Goal: Task Accomplishment & Management: Complete application form

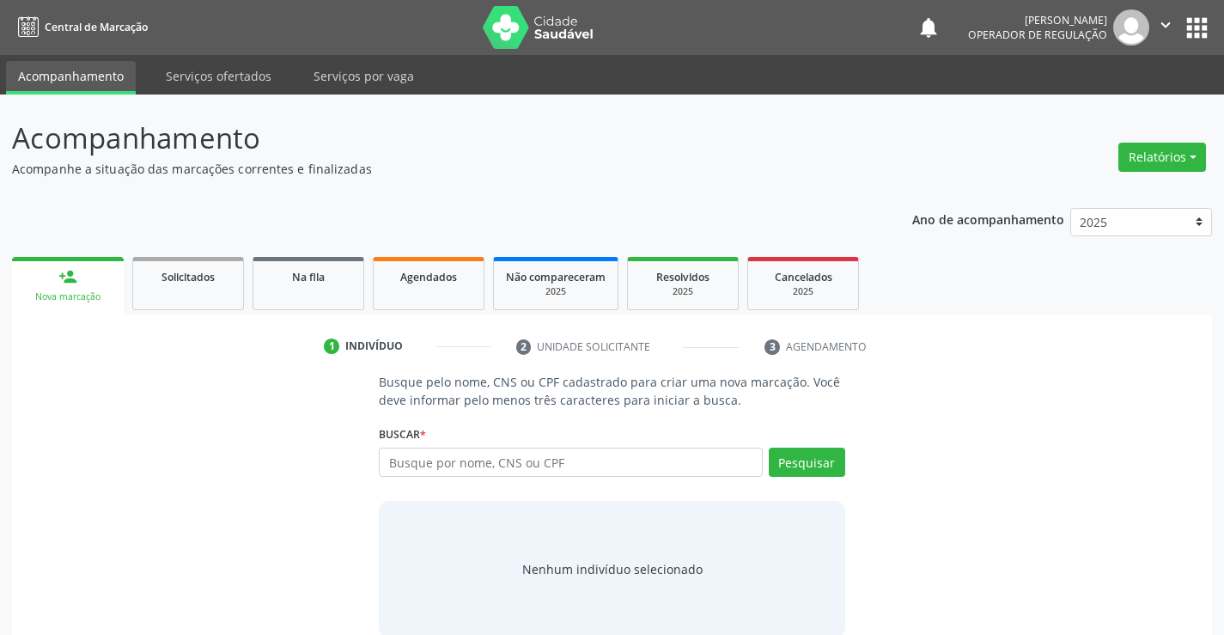
click at [491, 467] on input "text" at bounding box center [570, 462] width 383 height 29
type input "700508508934459"
drag, startPoint x: 817, startPoint y: 479, endPoint x: 817, endPoint y: 466, distance: 12.9
click at [817, 477] on div "Pesquisar" at bounding box center [804, 468] width 82 height 41
click at [817, 466] on button "Pesquisar" at bounding box center [807, 462] width 76 height 29
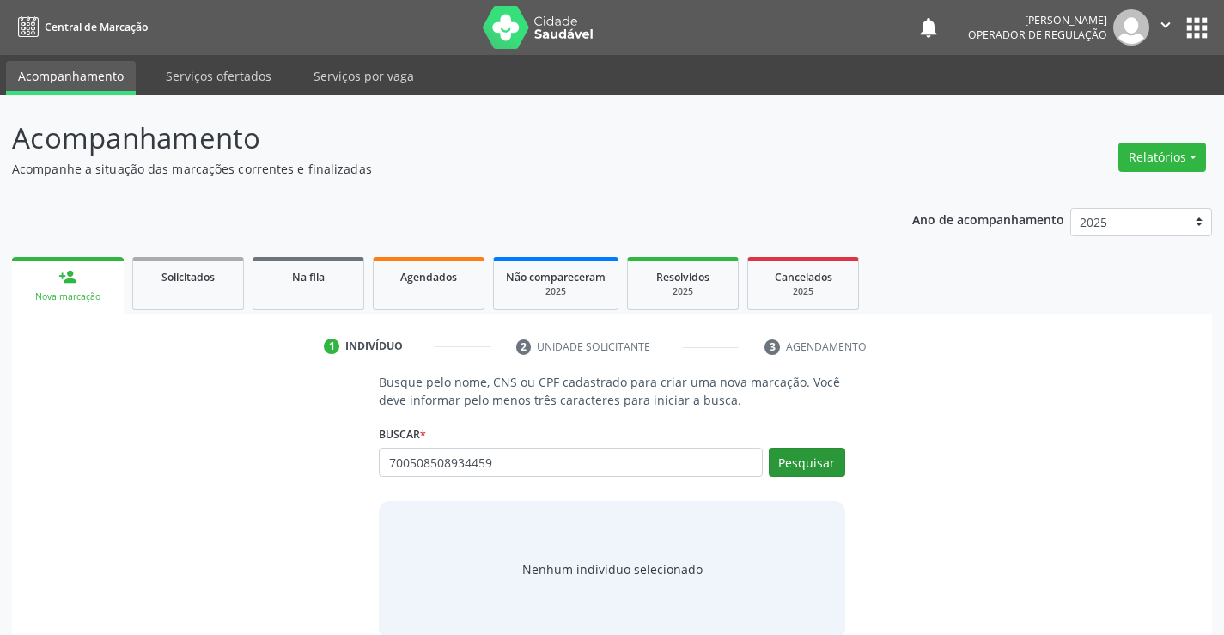
type input "700508508934459"
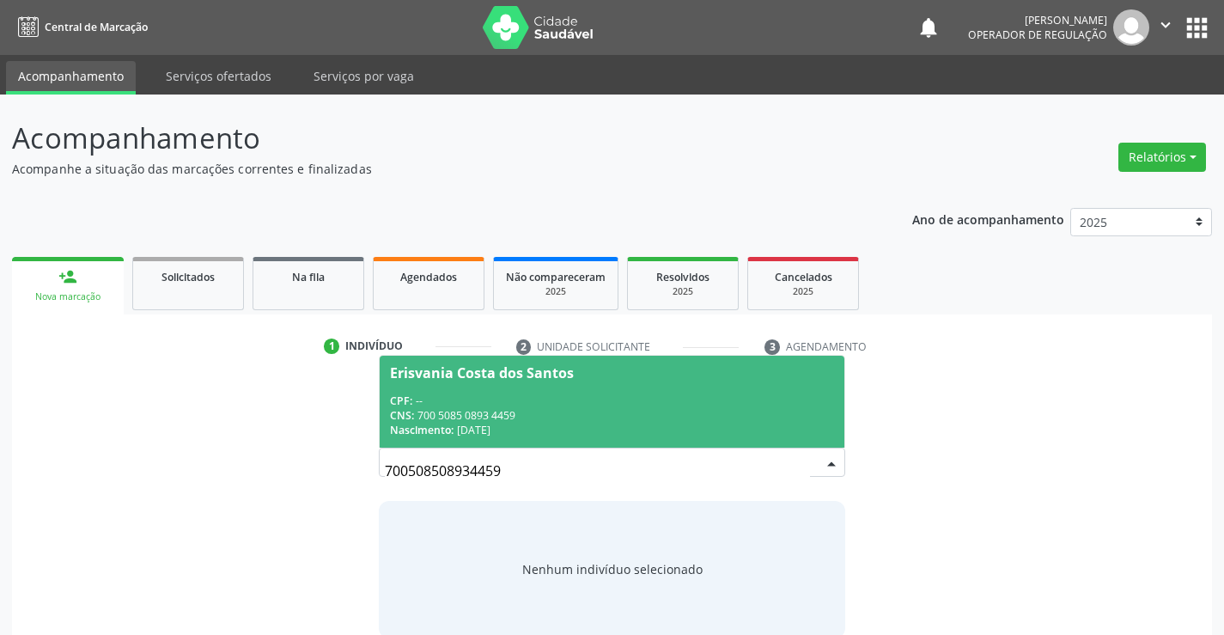
drag, startPoint x: 549, startPoint y: 375, endPoint x: 900, endPoint y: 559, distance: 396.9
click at [552, 374] on div "Erisvania Costa dos Santos" at bounding box center [482, 373] width 184 height 14
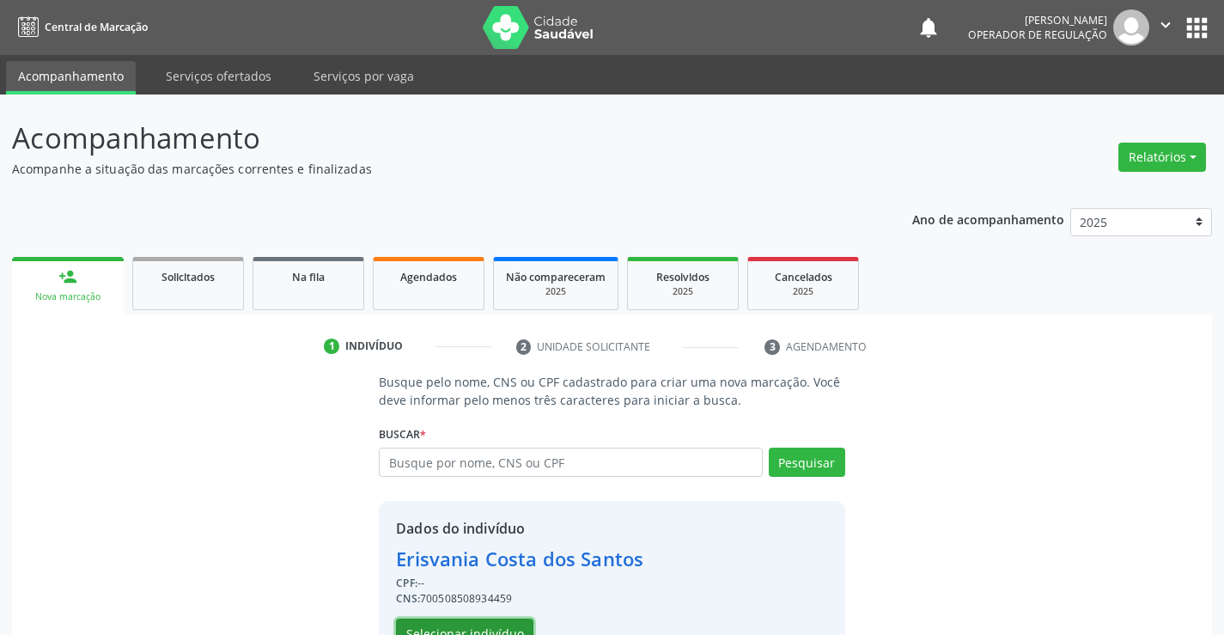
click at [488, 620] on button "Selecionar indivíduo" at bounding box center [464, 632] width 137 height 29
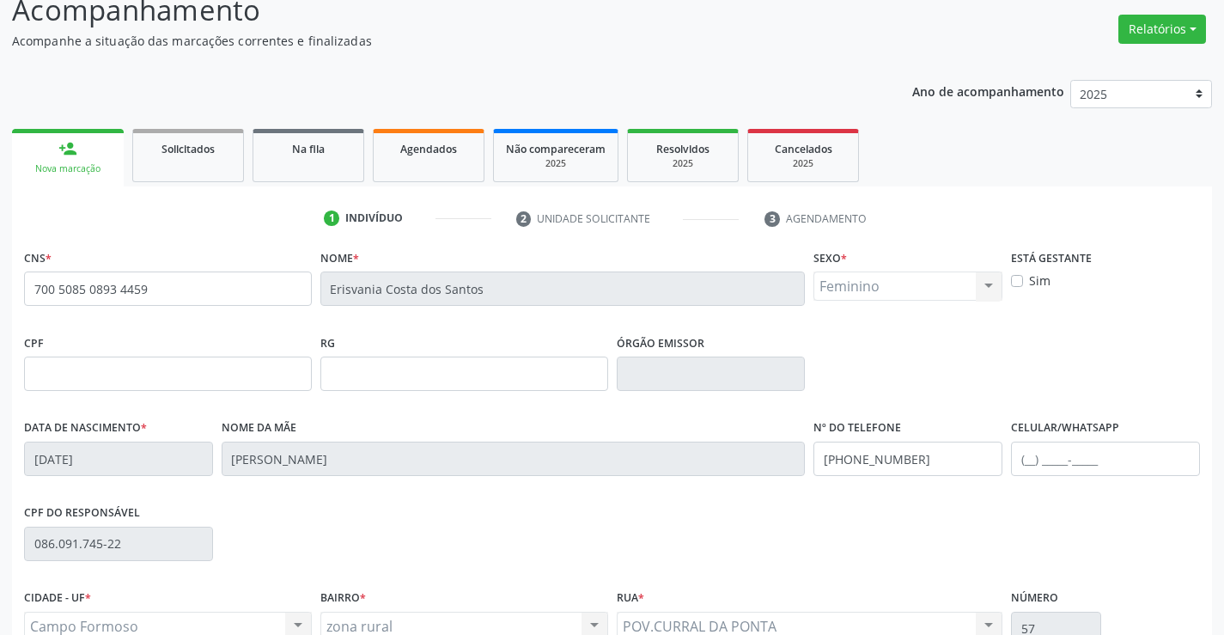
scroll to position [296, 0]
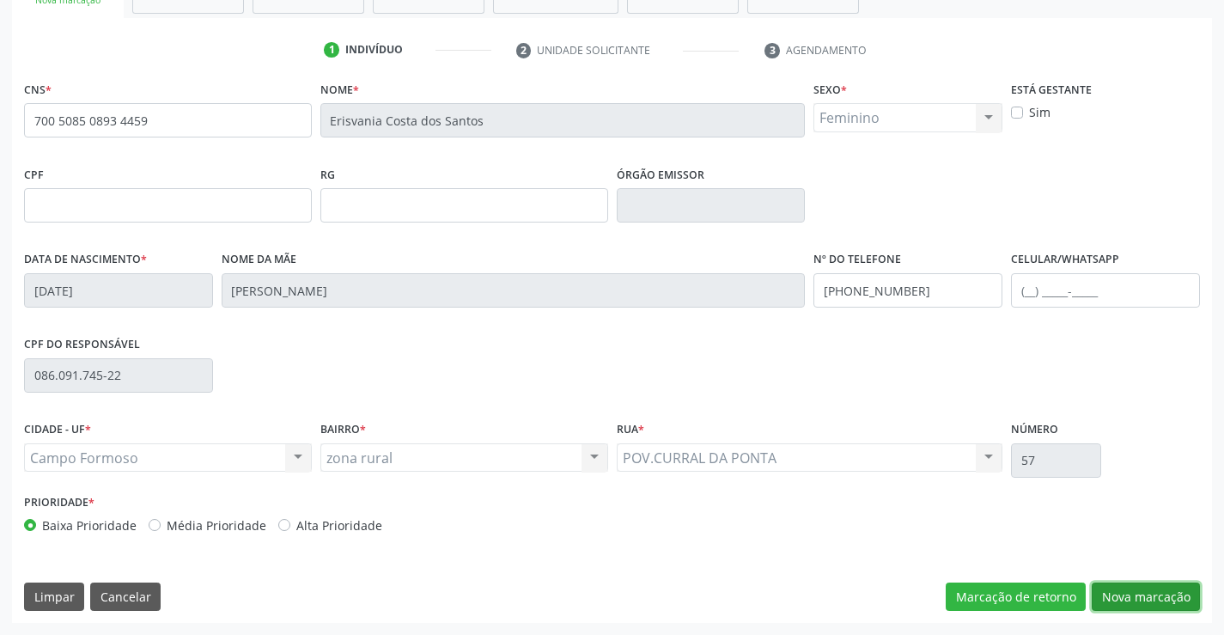
click at [1148, 600] on button "Nova marcação" at bounding box center [1146, 596] width 108 height 29
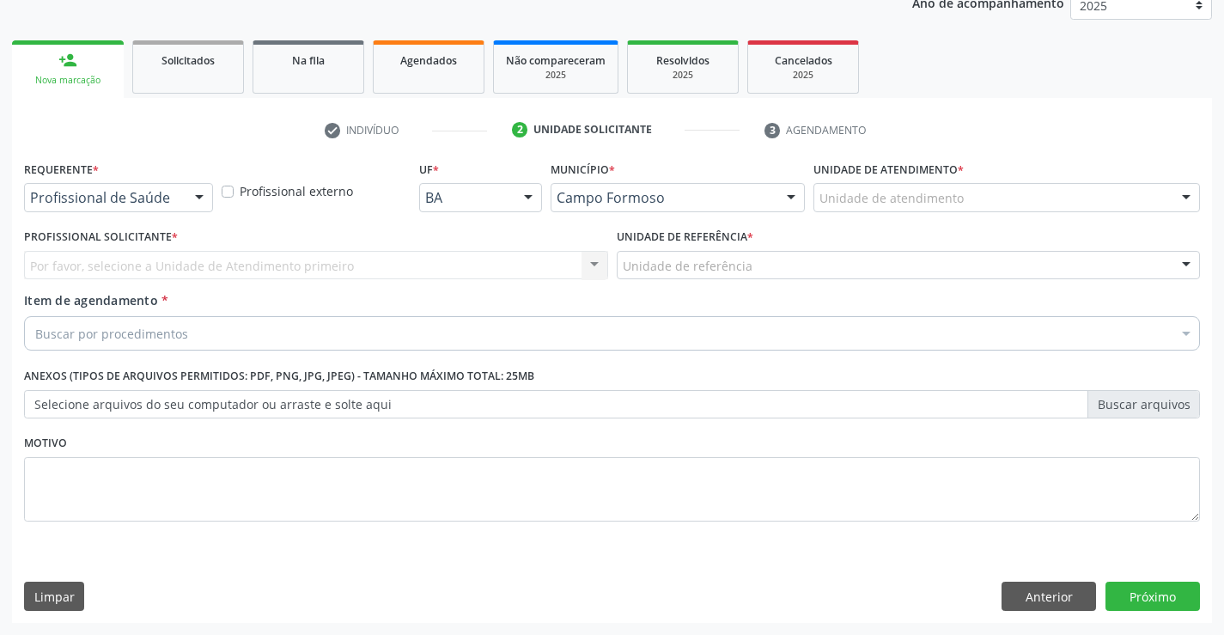
scroll to position [216, 0]
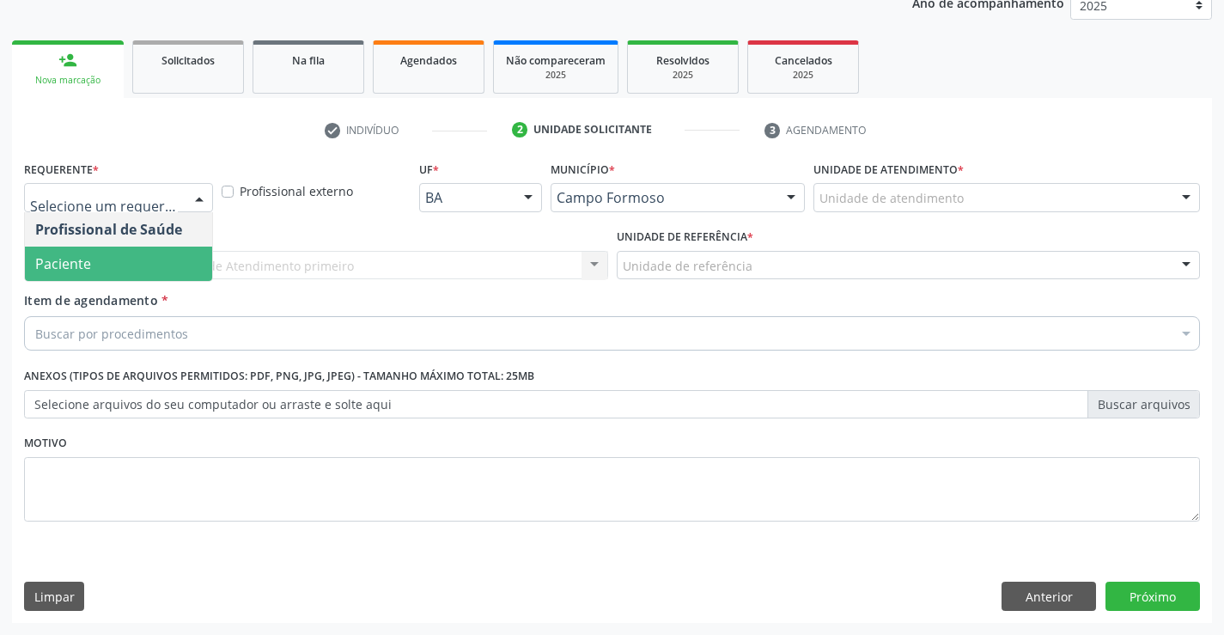
click at [78, 258] on span "Paciente" at bounding box center [63, 263] width 56 height 19
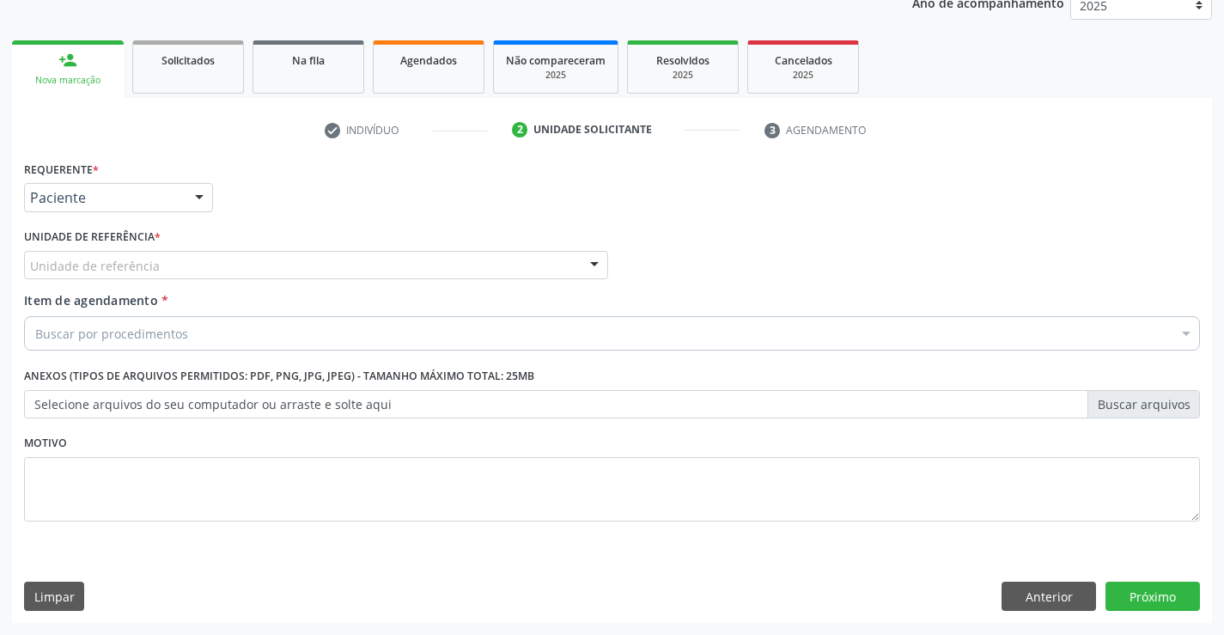
click at [260, 267] on div "Unidade de referência" at bounding box center [316, 265] width 584 height 29
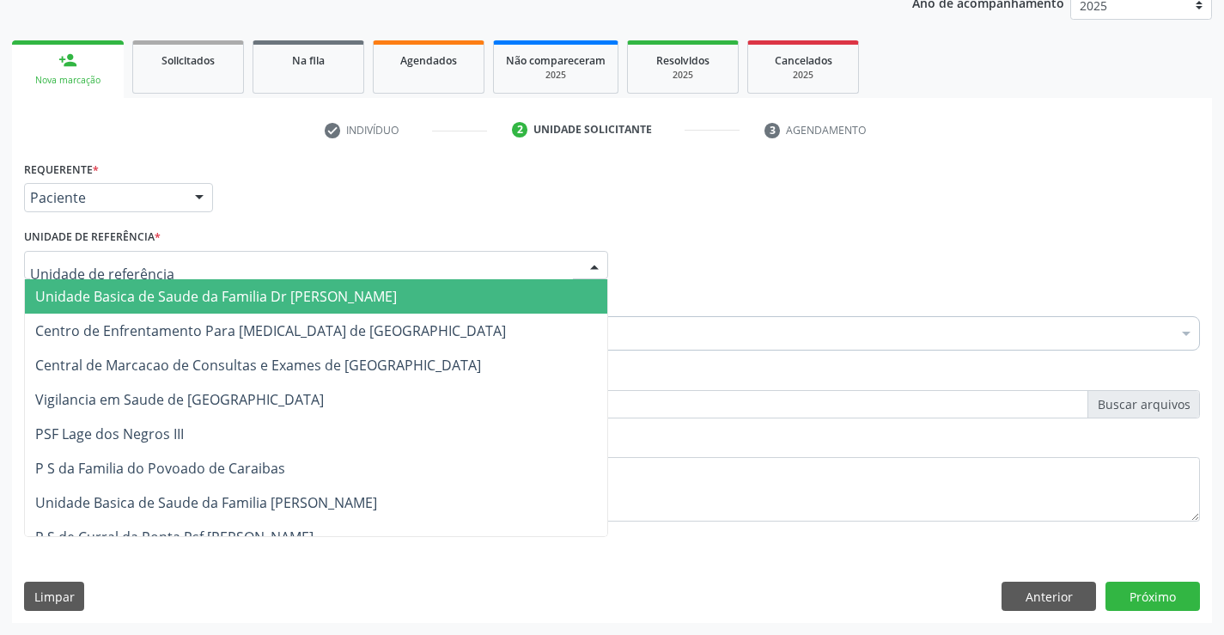
drag, startPoint x: 226, startPoint y: 283, endPoint x: 220, endPoint y: 326, distance: 43.4
click at [225, 286] on span "Unidade Basica de Saude da Familia Dr [PERSON_NAME]" at bounding box center [316, 296] width 582 height 34
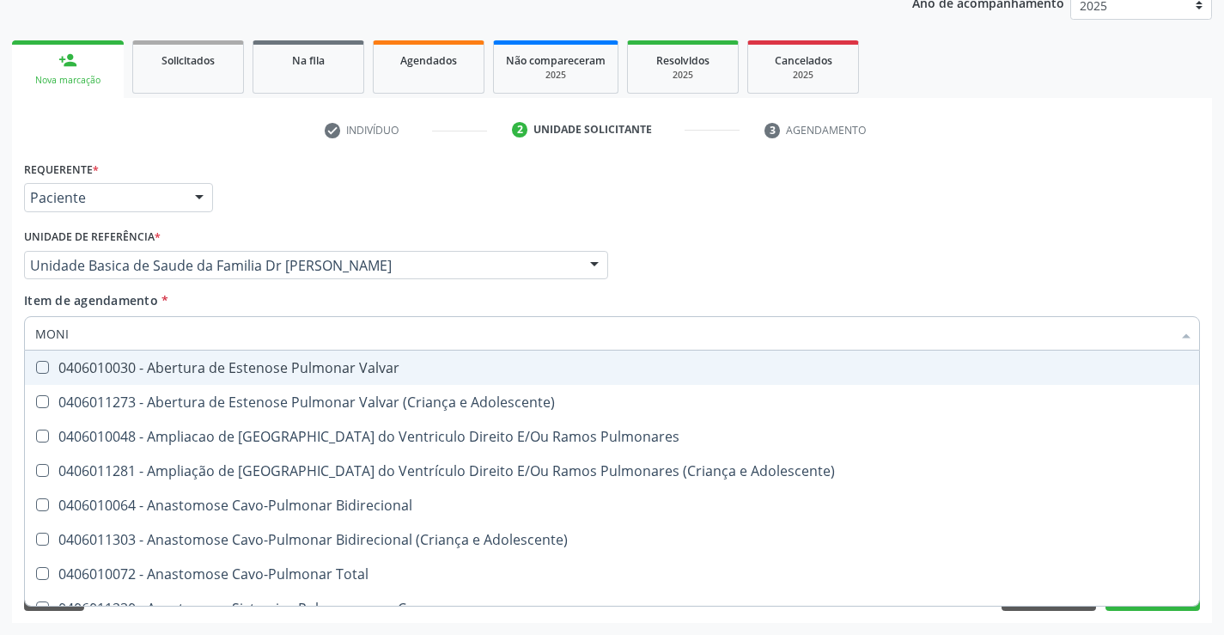
type input "MONIT"
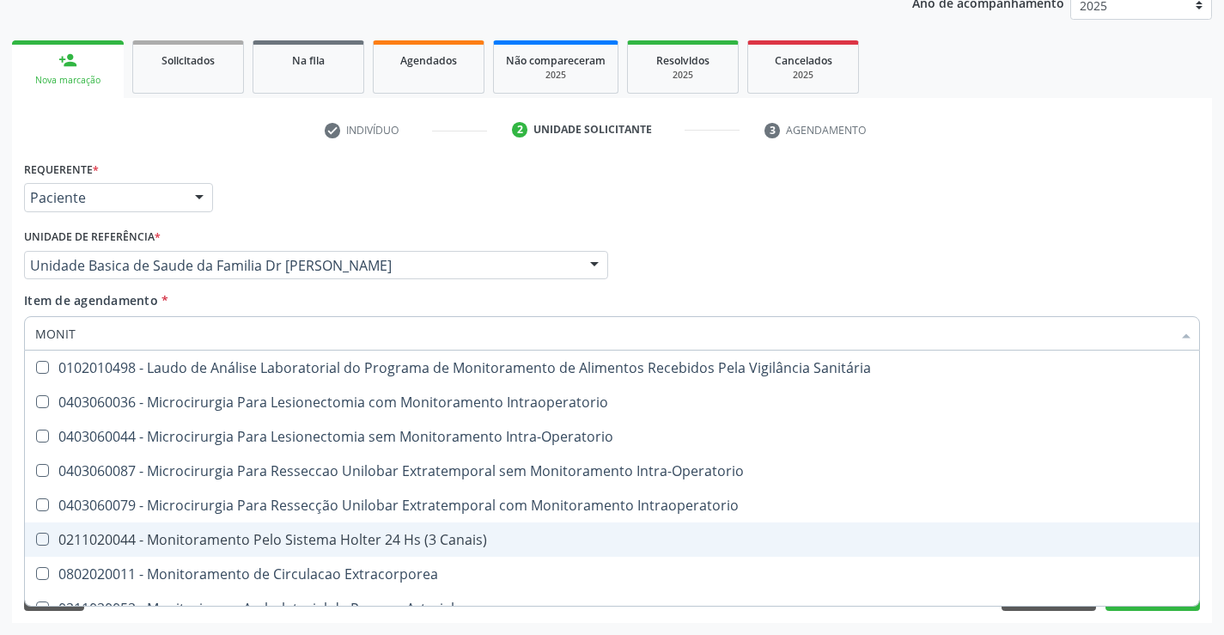
scroll to position [54, 0]
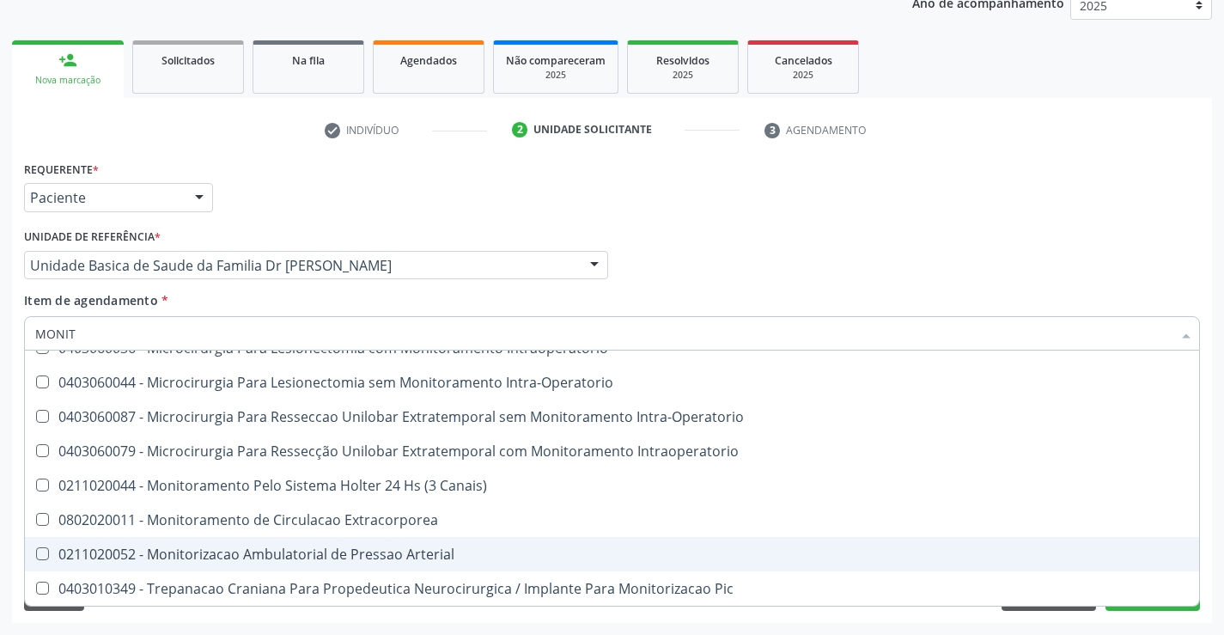
drag, startPoint x: 300, startPoint y: 551, endPoint x: 355, endPoint y: 570, distance: 58.4
click at [302, 551] on div "0211020052 - Monitorizacao Ambulatorial de Pressao Arterial" at bounding box center [612, 554] width 1154 height 14
checkbox Arterial "true"
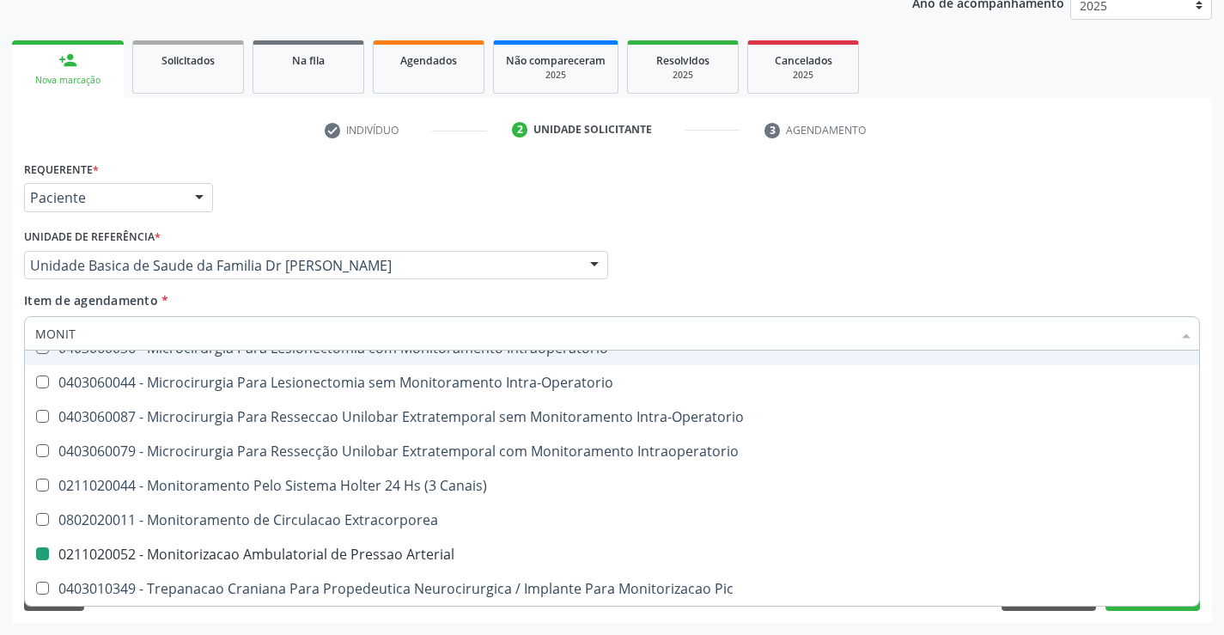
click at [612, 263] on div "Unidade de referência * Unidade Basica de Saude da Familia Dr [PERSON_NAME] Uni…" at bounding box center [316, 257] width 593 height 67
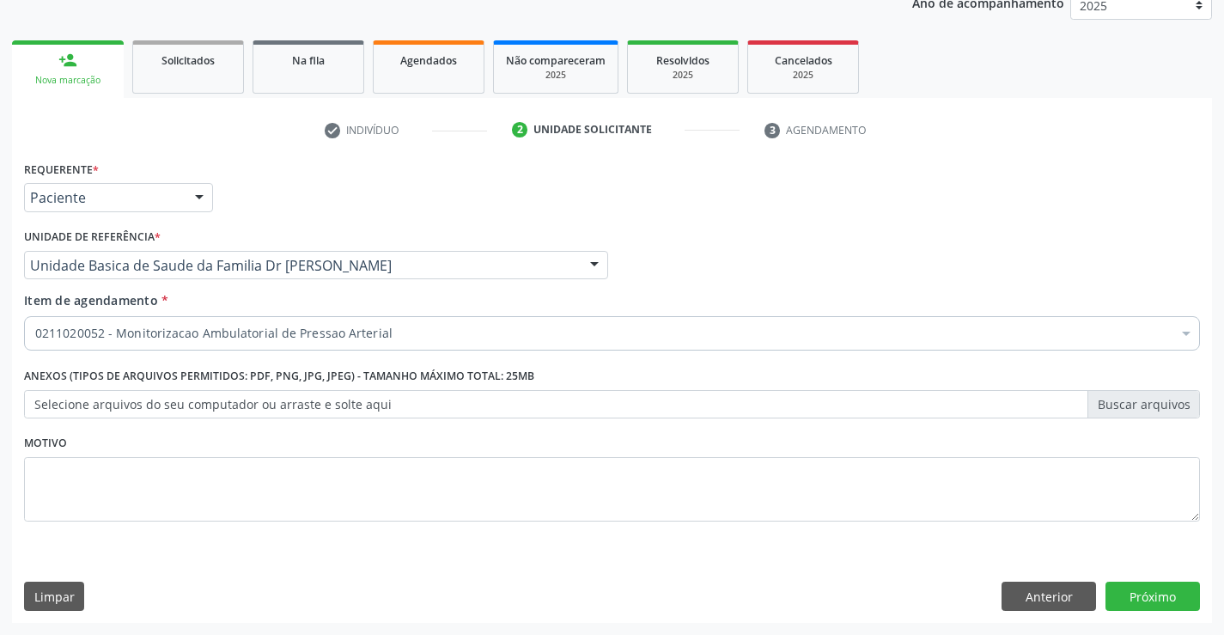
click at [677, 265] on div "Profissional Solicitante Por favor, selecione a Unidade de Atendimento primeiro…" at bounding box center [612, 257] width 1185 height 67
click at [1166, 593] on button "Próximo" at bounding box center [1153, 596] width 94 height 29
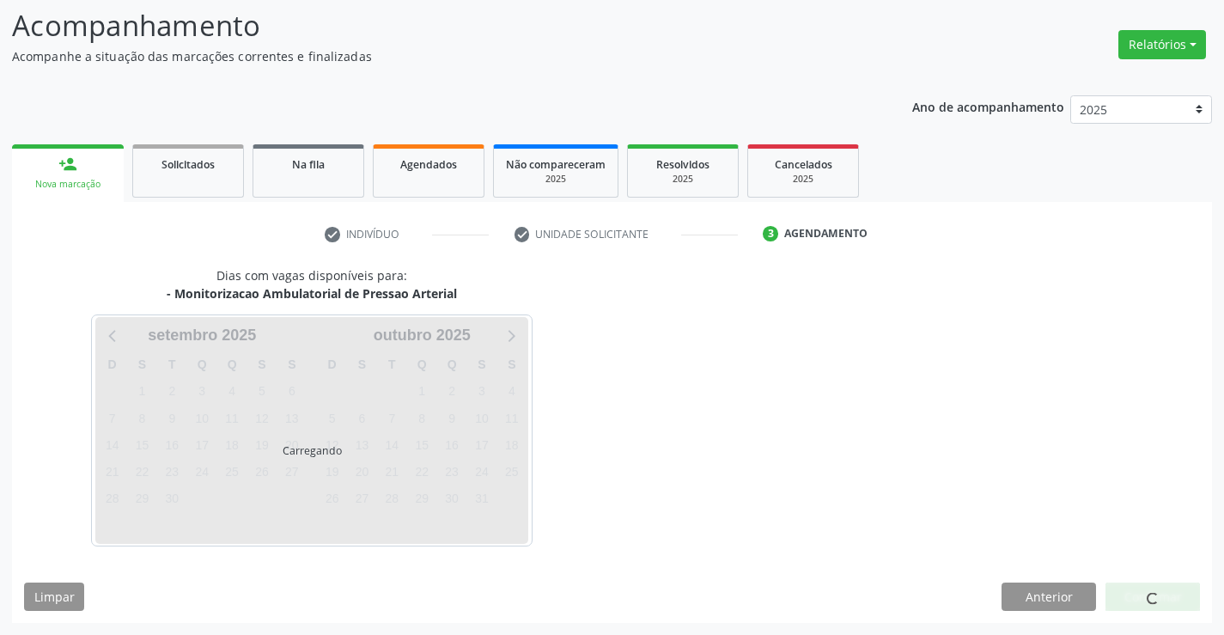
scroll to position [163, 0]
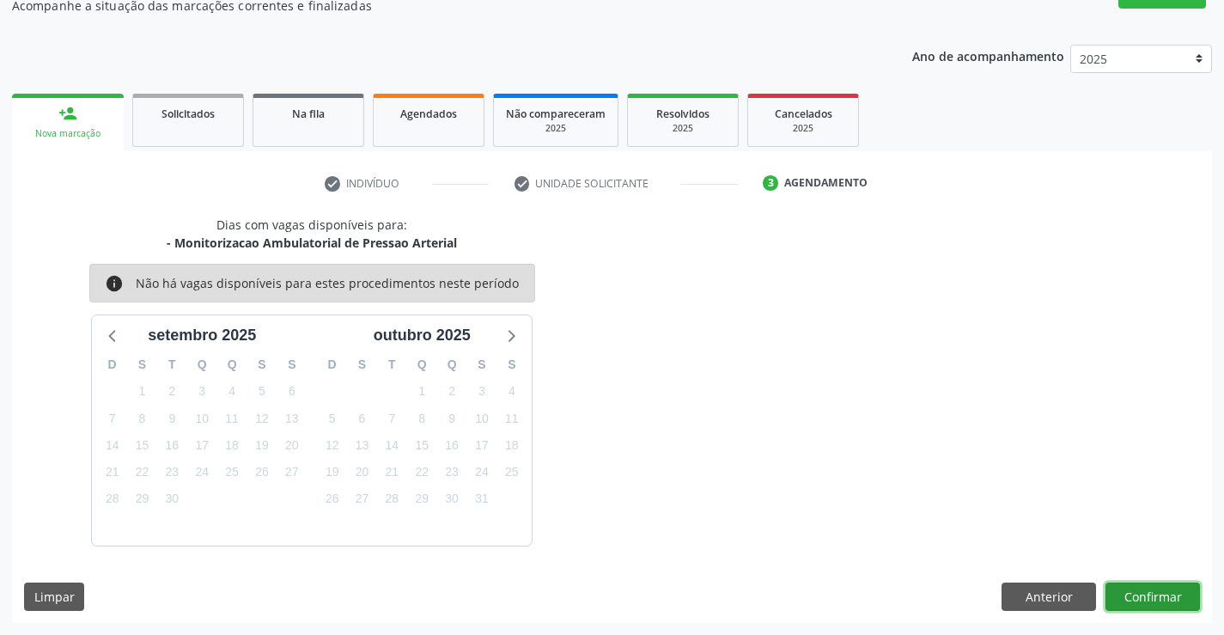
click at [1166, 593] on button "Confirmar" at bounding box center [1153, 596] width 94 height 29
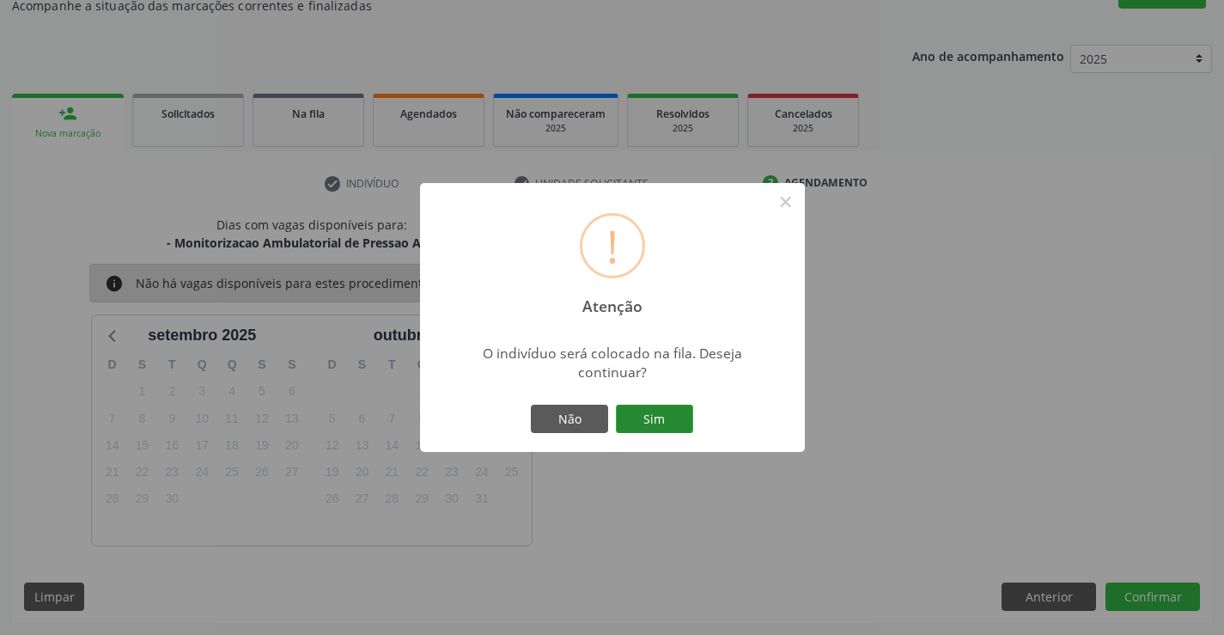
click at [679, 416] on button "Sim" at bounding box center [654, 419] width 77 height 29
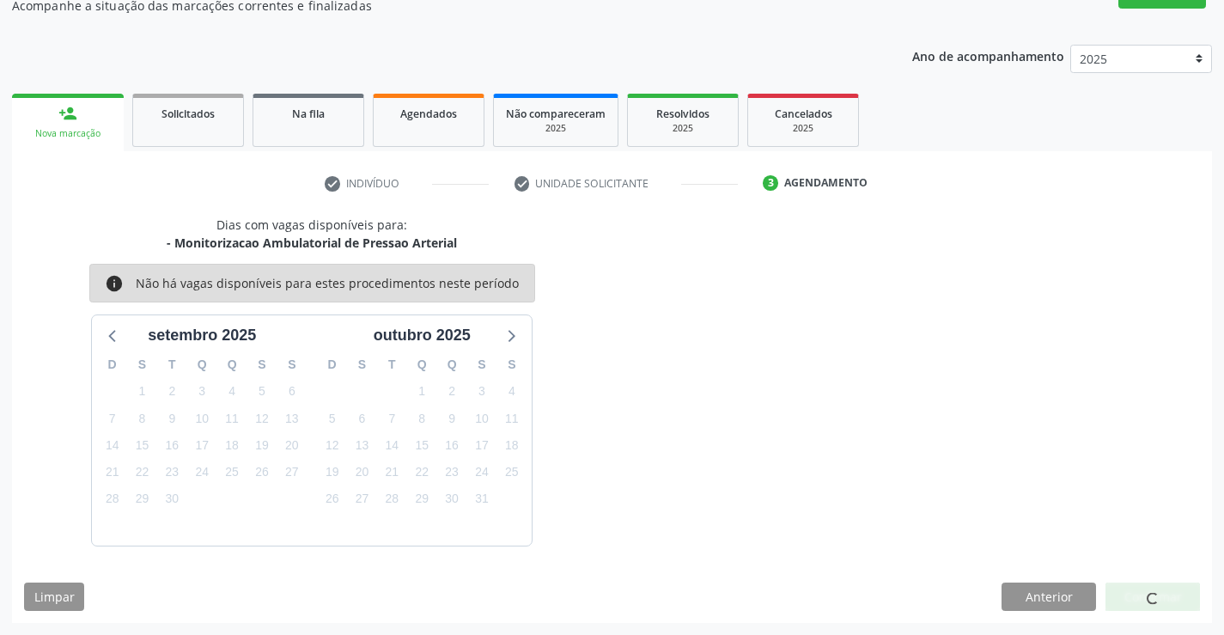
scroll to position [0, 0]
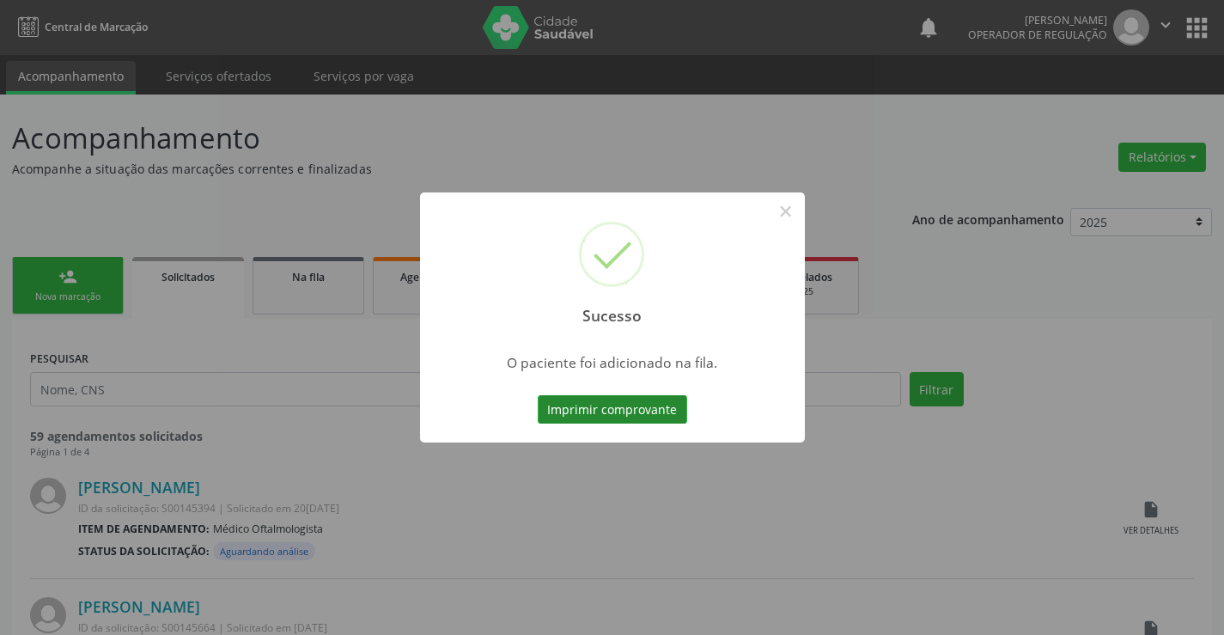
click at [624, 407] on button "Imprimir comprovante" at bounding box center [612, 409] width 149 height 29
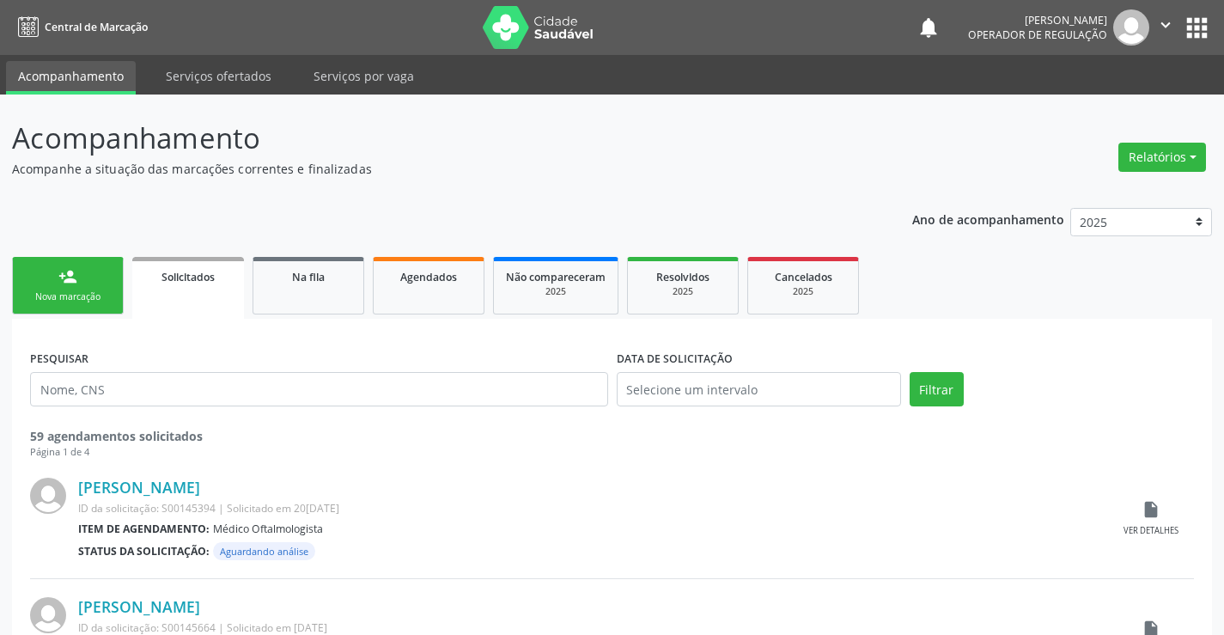
click at [73, 276] on div "person_add" at bounding box center [67, 276] width 19 height 19
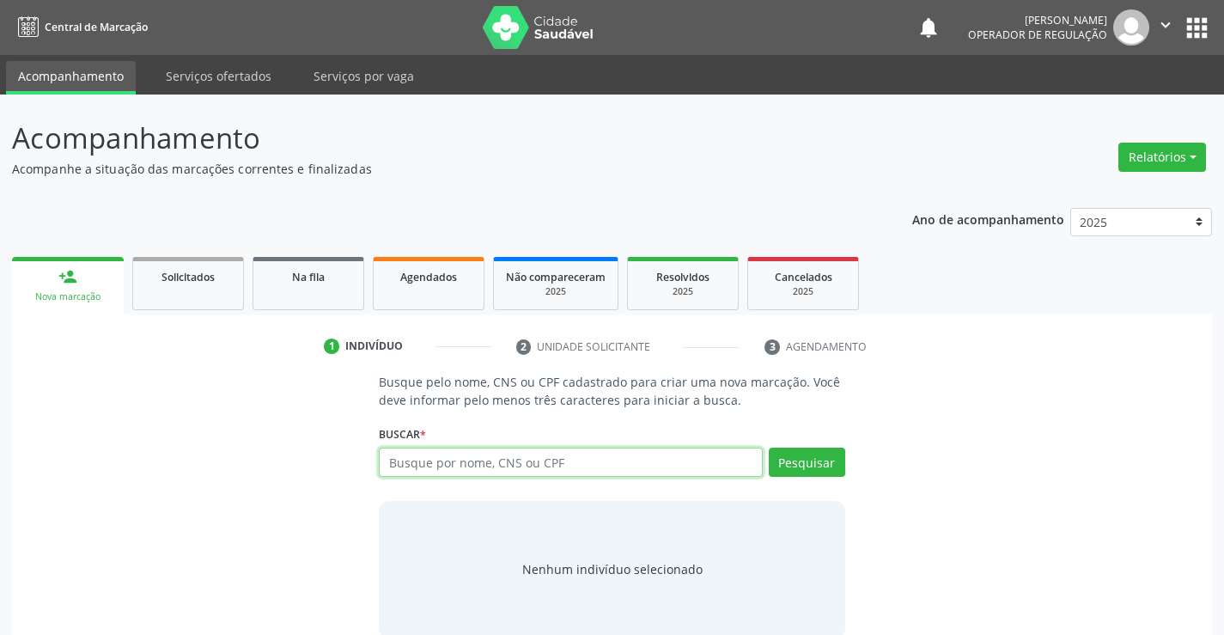
click at [514, 464] on input "text" at bounding box center [570, 462] width 383 height 29
click at [455, 442] on div "Buscar * Busque por nome, CNS ou CPF Nenhum resultado encontrado para: " " Digi…" at bounding box center [612, 454] width 466 height 67
click at [455, 452] on input "text" at bounding box center [570, 462] width 383 height 29
type input "709603609377073"
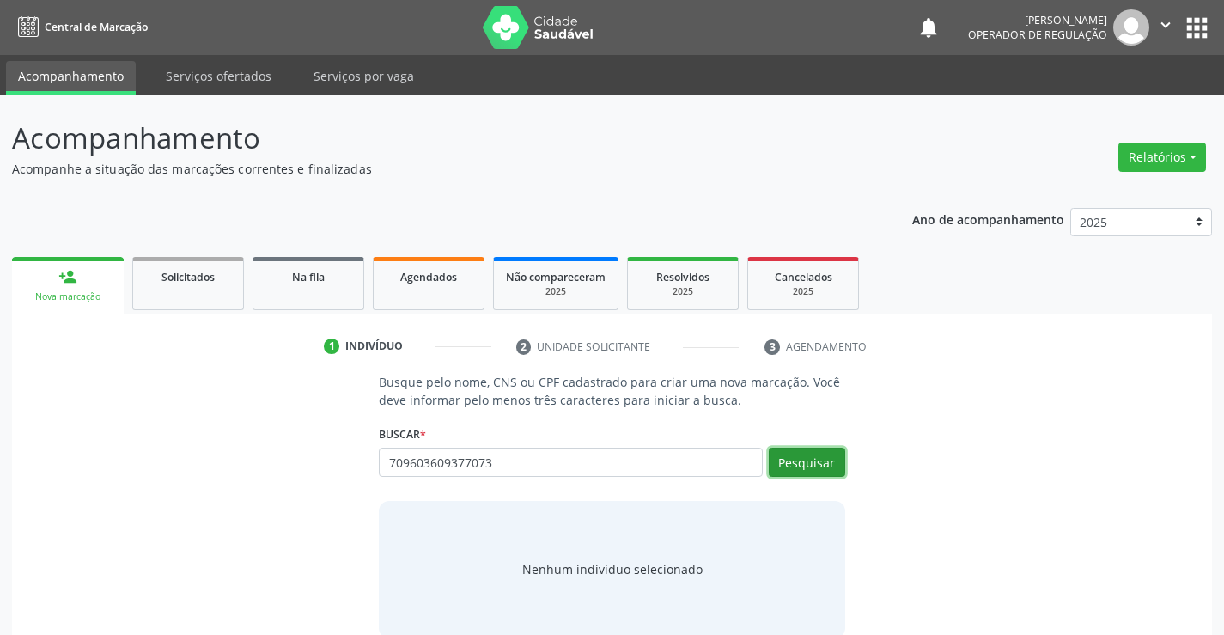
click at [820, 463] on button "Pesquisar" at bounding box center [807, 462] width 76 height 29
type input "709603609377073"
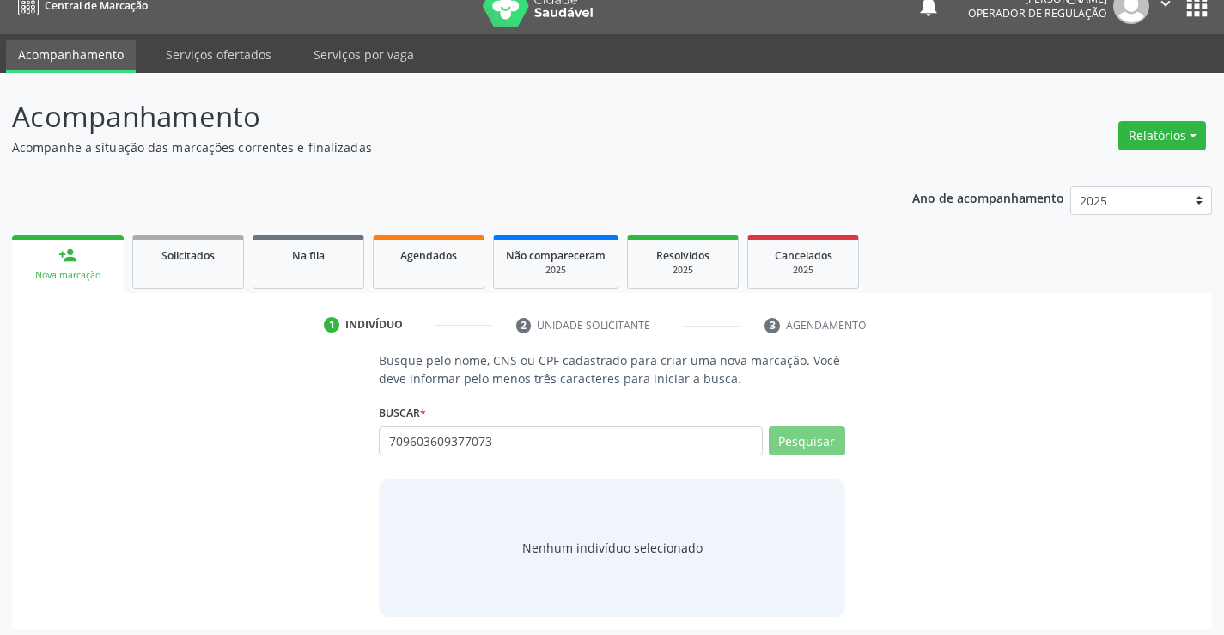
scroll to position [27, 0]
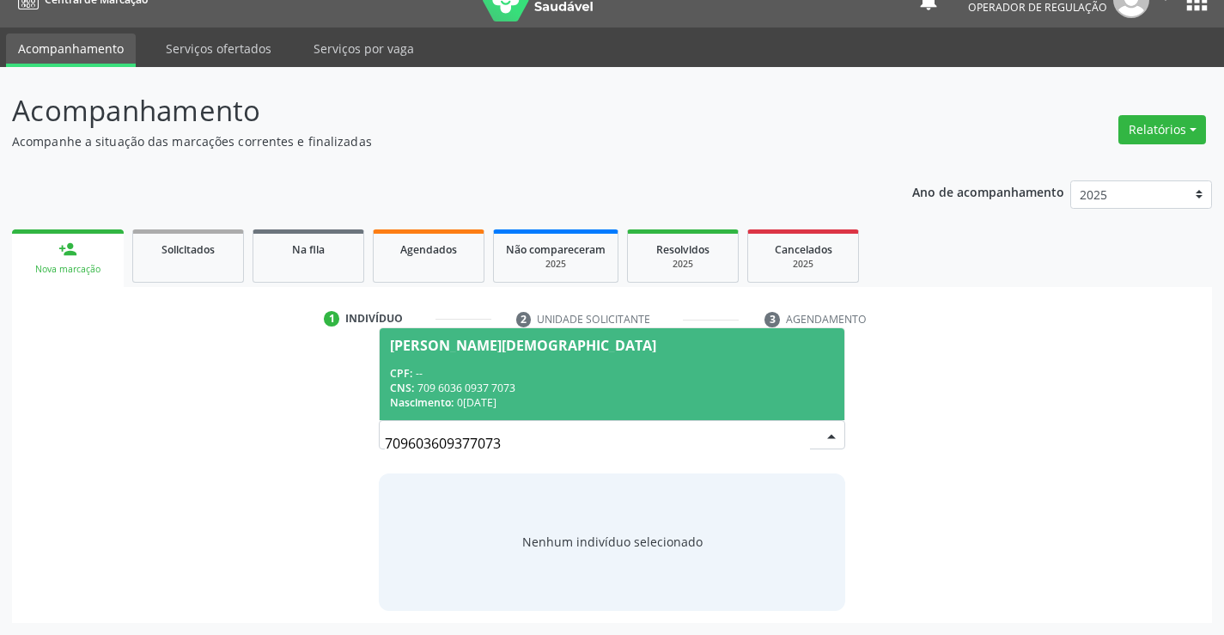
click at [568, 348] on div "[PERSON_NAME][DEMOGRAPHIC_DATA]" at bounding box center [523, 345] width 266 height 14
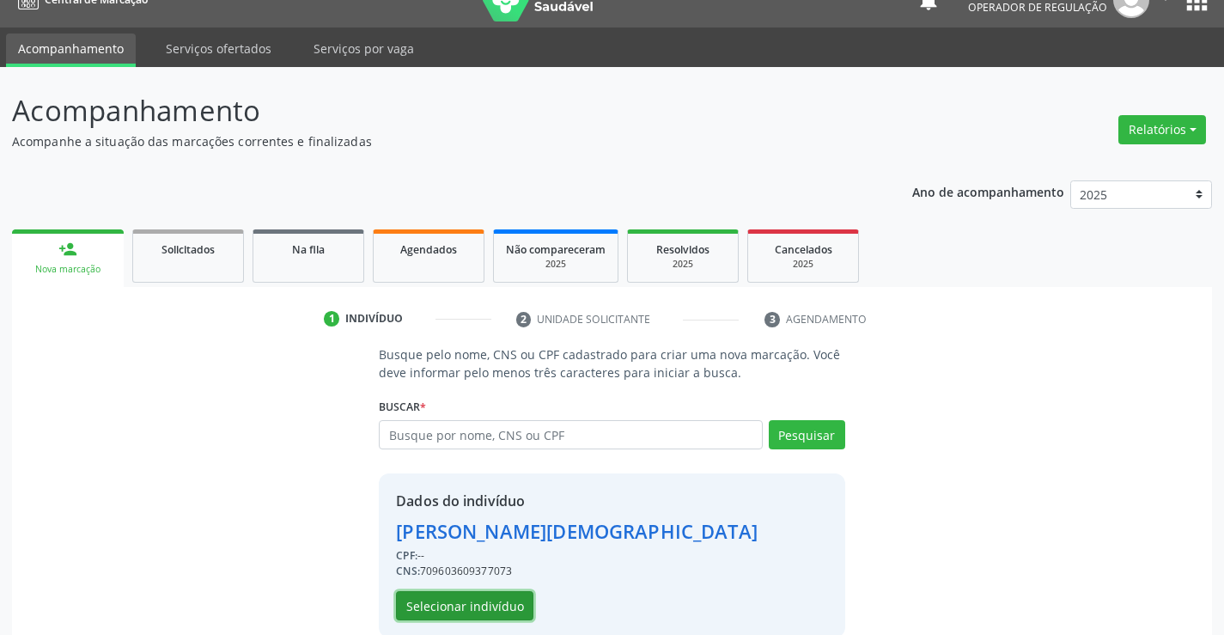
click at [482, 606] on button "Selecionar indivíduo" at bounding box center [464, 605] width 137 height 29
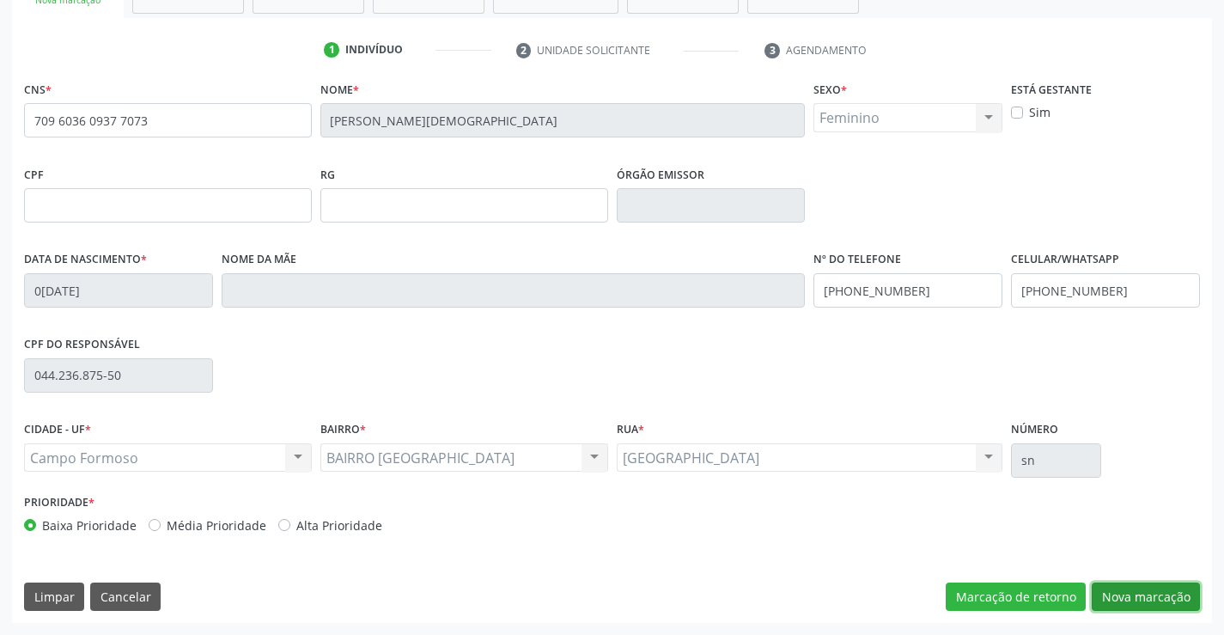
click at [1136, 597] on button "Nova marcação" at bounding box center [1146, 596] width 108 height 29
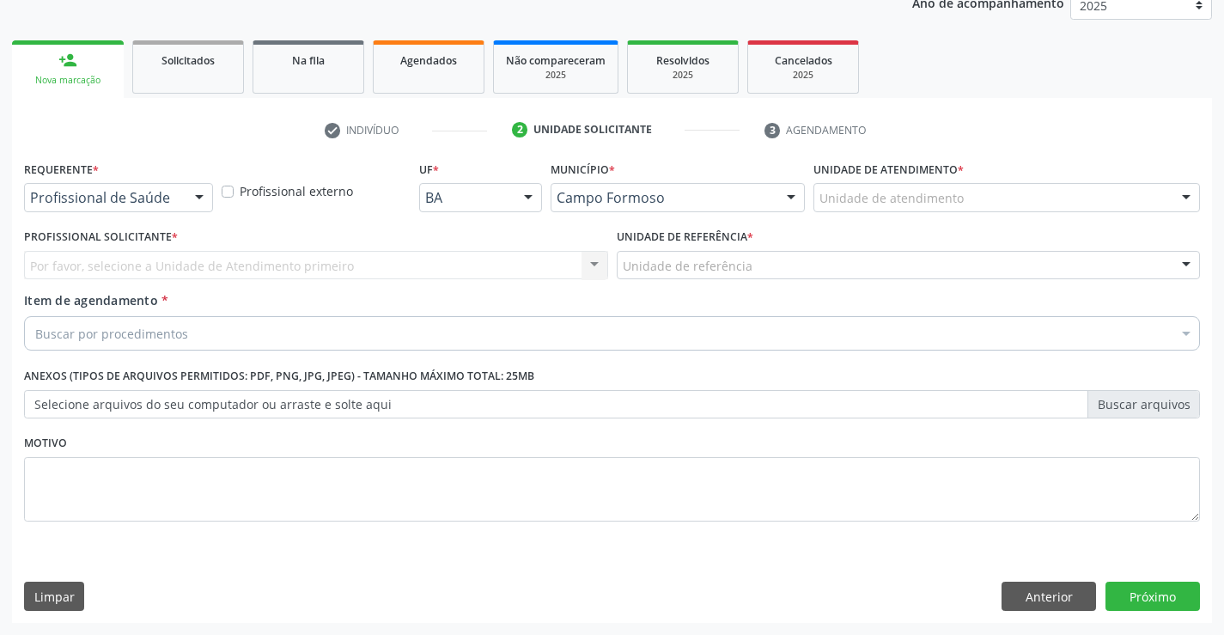
scroll to position [216, 0]
click at [1136, 597] on button "Próximo" at bounding box center [1153, 596] width 94 height 29
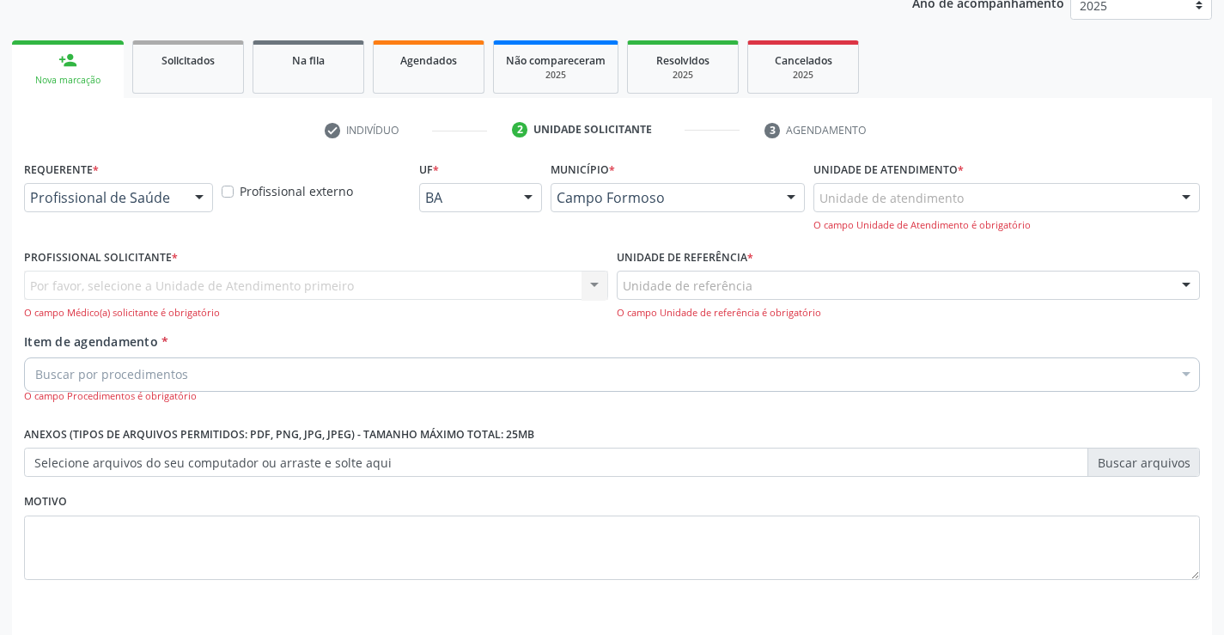
drag, startPoint x: 176, startPoint y: 196, endPoint x: 180, endPoint y: 241, distance: 44.8
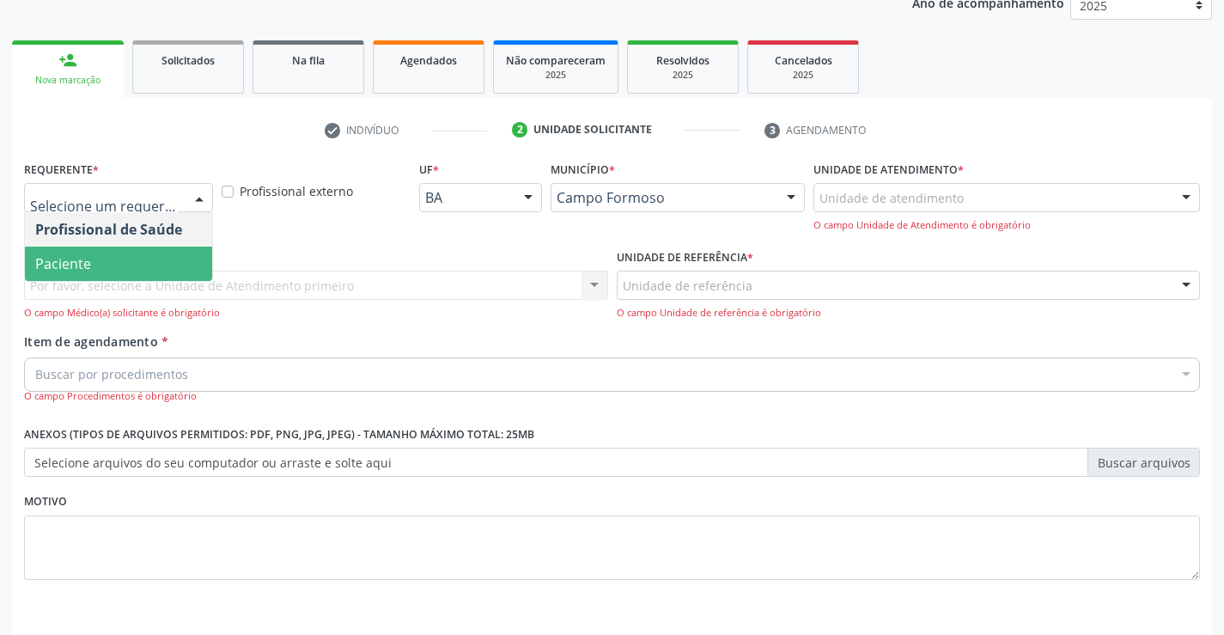
drag, startPoint x: 52, startPoint y: 256, endPoint x: 225, endPoint y: 265, distance: 172.9
click at [58, 255] on span "Paciente" at bounding box center [63, 263] width 56 height 19
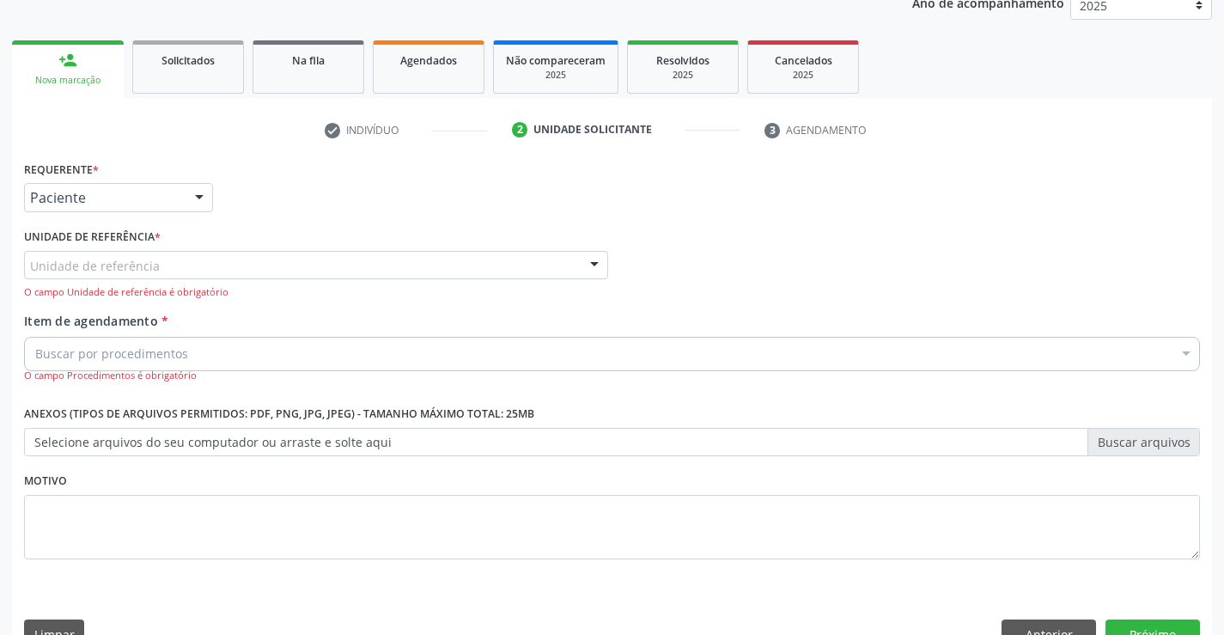
click at [350, 254] on div "Unidade de referência" at bounding box center [316, 265] width 584 height 29
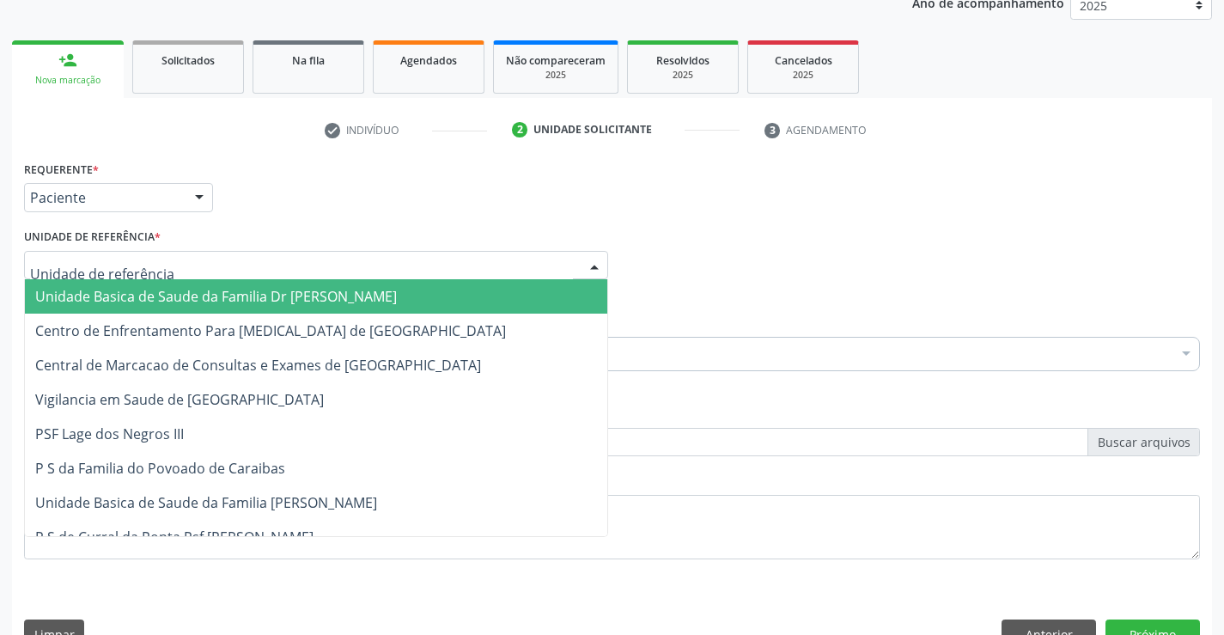
drag, startPoint x: 200, startPoint y: 286, endPoint x: 289, endPoint y: 300, distance: 89.5
click at [219, 286] on span "Unidade Basica de Saude da Familia Dr [PERSON_NAME]" at bounding box center [316, 296] width 582 height 34
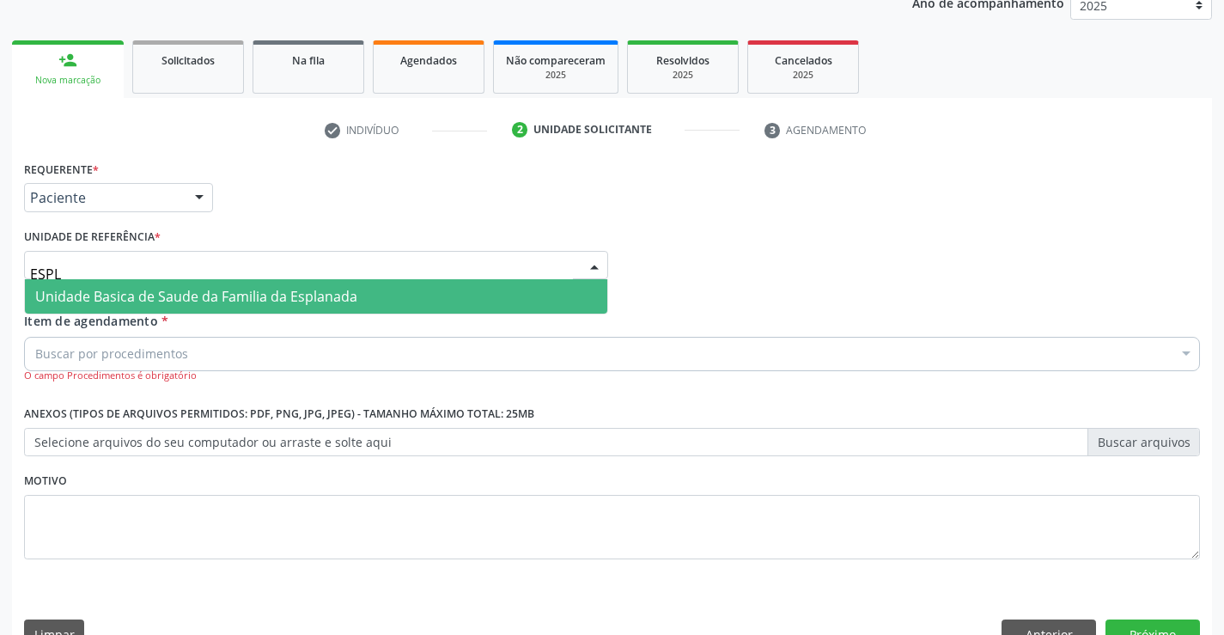
type input "ESPLA"
click at [237, 283] on span "Unidade Basica de Saude da Familia da Esplanada" at bounding box center [316, 296] width 582 height 34
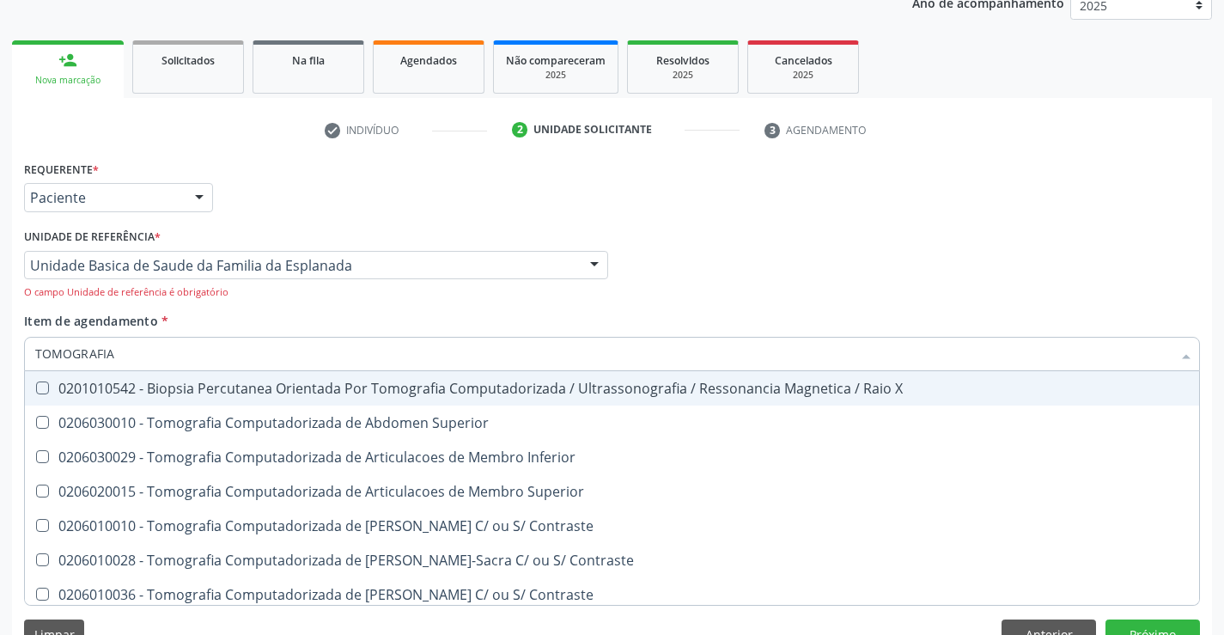
type input "TOMOGRAFIA"
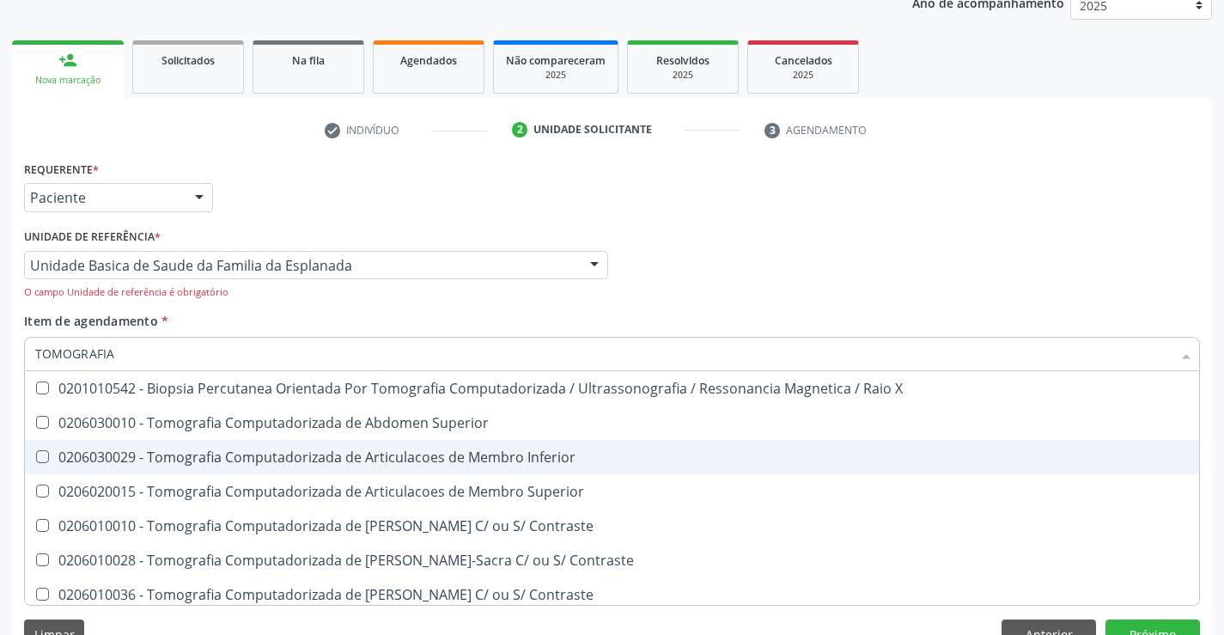
click at [232, 450] on div "0206030029 - Tomografia Computadorizada de Articulacoes de Membro Inferior" at bounding box center [612, 457] width 1154 height 14
checkbox Inferior "true"
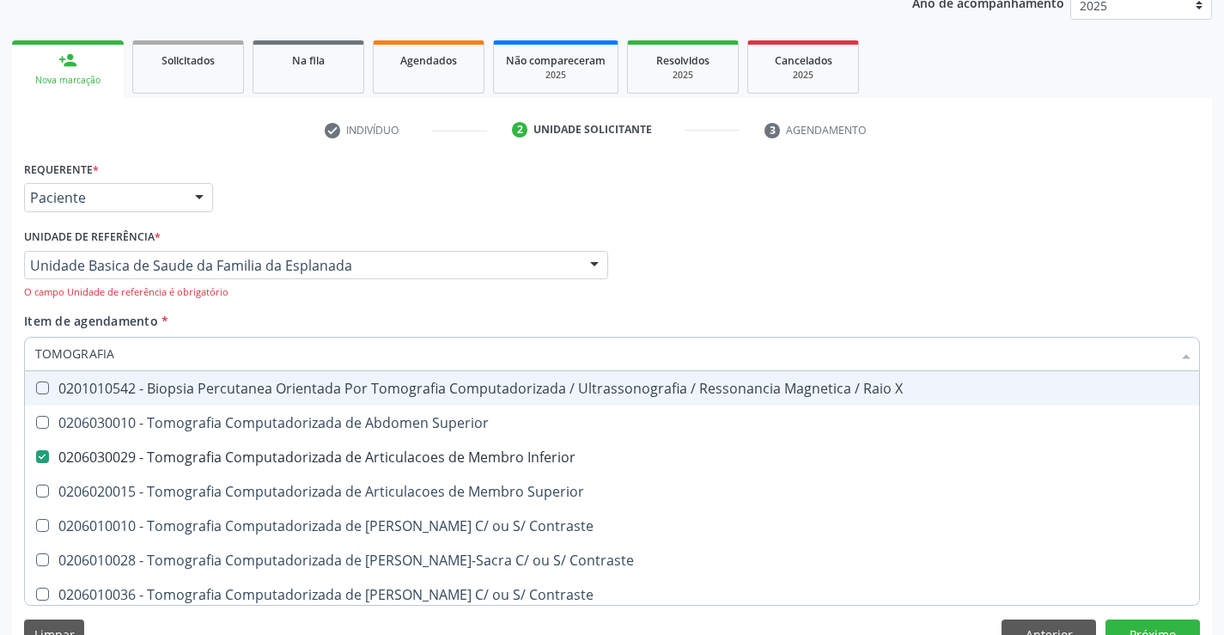
click at [385, 292] on div "O campo Unidade de referência é obrigatório" at bounding box center [316, 292] width 584 height 15
checkbox Superior "true"
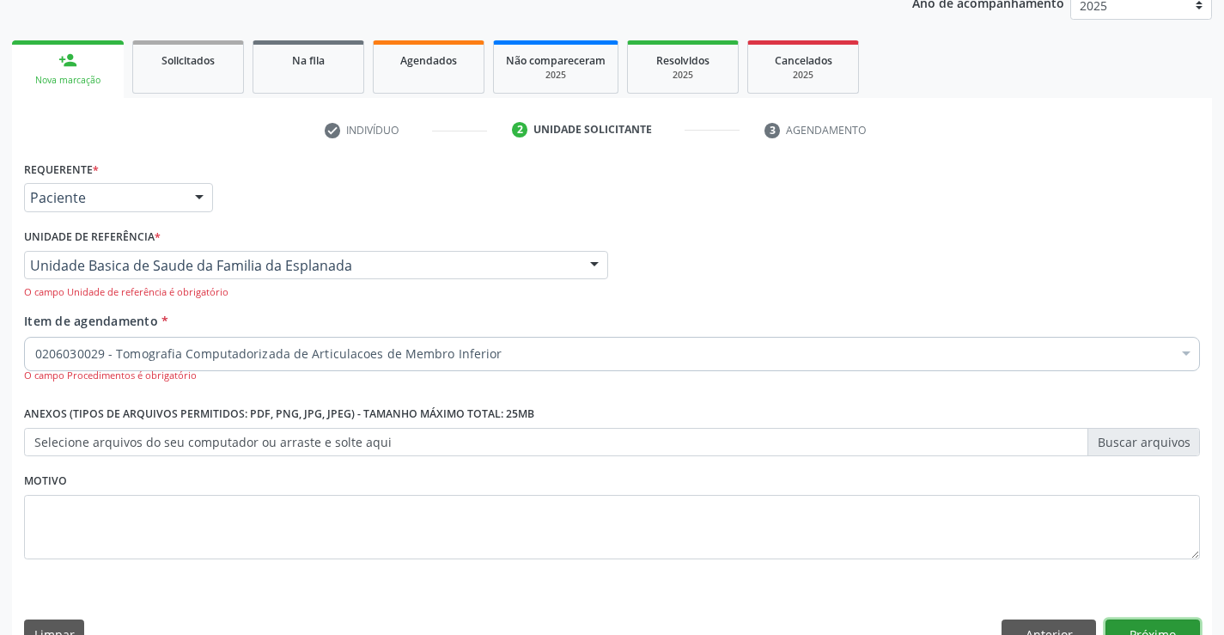
click at [1140, 626] on button "Próximo" at bounding box center [1153, 633] width 94 height 29
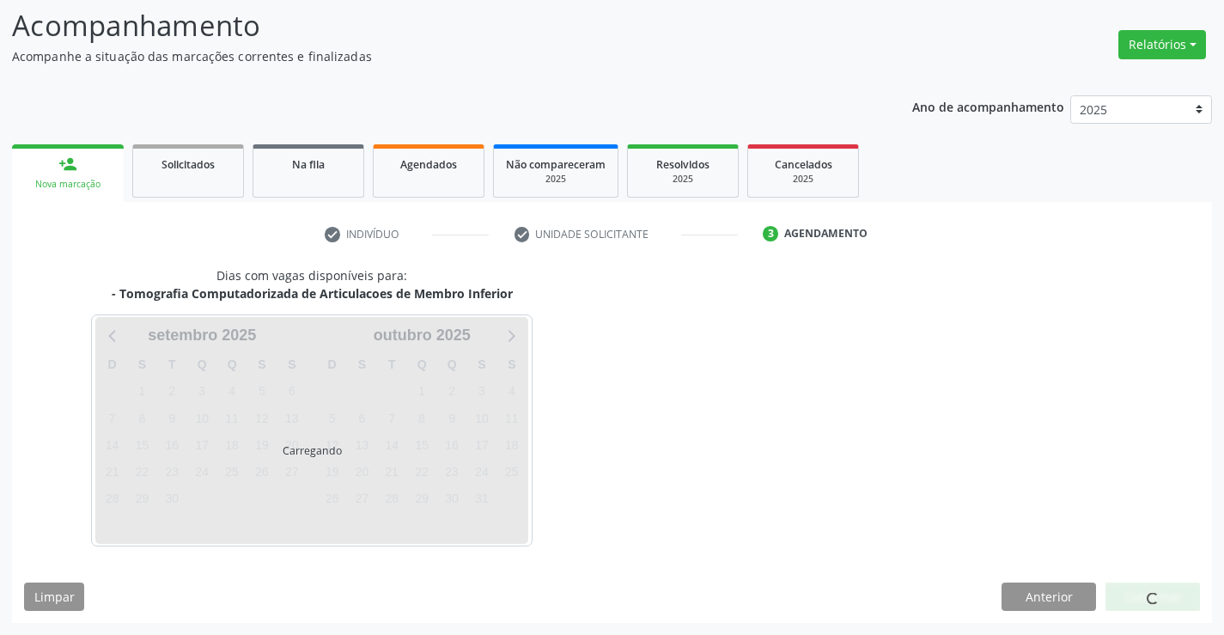
scroll to position [163, 0]
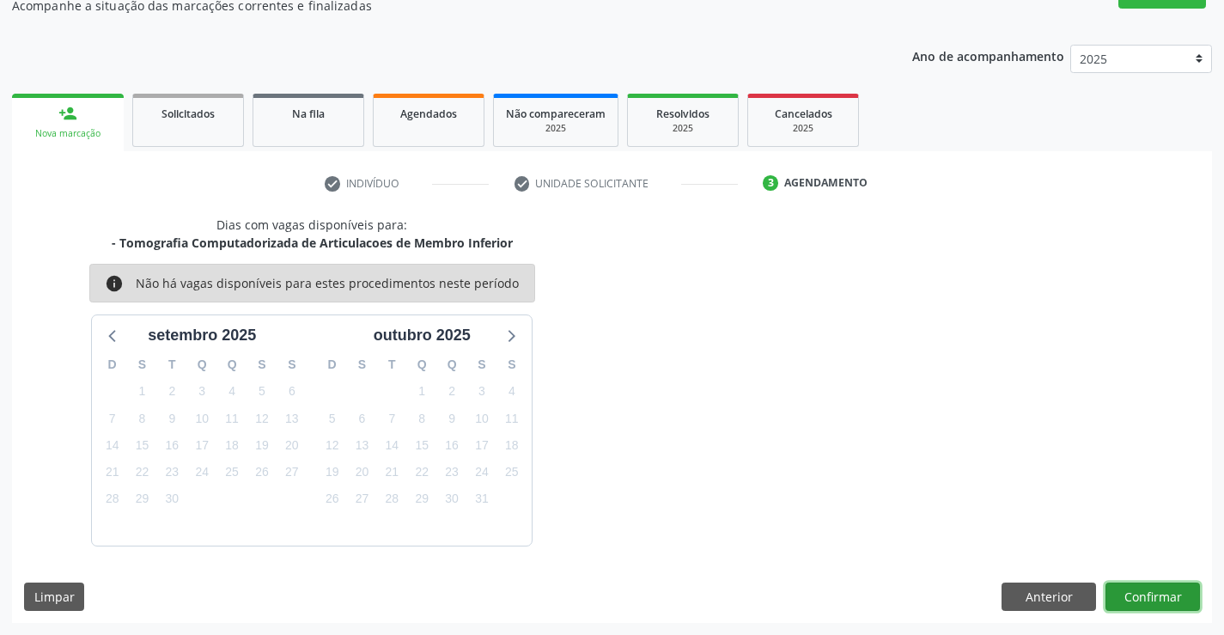
click at [1160, 583] on button "Confirmar" at bounding box center [1153, 596] width 94 height 29
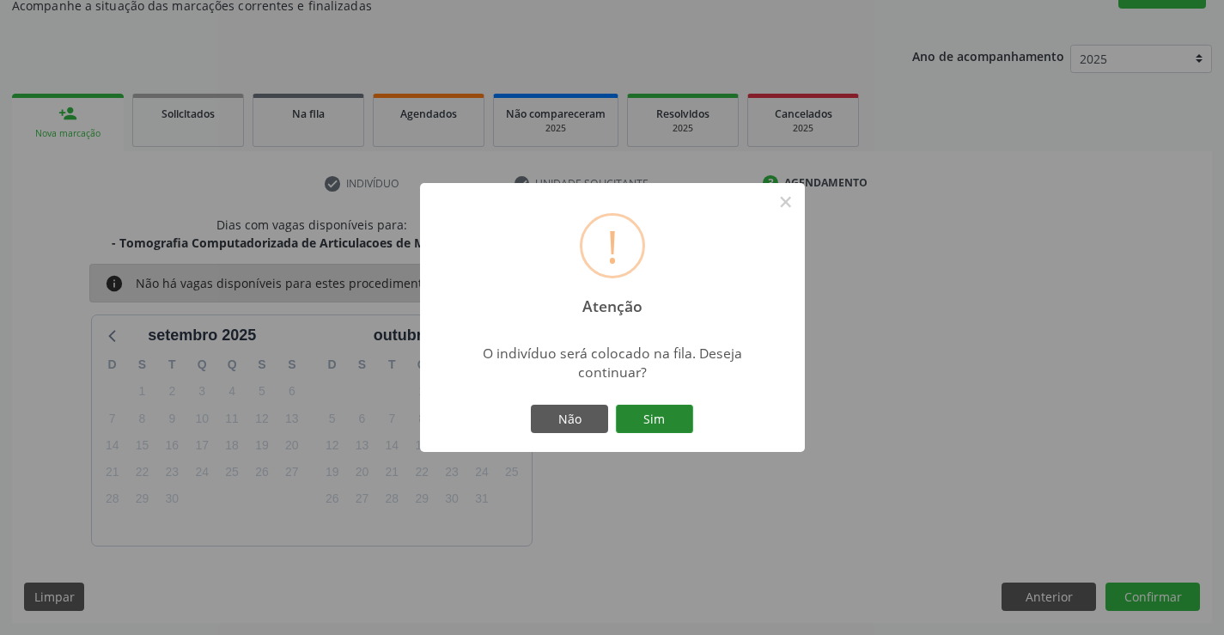
click at [661, 428] on button "Sim" at bounding box center [654, 419] width 77 height 29
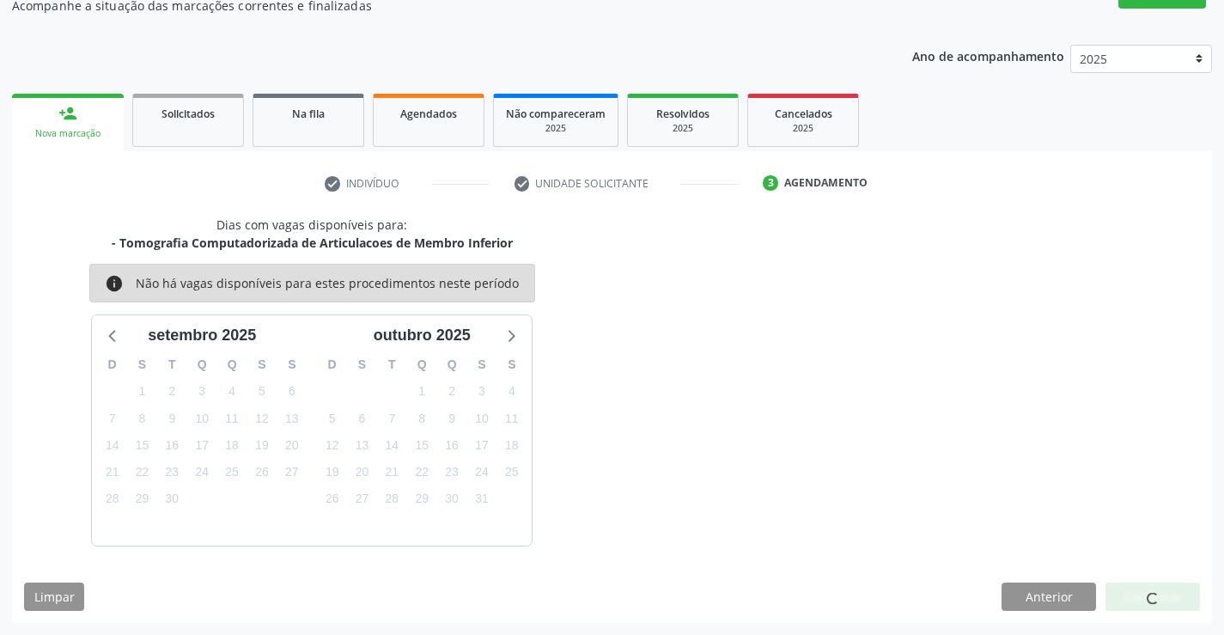
scroll to position [0, 0]
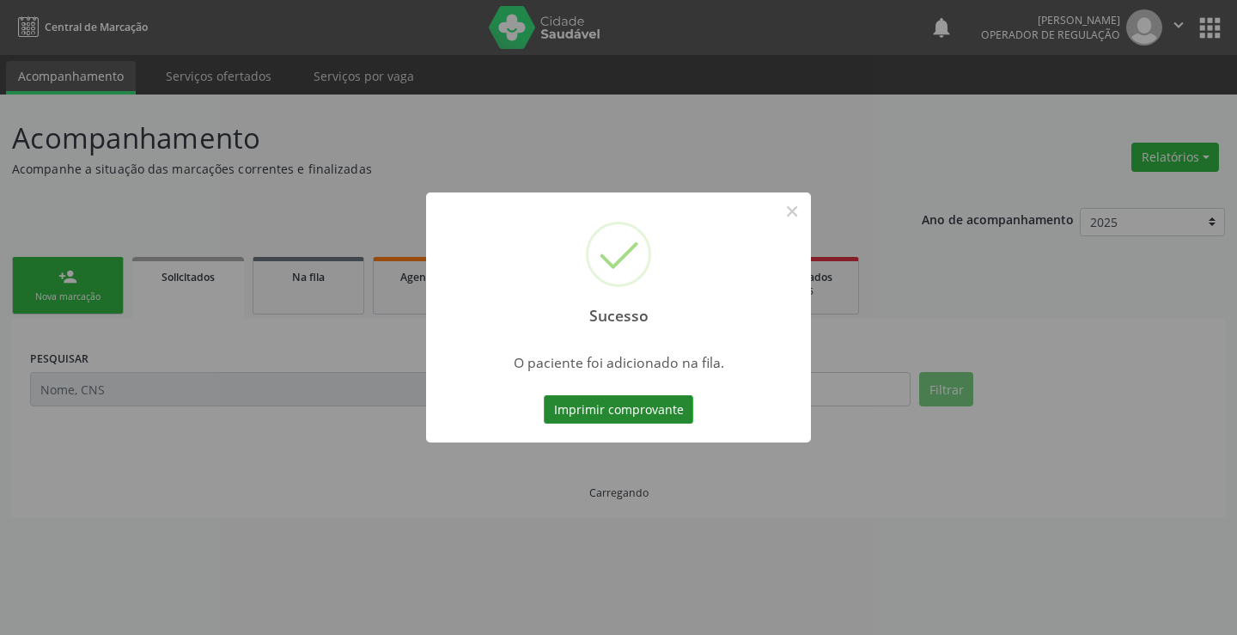
click at [599, 406] on button "Imprimir comprovante" at bounding box center [618, 409] width 149 height 29
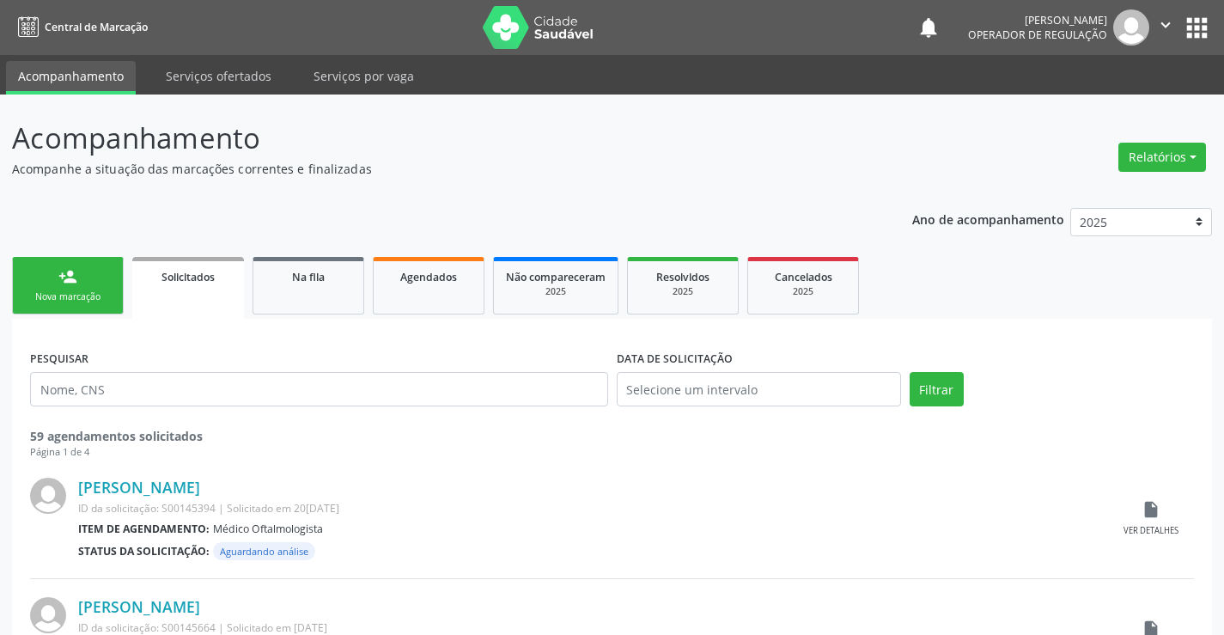
click at [94, 283] on link "person_add Nova marcação" at bounding box center [68, 286] width 112 height 58
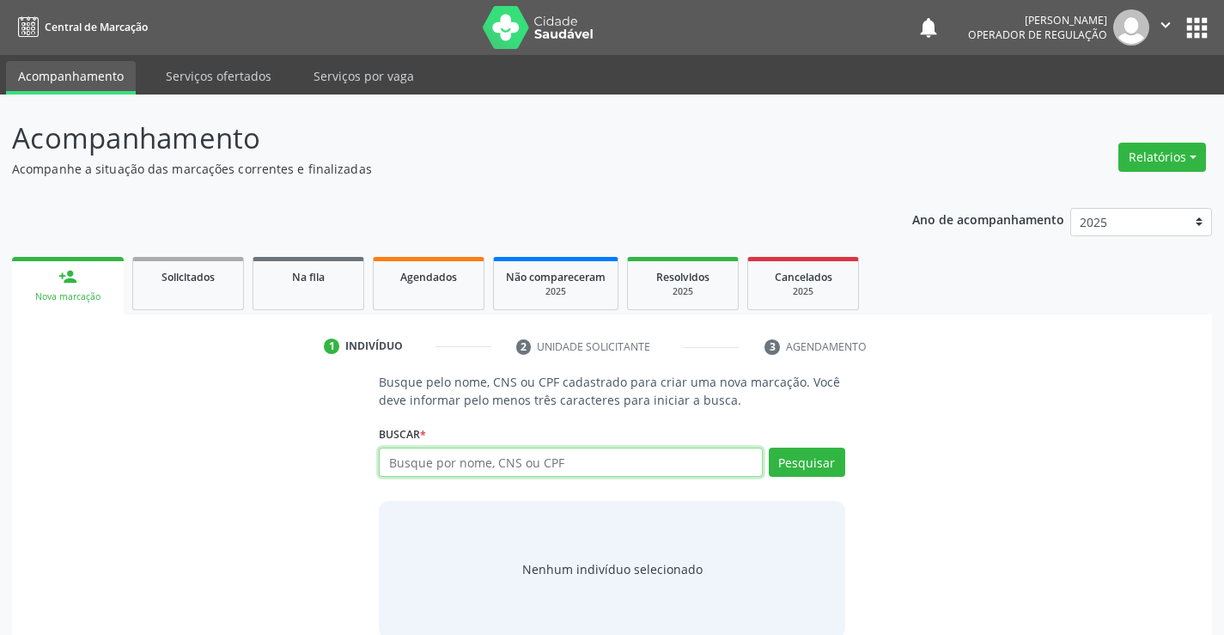
paste input "709 6036 0937 7073"
type input "709 6036 0937 7073"
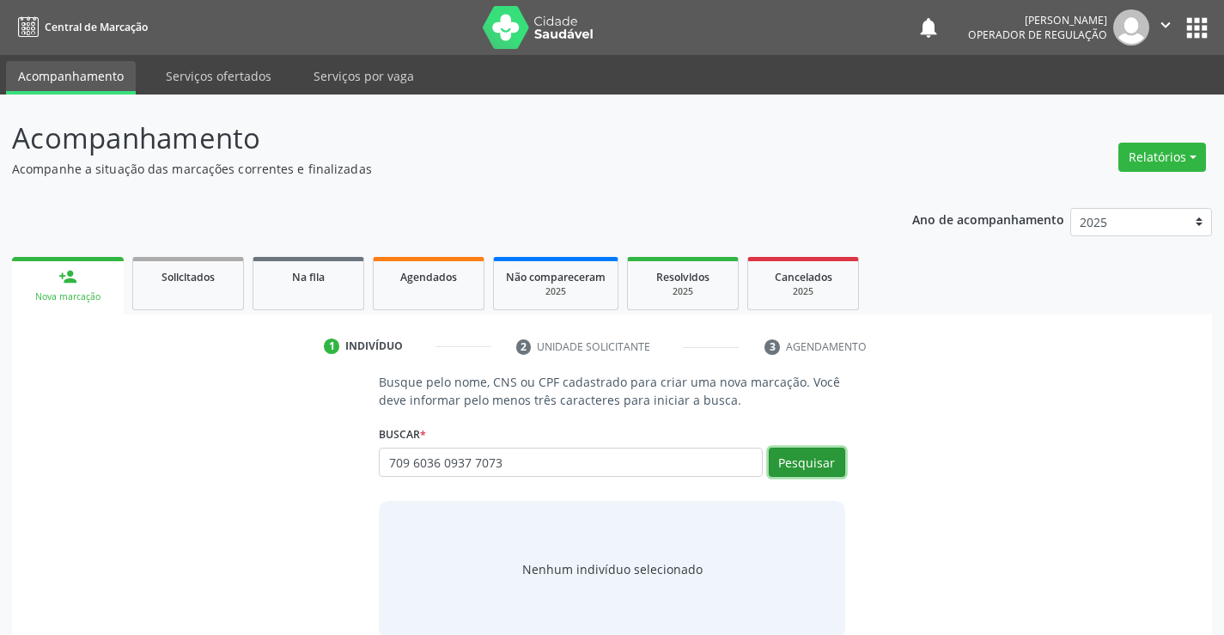
click at [796, 462] on button "Pesquisar" at bounding box center [807, 462] width 76 height 29
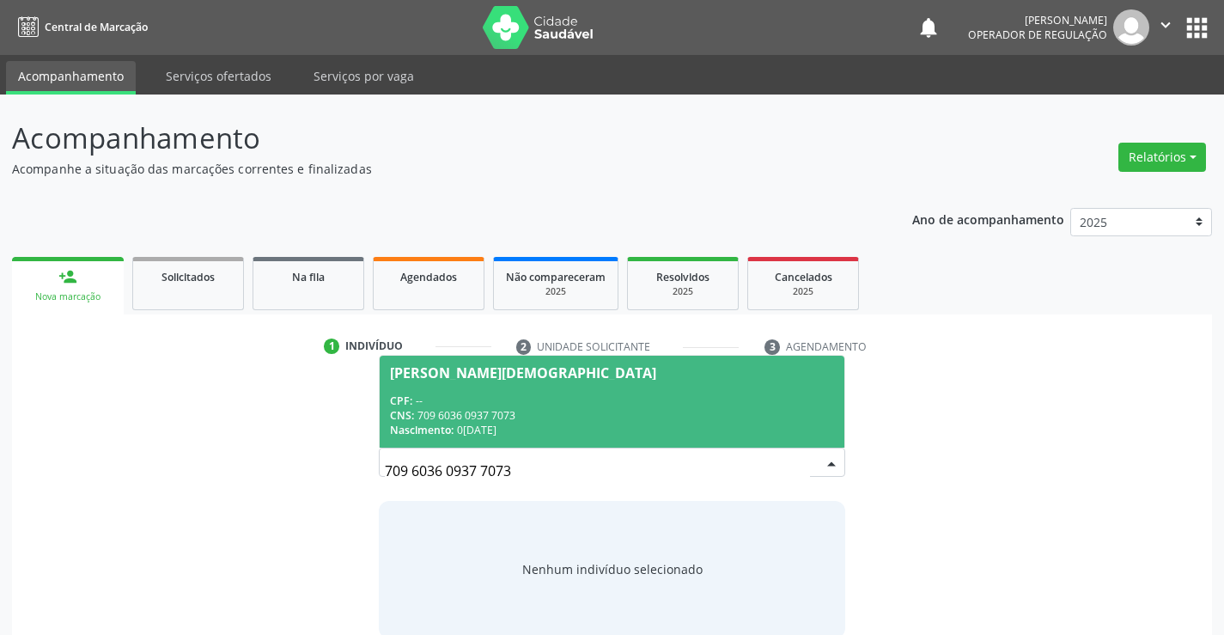
click at [450, 411] on div "CNS: 709 6036 0937 7073" at bounding box center [611, 415] width 443 height 15
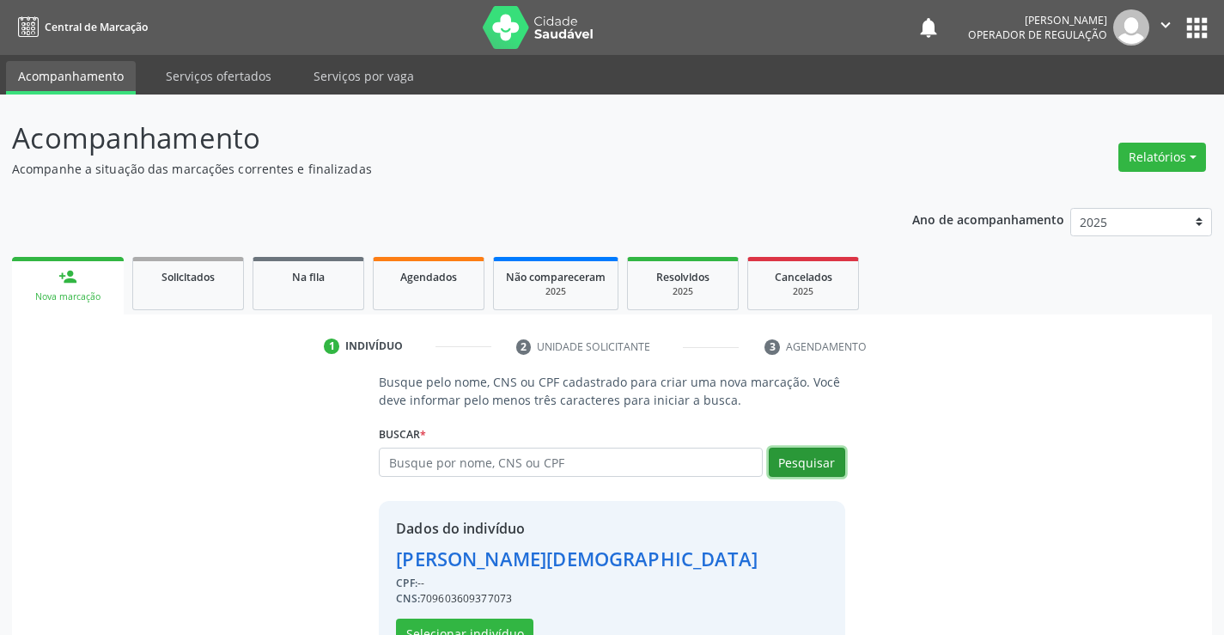
click at [820, 468] on button "Pesquisar" at bounding box center [807, 462] width 76 height 29
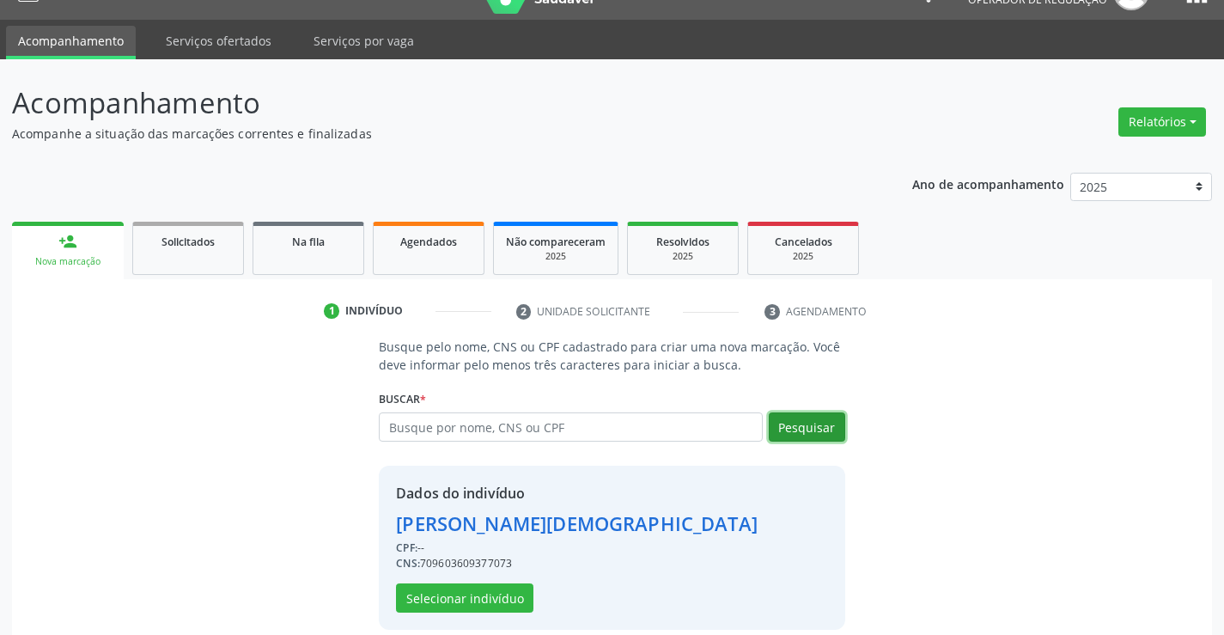
scroll to position [54, 0]
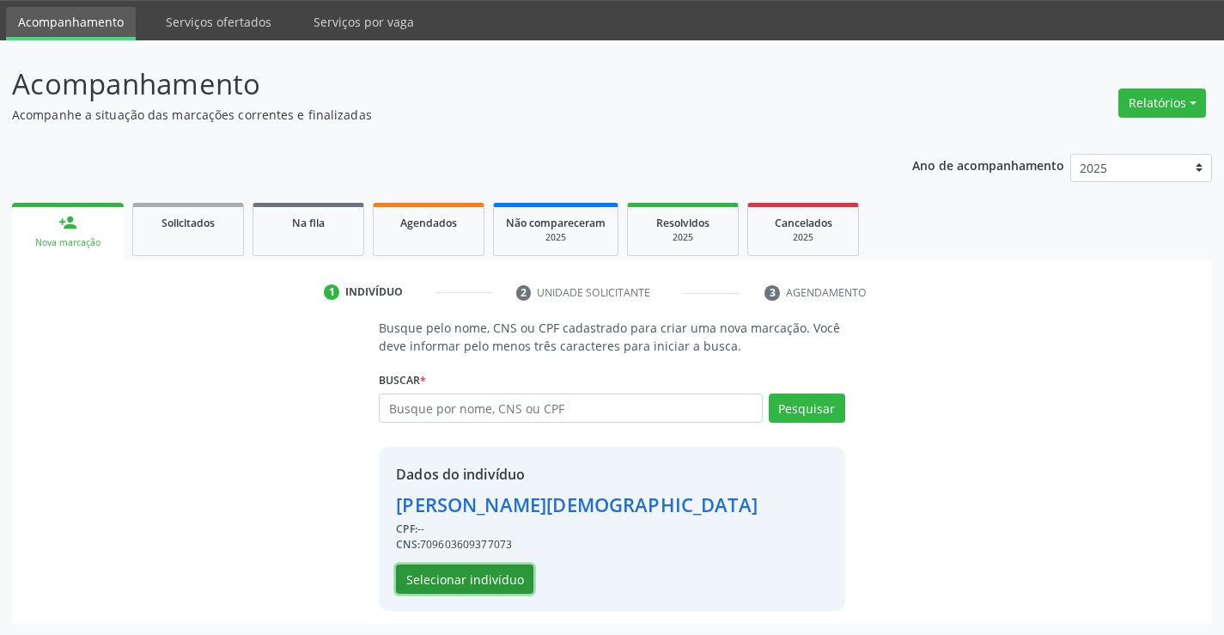
click at [452, 573] on button "Selecionar indivíduo" at bounding box center [464, 578] width 137 height 29
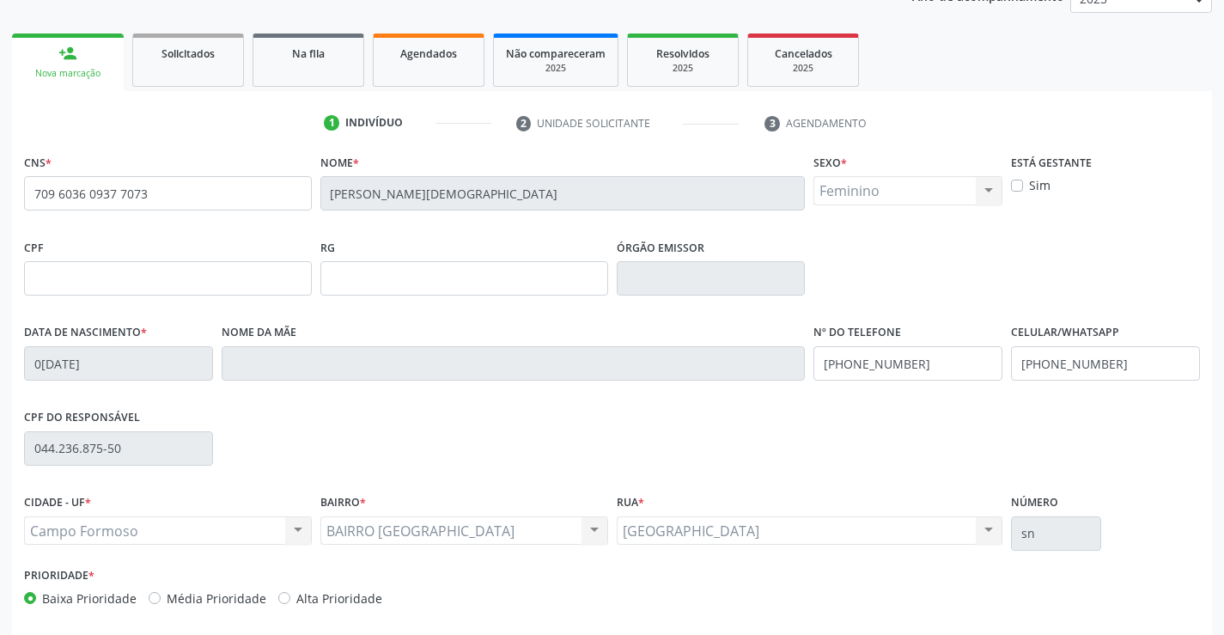
scroll to position [296, 0]
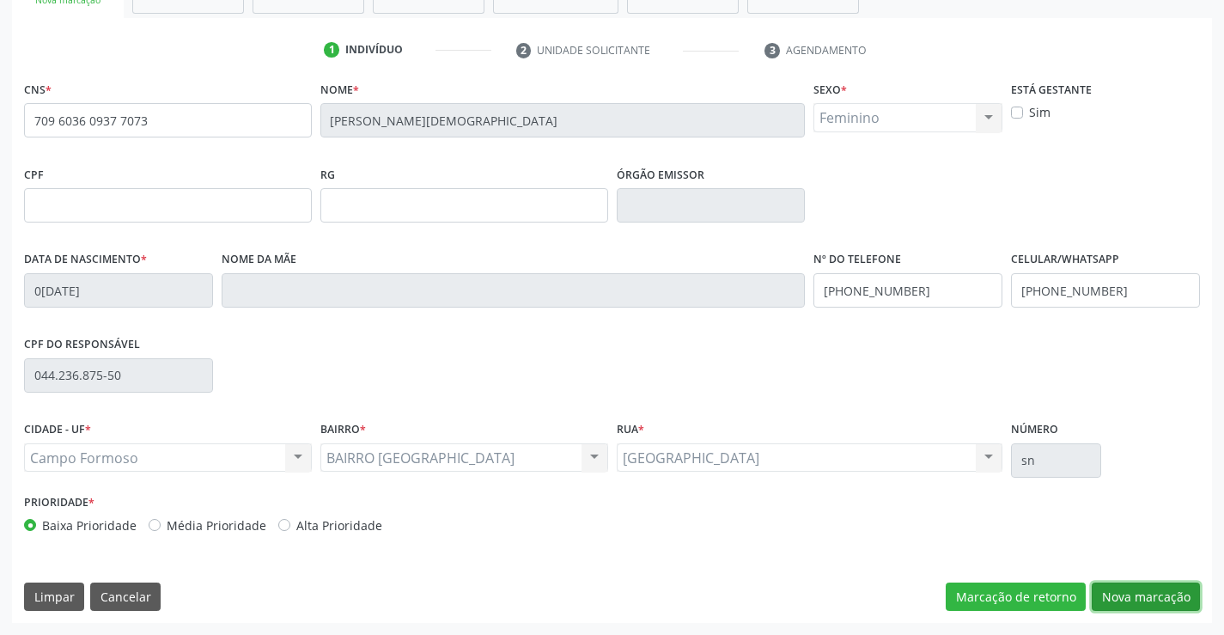
click at [1137, 594] on button "Nova marcação" at bounding box center [1146, 596] width 108 height 29
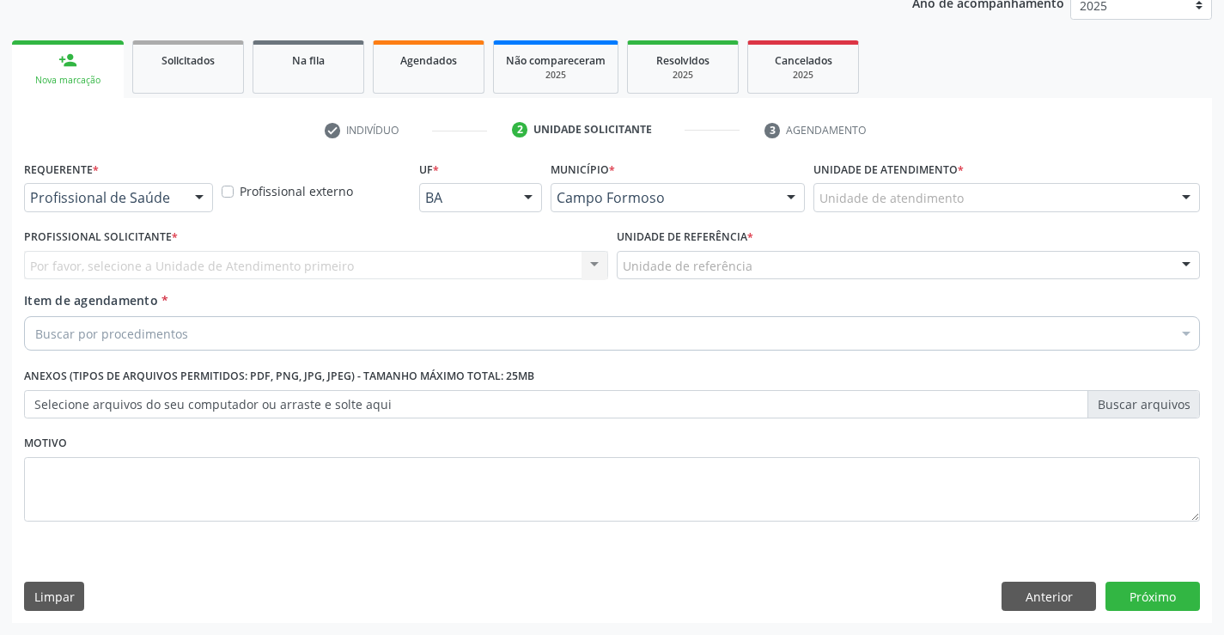
drag, startPoint x: 160, startPoint y: 209, endPoint x: 215, endPoint y: 254, distance: 71.4
click at [162, 209] on div "Profissional de Saúde" at bounding box center [118, 197] width 189 height 29
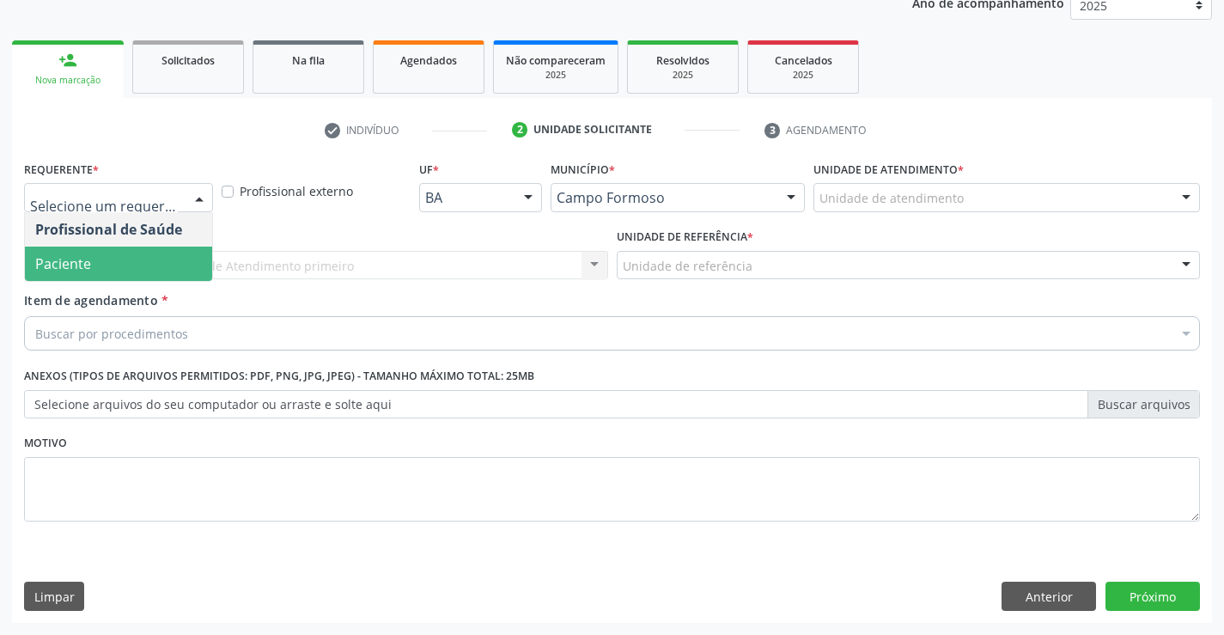
click at [61, 274] on span "Paciente" at bounding box center [118, 264] width 187 height 34
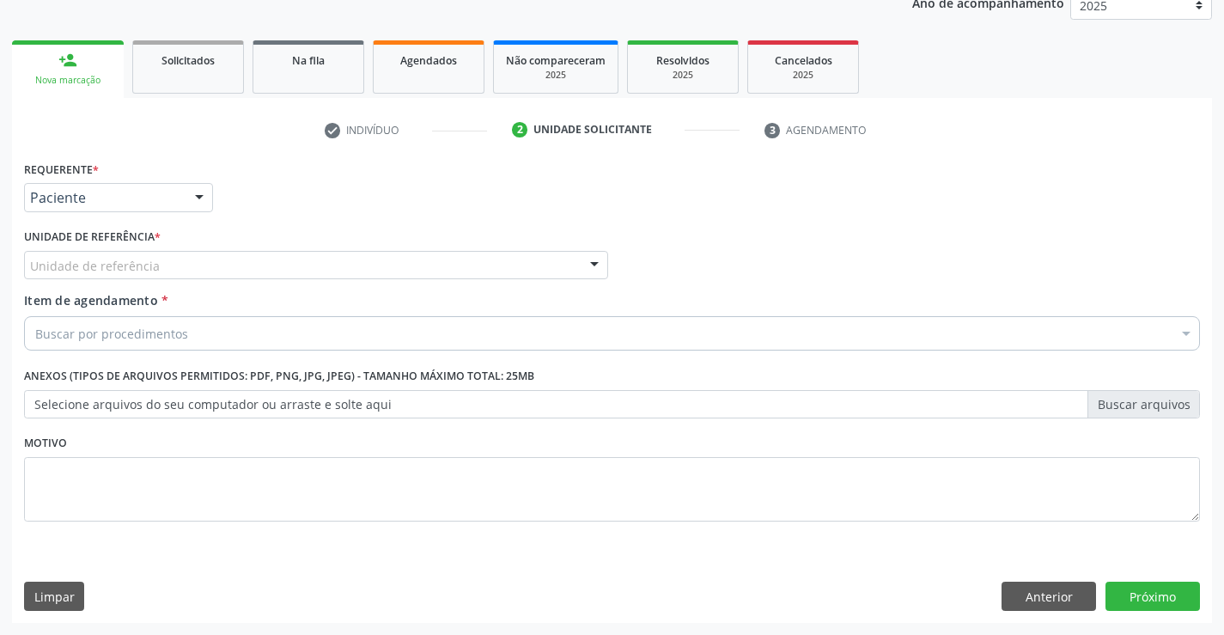
click at [289, 281] on div "Unidade de referência * Unidade de referência Unidade Basica de Saude da Famili…" at bounding box center [316, 257] width 593 height 67
click at [192, 264] on div "Unidade de referência" at bounding box center [316, 265] width 584 height 29
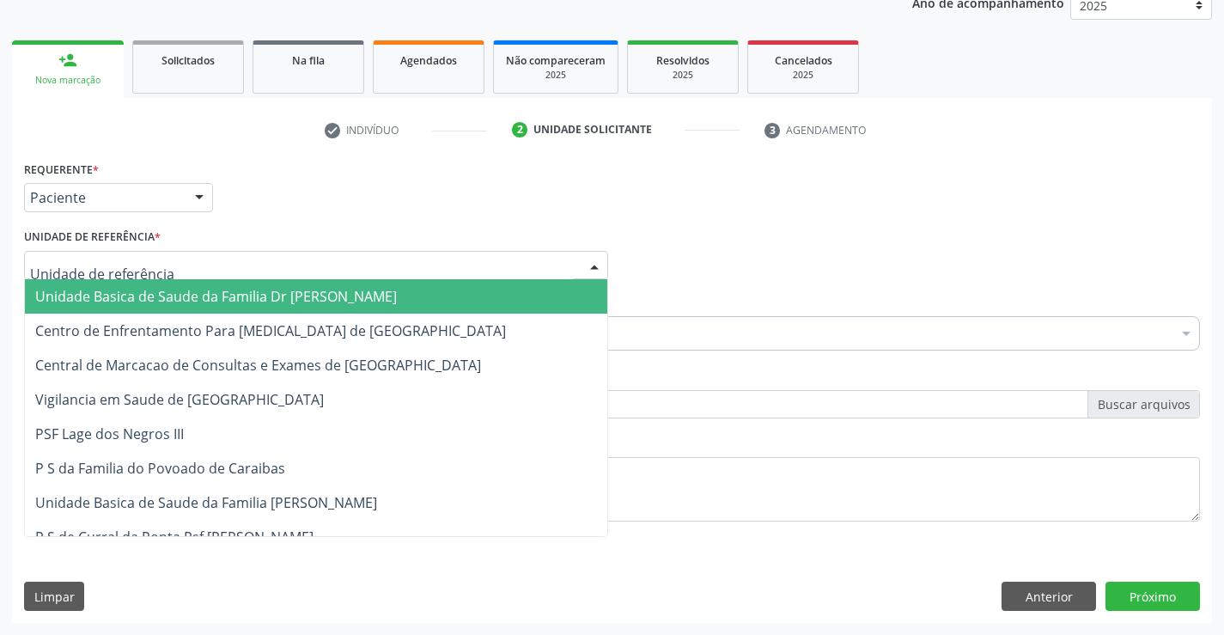
click at [144, 294] on span "Unidade Basica de Saude da Familia Dr [PERSON_NAME]" at bounding box center [216, 296] width 362 height 19
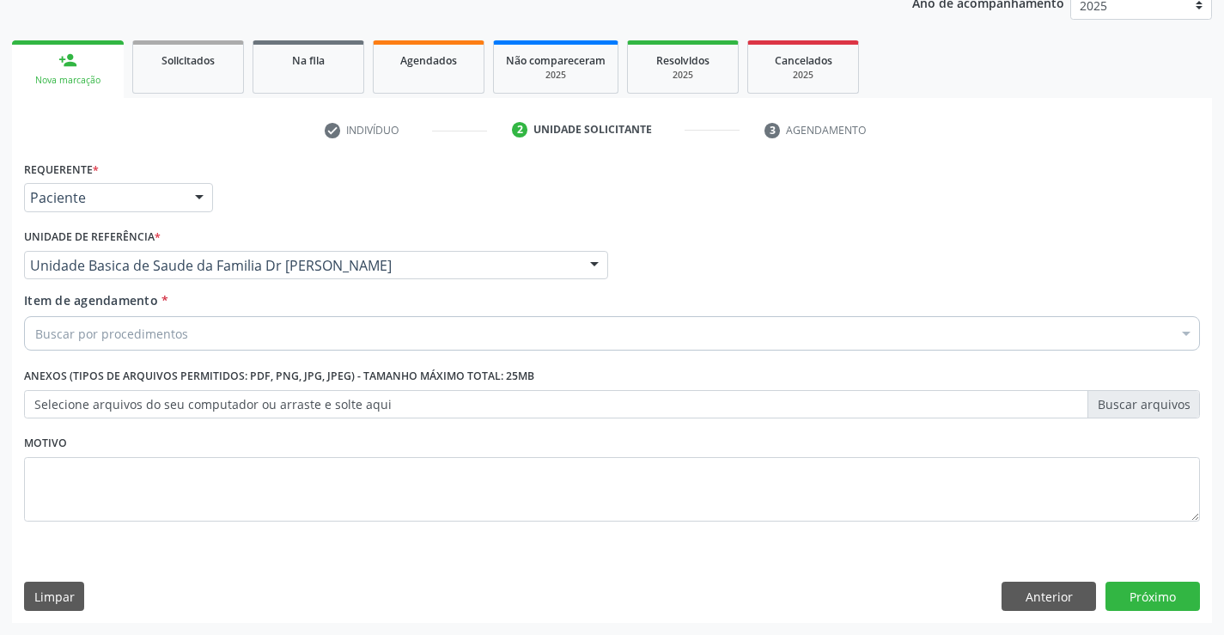
drag, startPoint x: 156, startPoint y: 319, endPoint x: 162, endPoint y: 337, distance: 19.0
click at [156, 321] on div "Buscar por procedimentos" at bounding box center [612, 333] width 1176 height 34
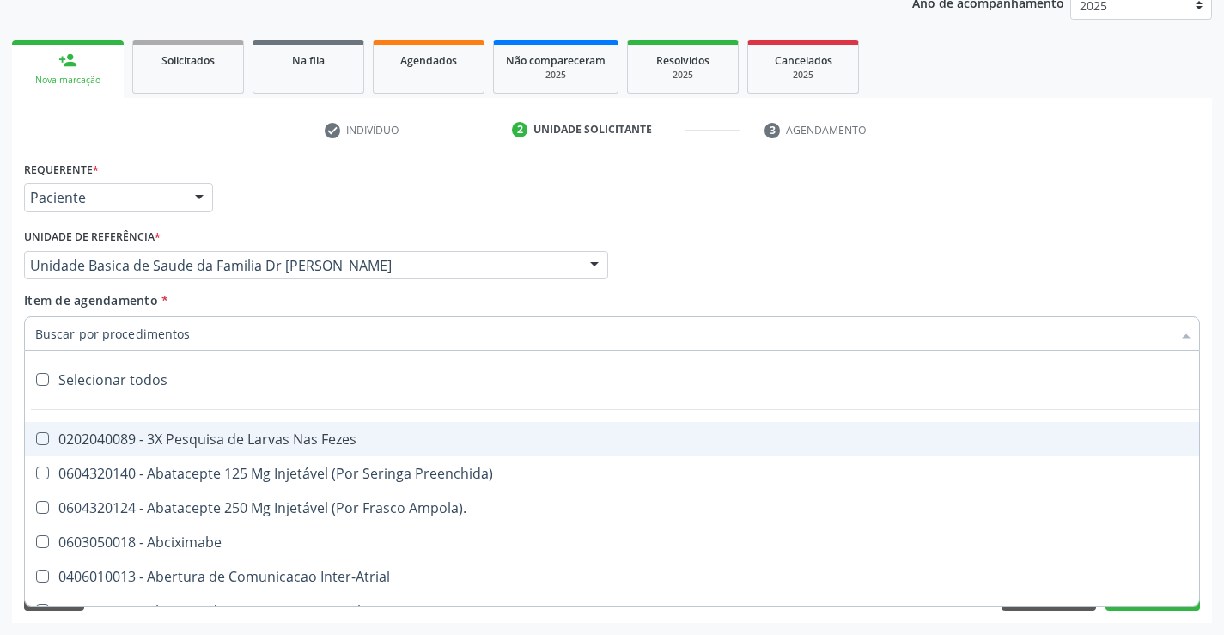
click at [158, 330] on input "Item de agendamento *" at bounding box center [603, 333] width 1136 height 34
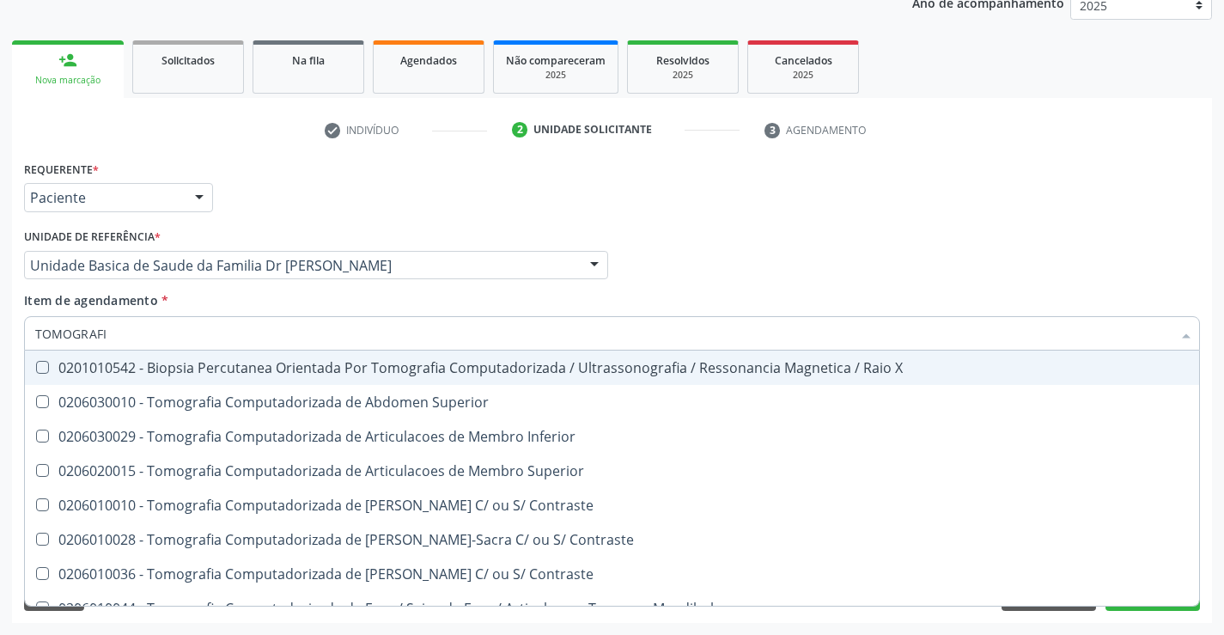
type input "TOMOGRAFIA"
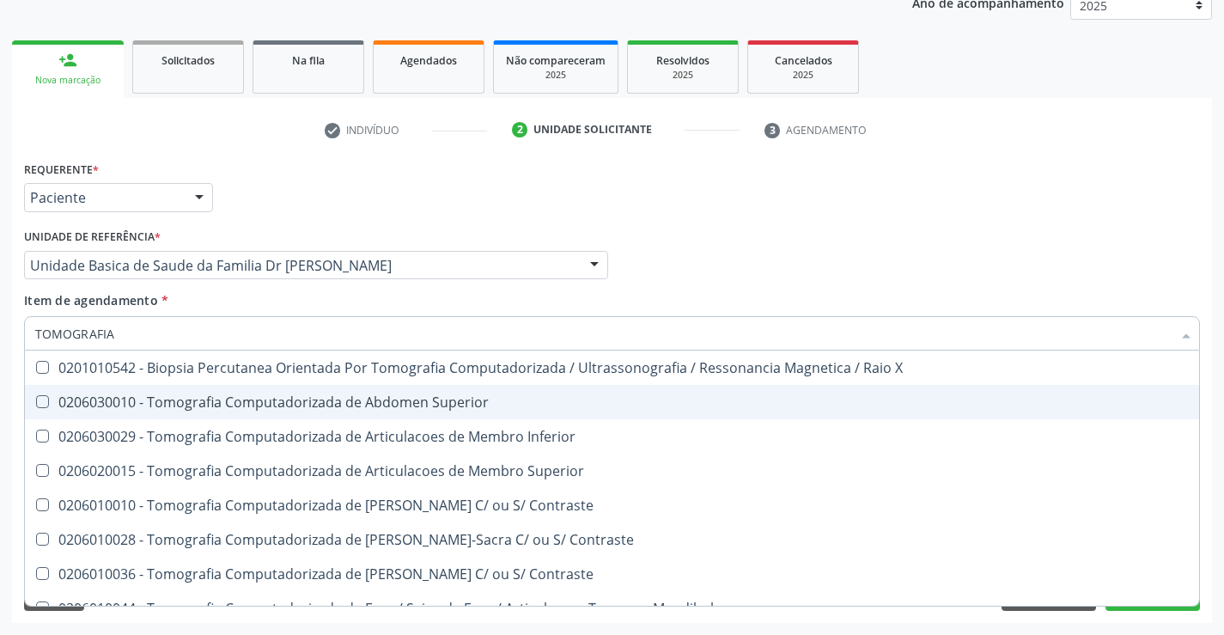
click at [355, 396] on div "0206030010 - Tomografia Computadorizada de Abdomen Superior" at bounding box center [612, 402] width 1154 height 14
checkbox Superior "true"
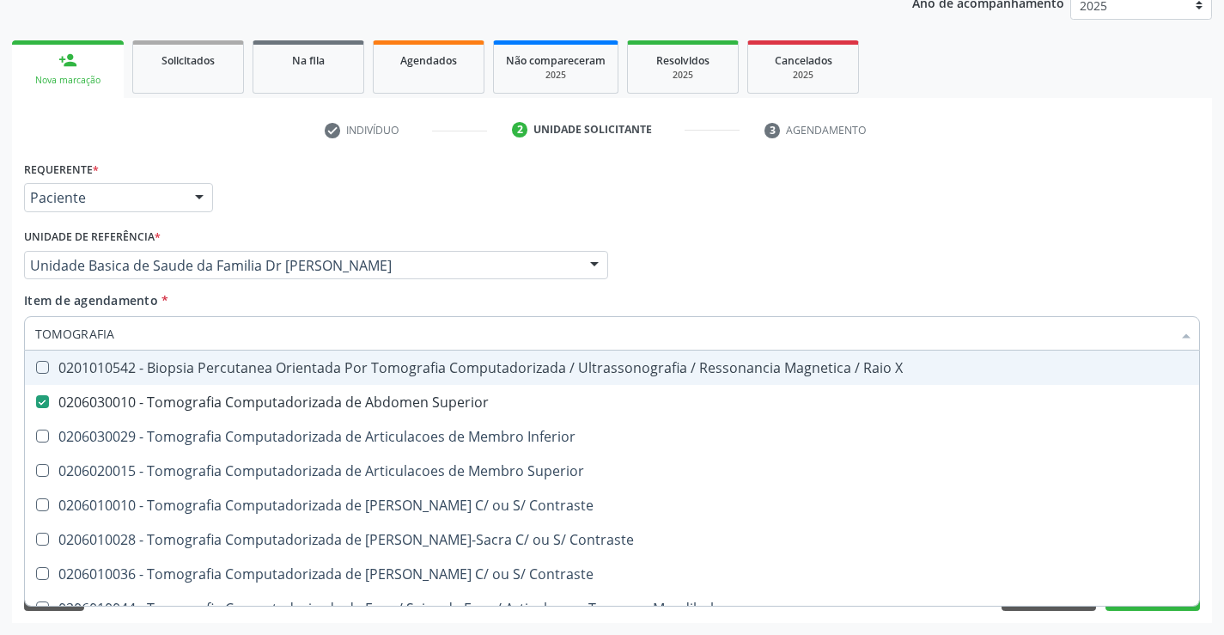
click at [1025, 311] on div "Item de agendamento * TOMOGRAFIA Desfazer seleção 0201010542 - Biopsia Percutan…" at bounding box center [612, 318] width 1176 height 54
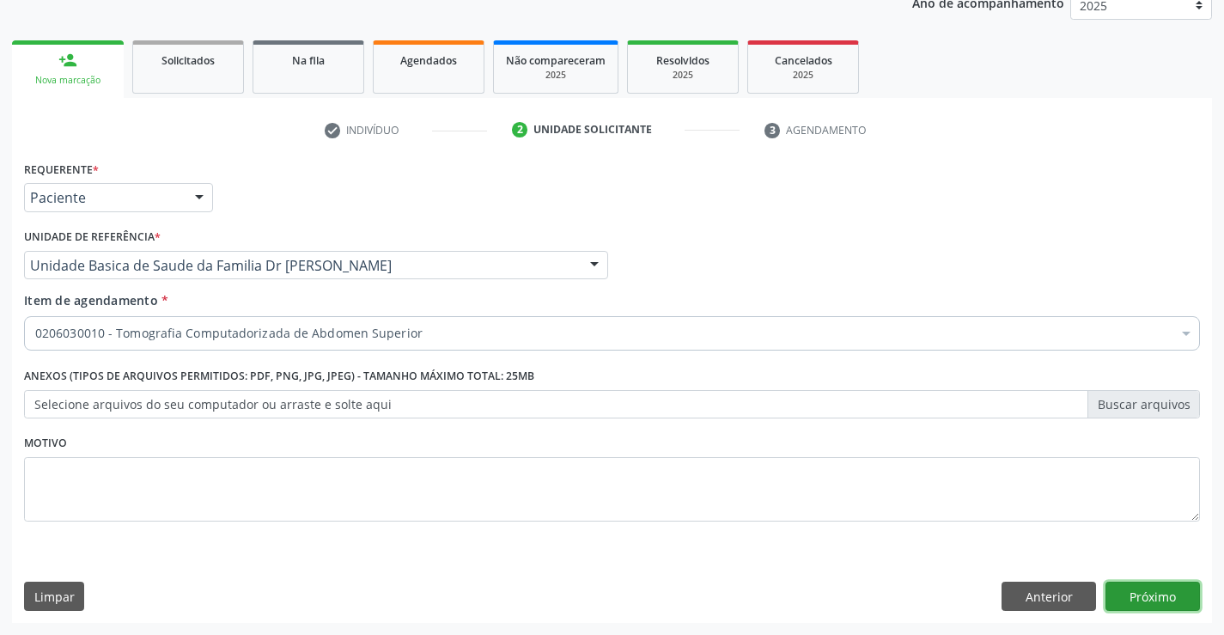
click at [1138, 594] on button "Próximo" at bounding box center [1153, 596] width 94 height 29
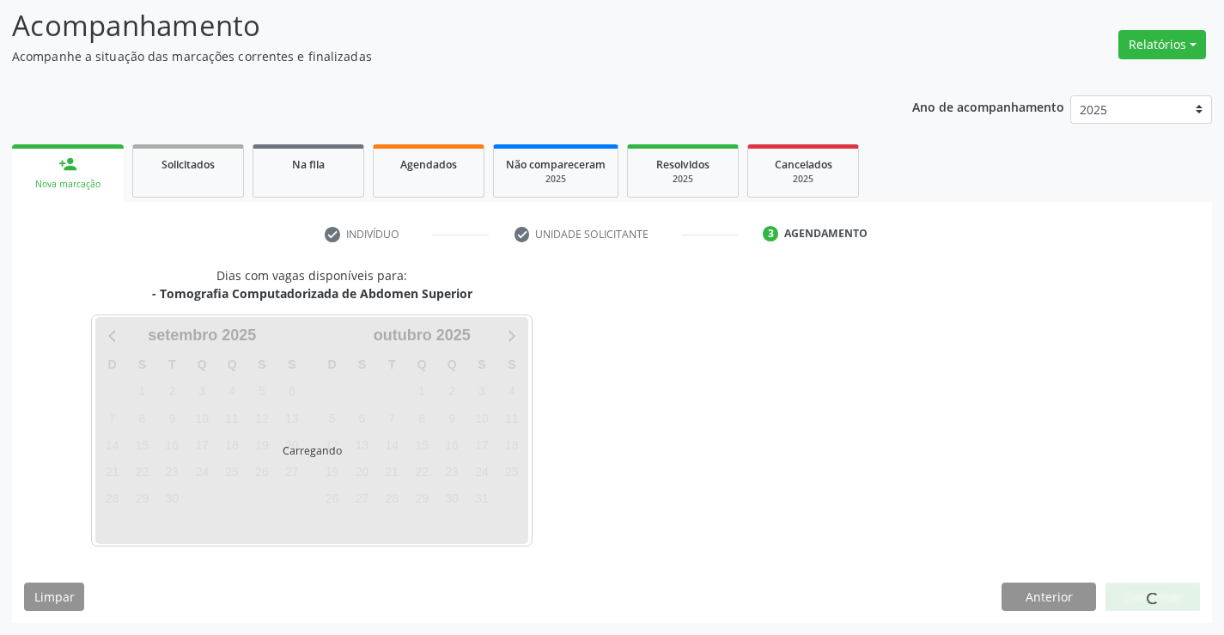
scroll to position [113, 0]
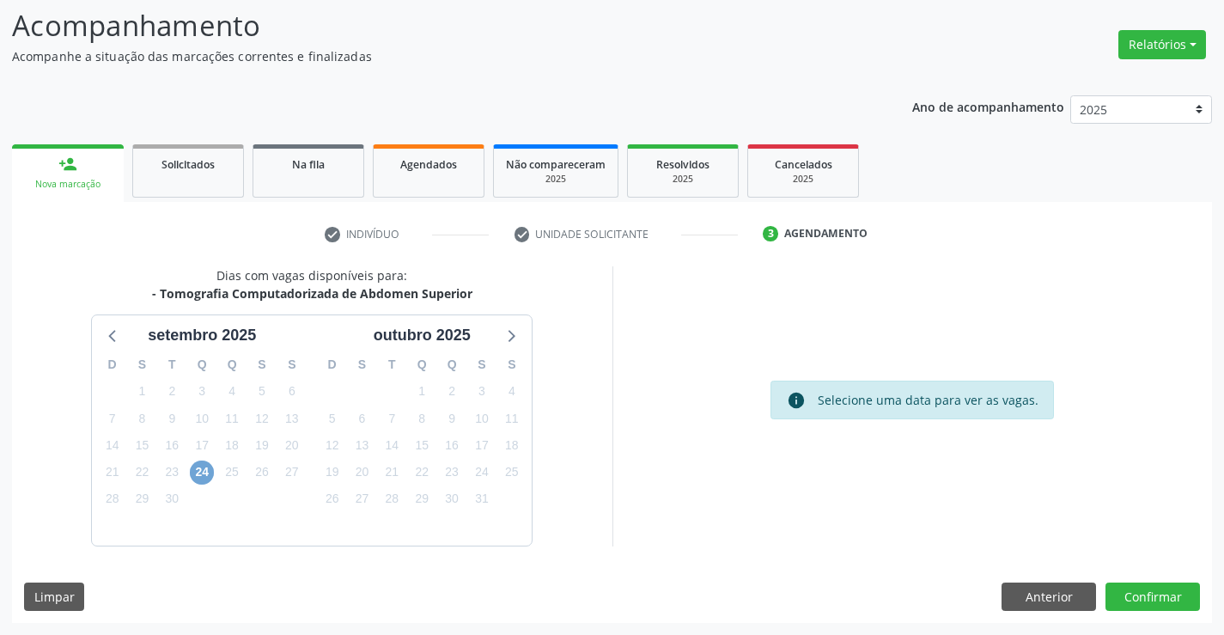
click at [191, 469] on span "24" at bounding box center [202, 472] width 24 height 24
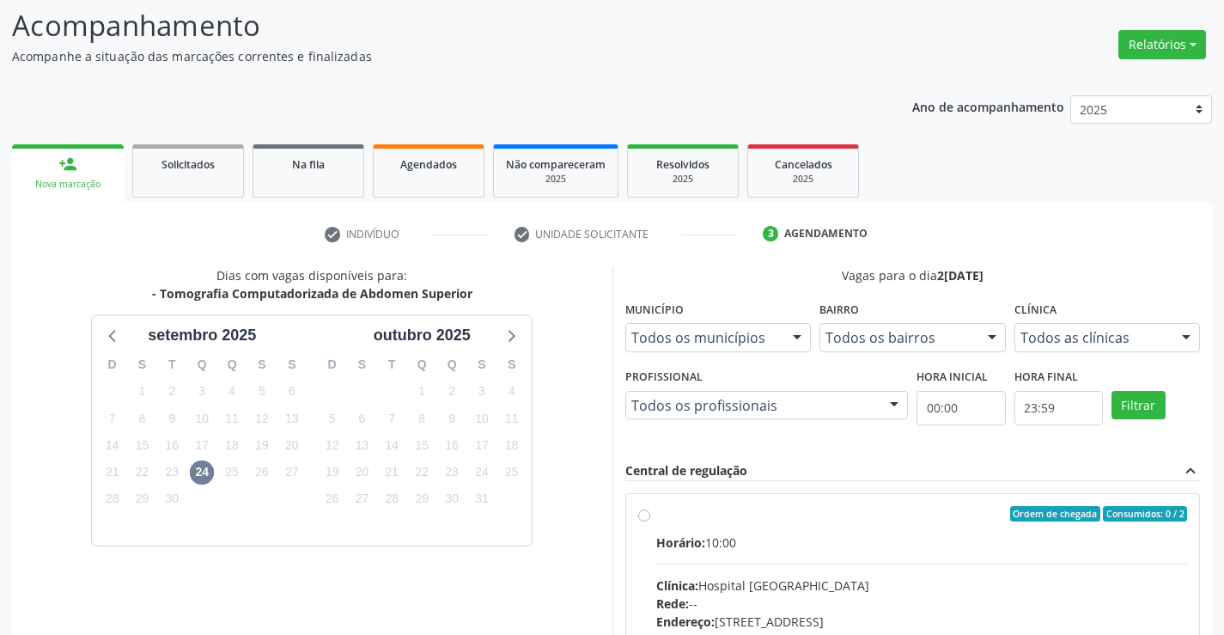
click at [656, 514] on label "Ordem de chegada Consumidos: 0 / 2 Horário: 10:00 Clínica: Hospital [GEOGRAPHIC…" at bounding box center [922, 638] width 532 height 264
click at [649, 514] on input "Ordem de chegada Consumidos: 0 / 2 Horário: 10:00 Clínica: Hospital [GEOGRAPHIC…" at bounding box center [644, 513] width 12 height 15
radio input "true"
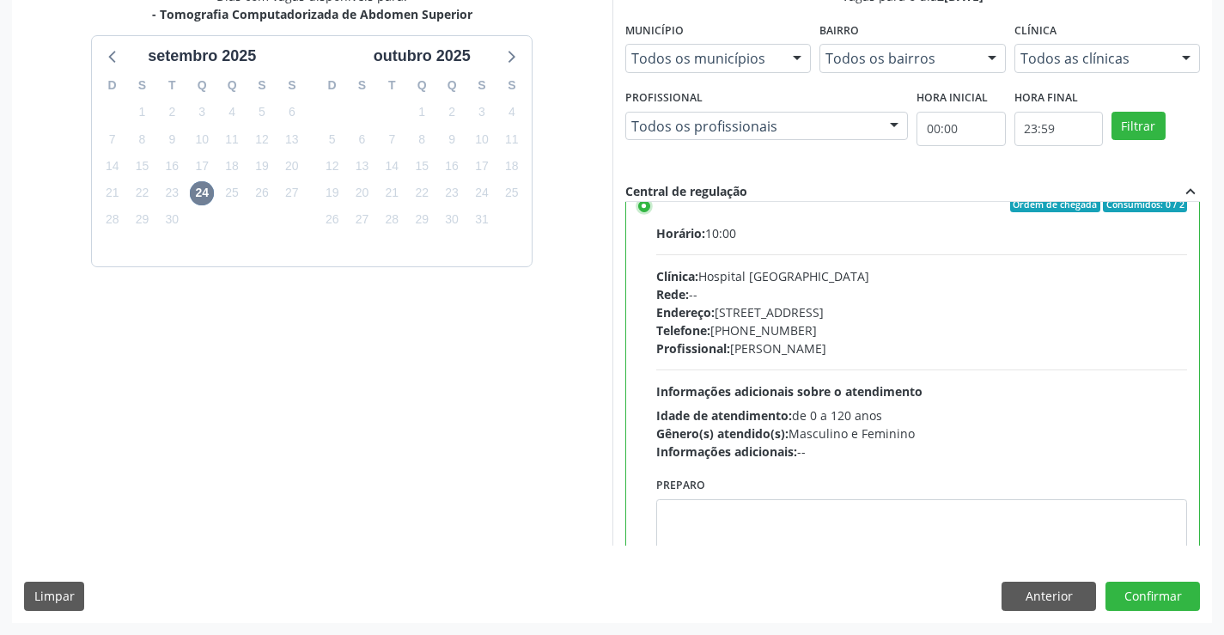
scroll to position [0, 0]
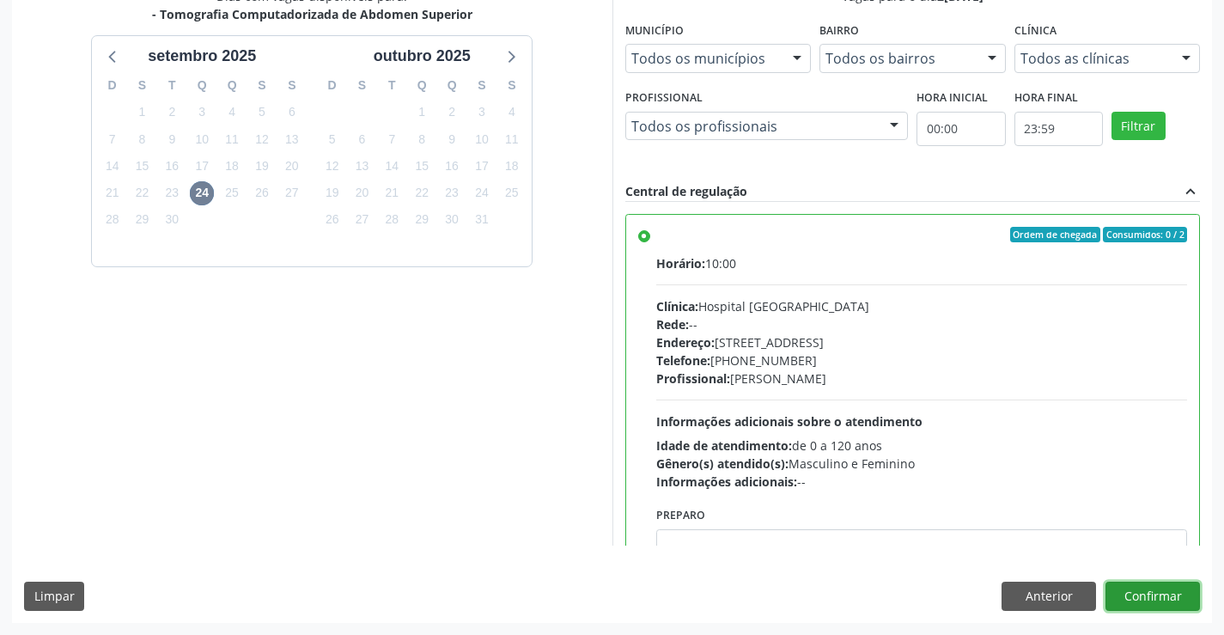
click at [1159, 589] on button "Confirmar" at bounding box center [1153, 596] width 94 height 29
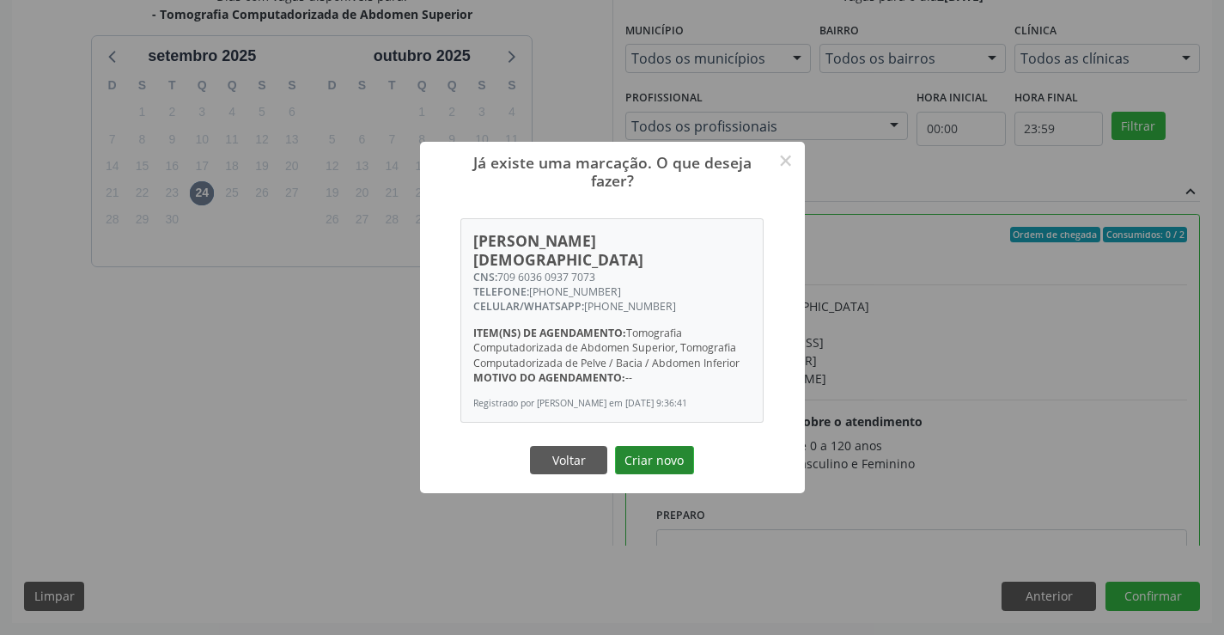
click at [672, 446] on button "Criar novo" at bounding box center [654, 460] width 79 height 29
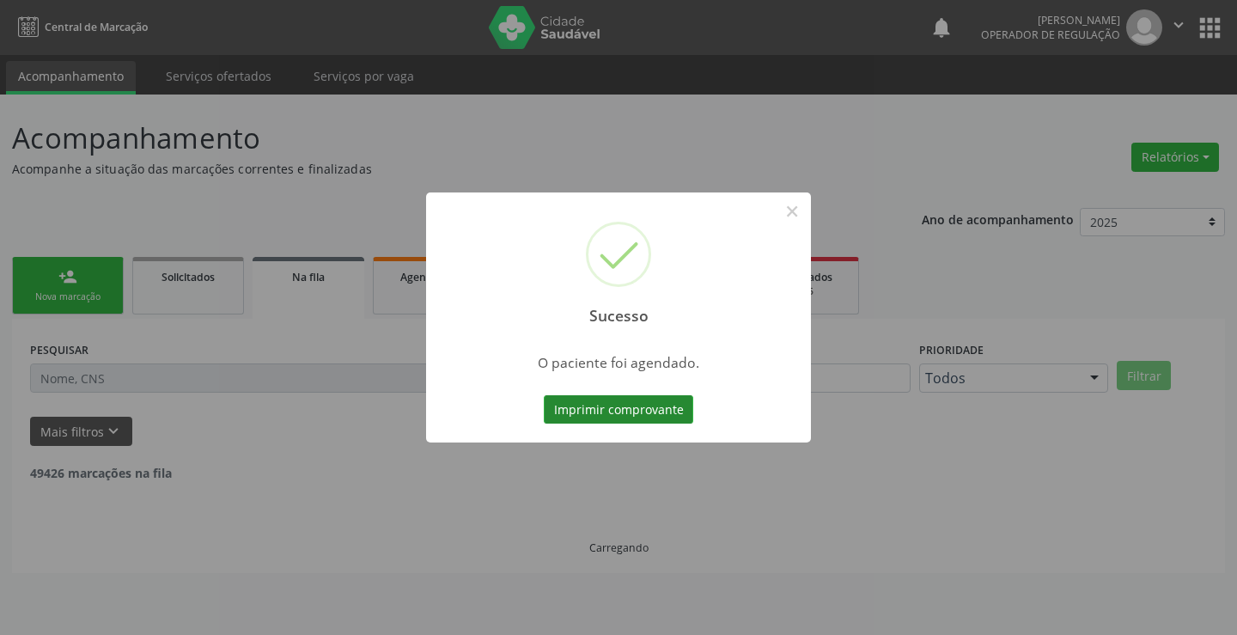
click at [596, 410] on button "Imprimir comprovante" at bounding box center [618, 409] width 149 height 29
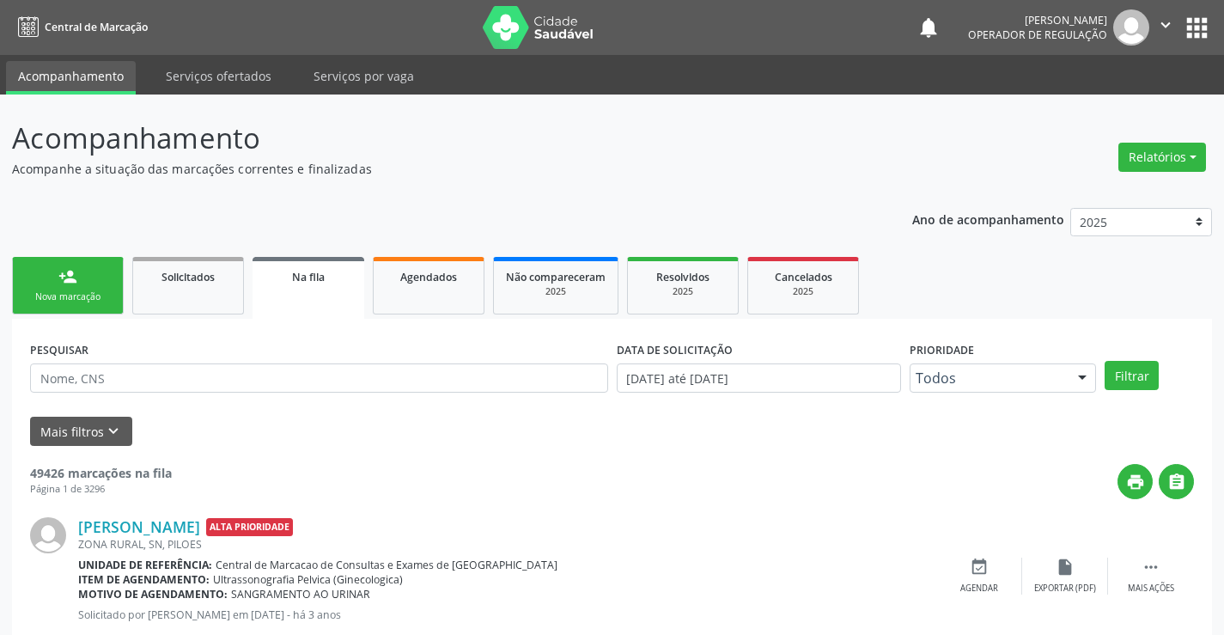
click at [62, 302] on div "Nova marcação" at bounding box center [68, 296] width 86 height 13
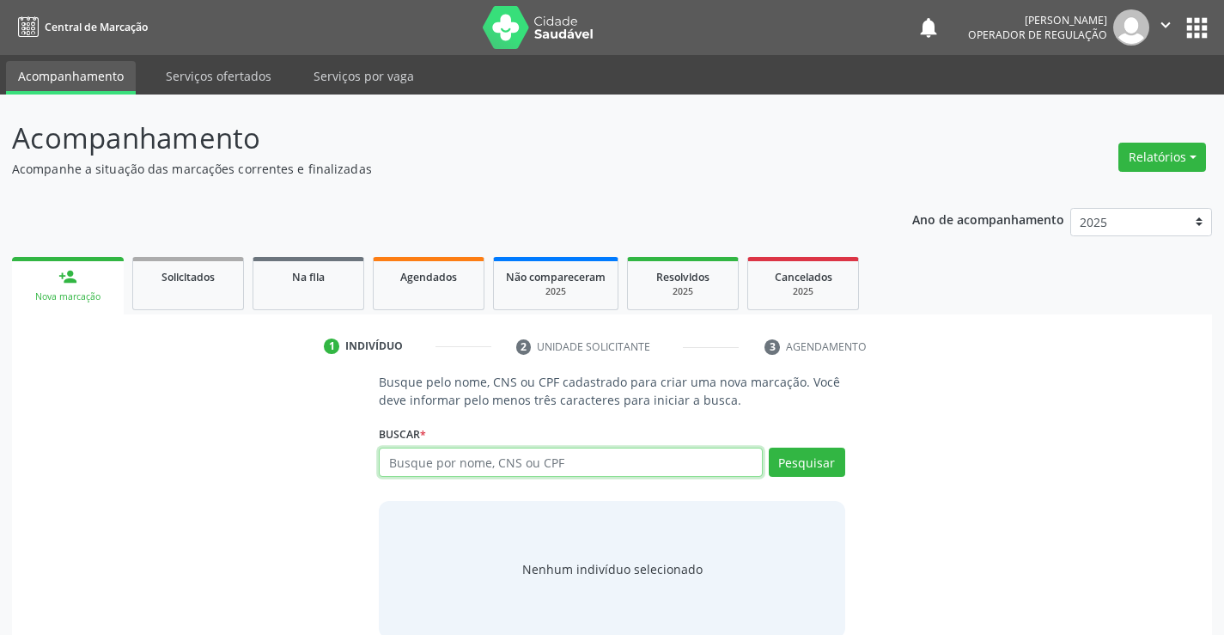
paste input "709 6036 0937 7073"
type input "709 6036 0937 7073"
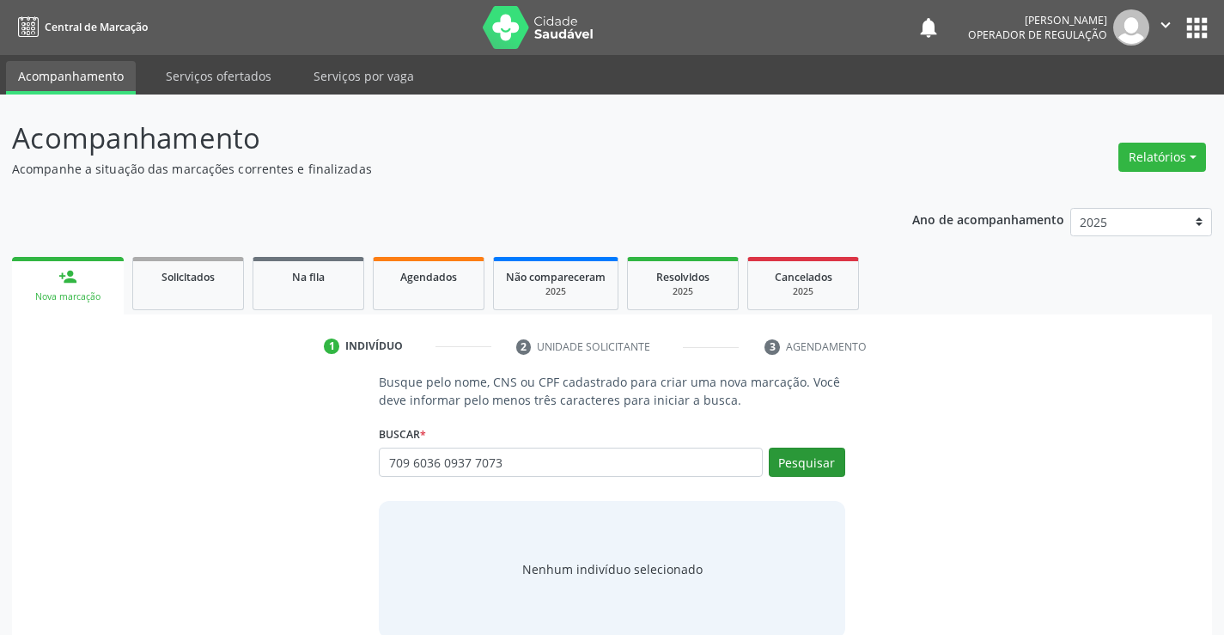
click at [798, 455] on div "Buscar * Busque por nome, CNS ou CPF Nenhum resultado encontrado para: " " Não …" at bounding box center [612, 454] width 466 height 67
click at [803, 458] on button "Pesquisar" at bounding box center [807, 462] width 76 height 29
click at [862, 413] on div "Busque pelo nome, CNS ou CPF cadastrado para criar uma nova marcação. Você deve…" at bounding box center [612, 505] width 1176 height 265
click at [0, 0] on input "709 6036 0937 7073" at bounding box center [0, 0] width 0 height 0
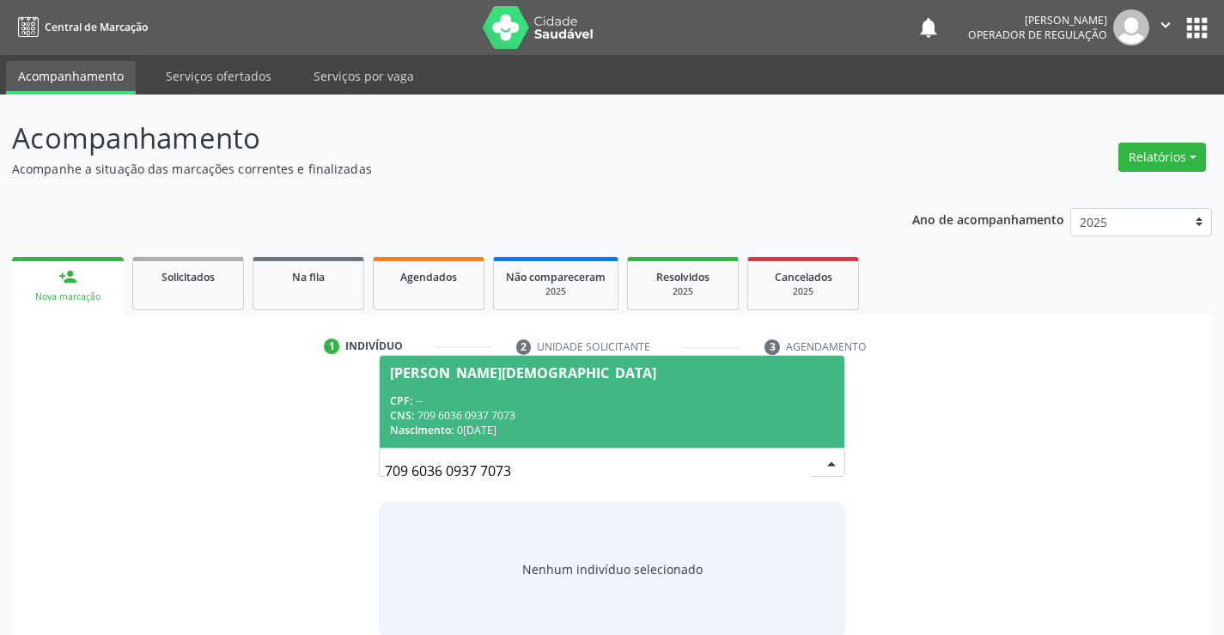
click at [797, 464] on input "709 6036 0937 7073" at bounding box center [597, 471] width 424 height 34
click at [423, 397] on div "CPF: --" at bounding box center [611, 400] width 443 height 15
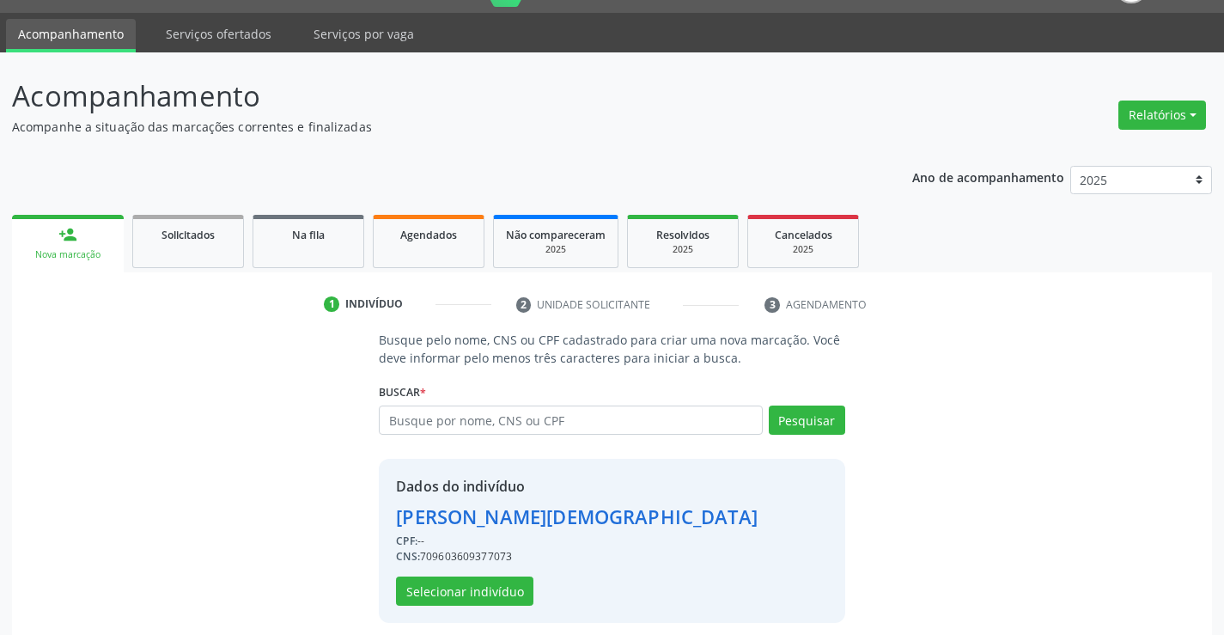
scroll to position [54, 0]
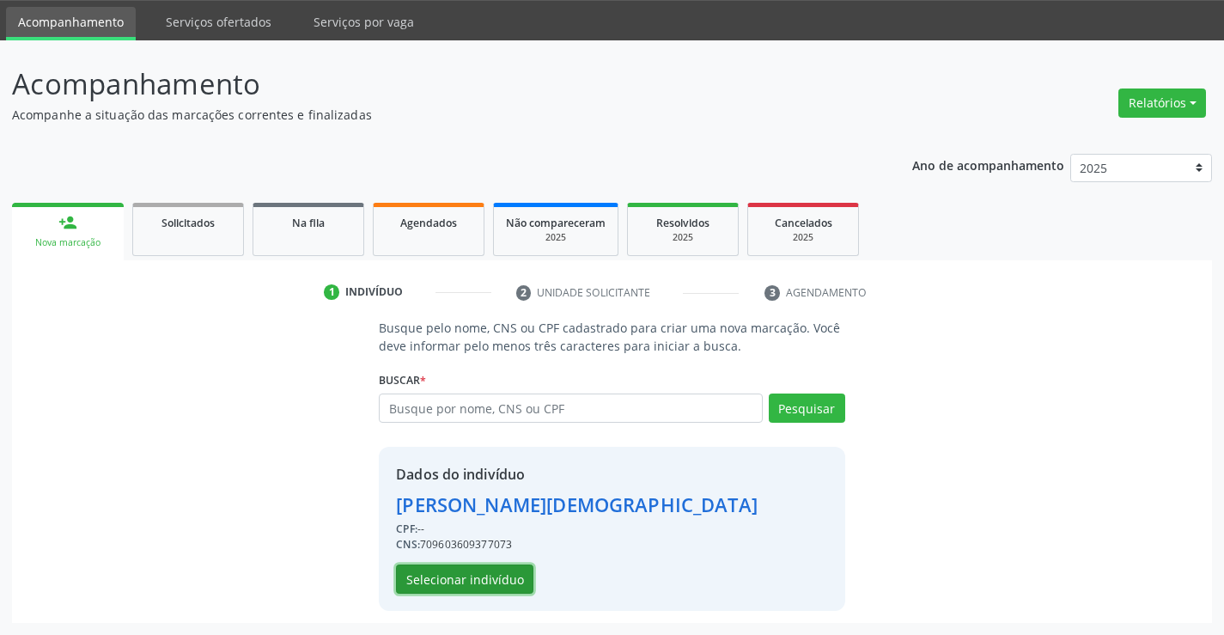
click at [465, 575] on button "Selecionar indivíduo" at bounding box center [464, 578] width 137 height 29
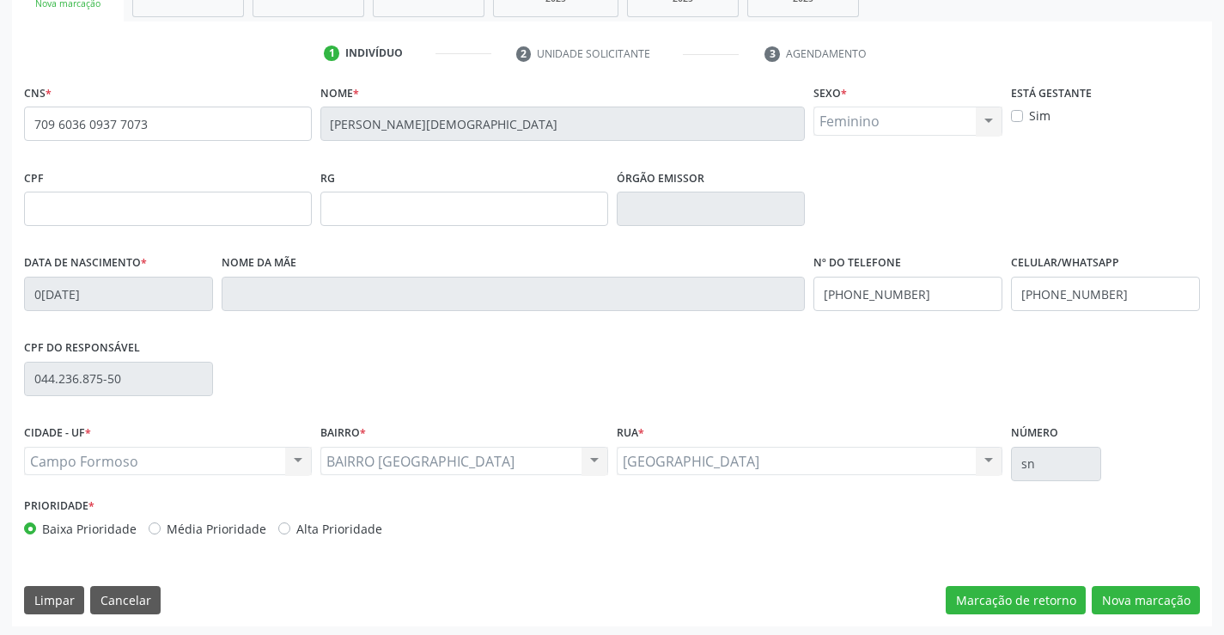
scroll to position [296, 0]
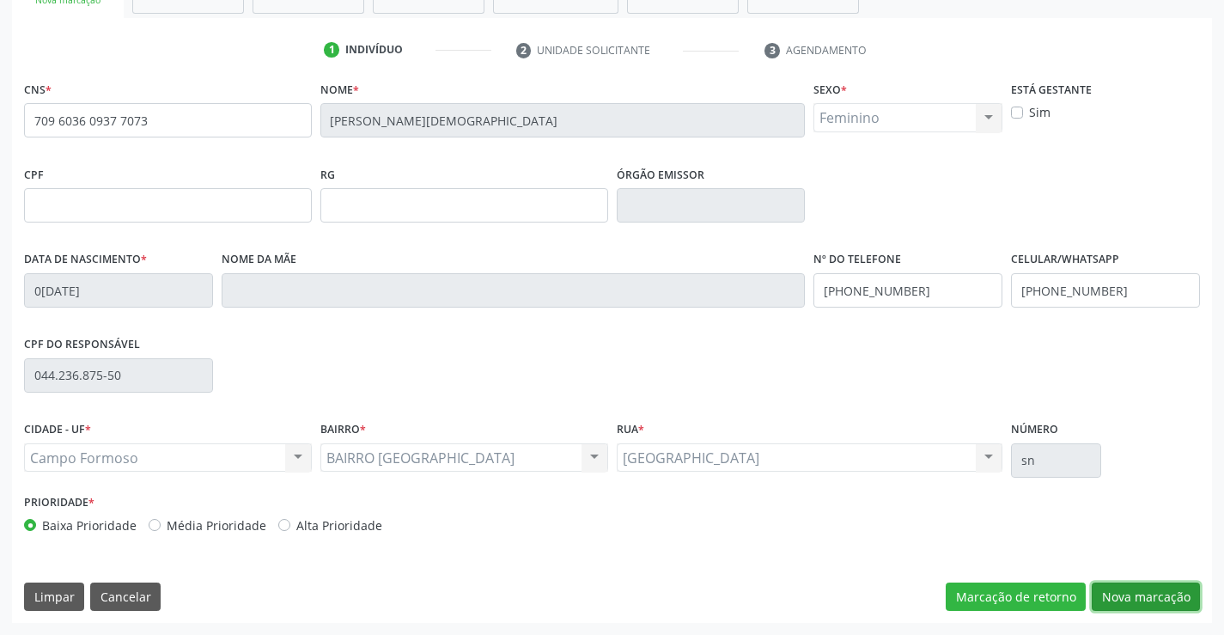
click at [1154, 600] on button "Nova marcação" at bounding box center [1146, 596] width 108 height 29
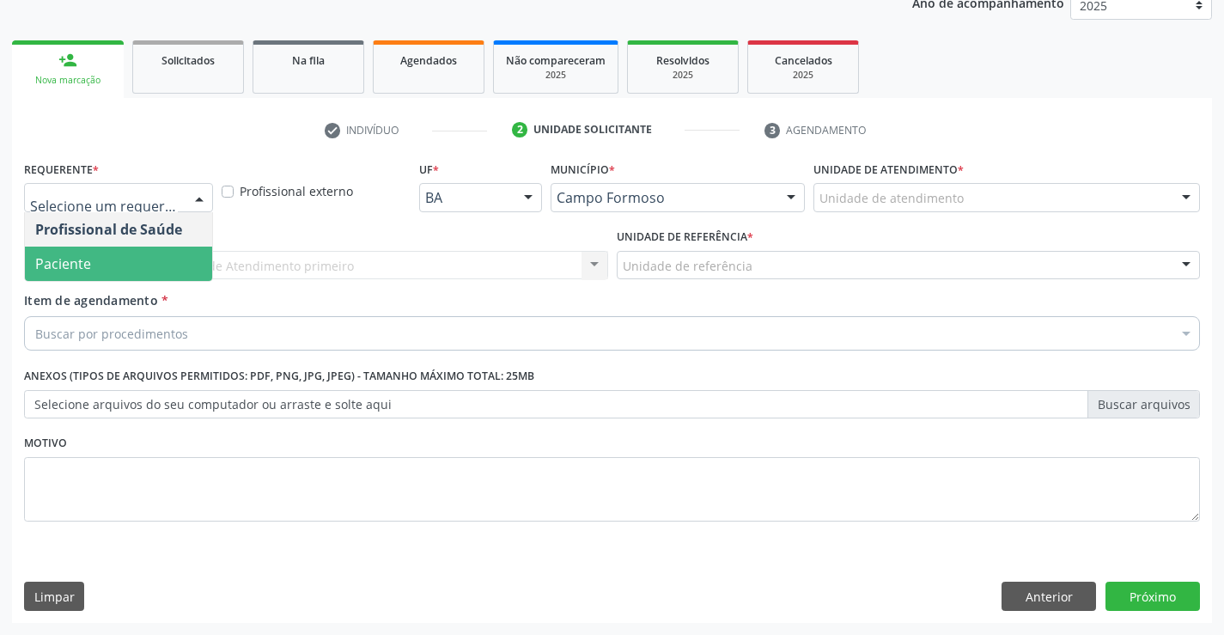
click at [62, 268] on span "Paciente" at bounding box center [63, 263] width 56 height 19
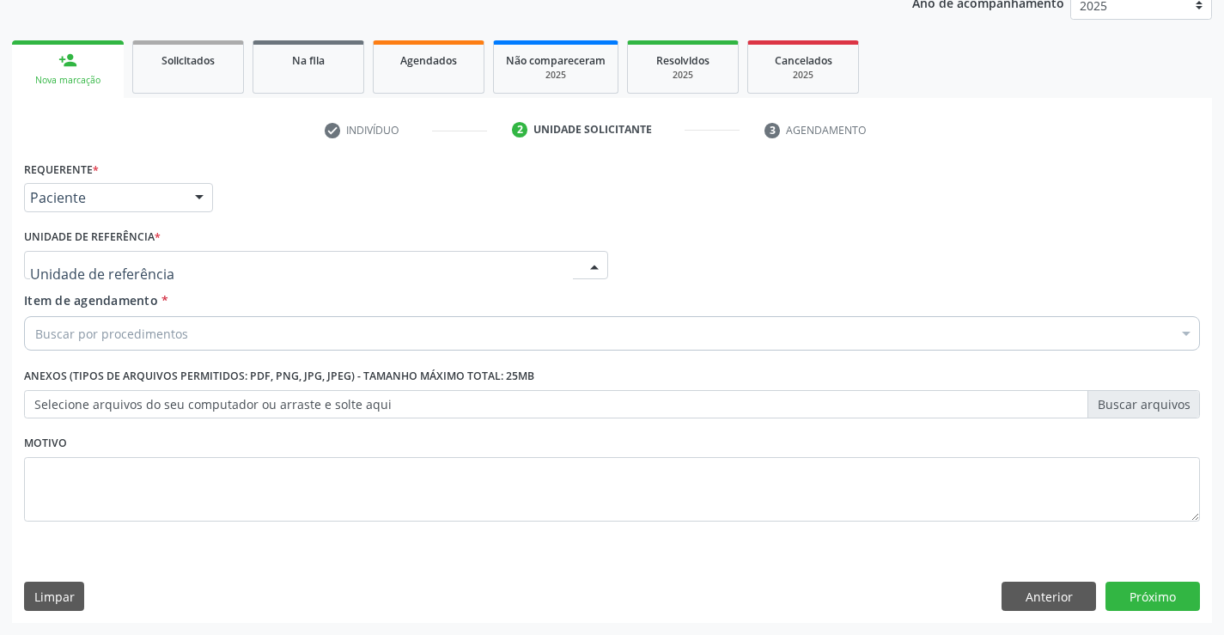
click at [247, 266] on div at bounding box center [316, 265] width 584 height 29
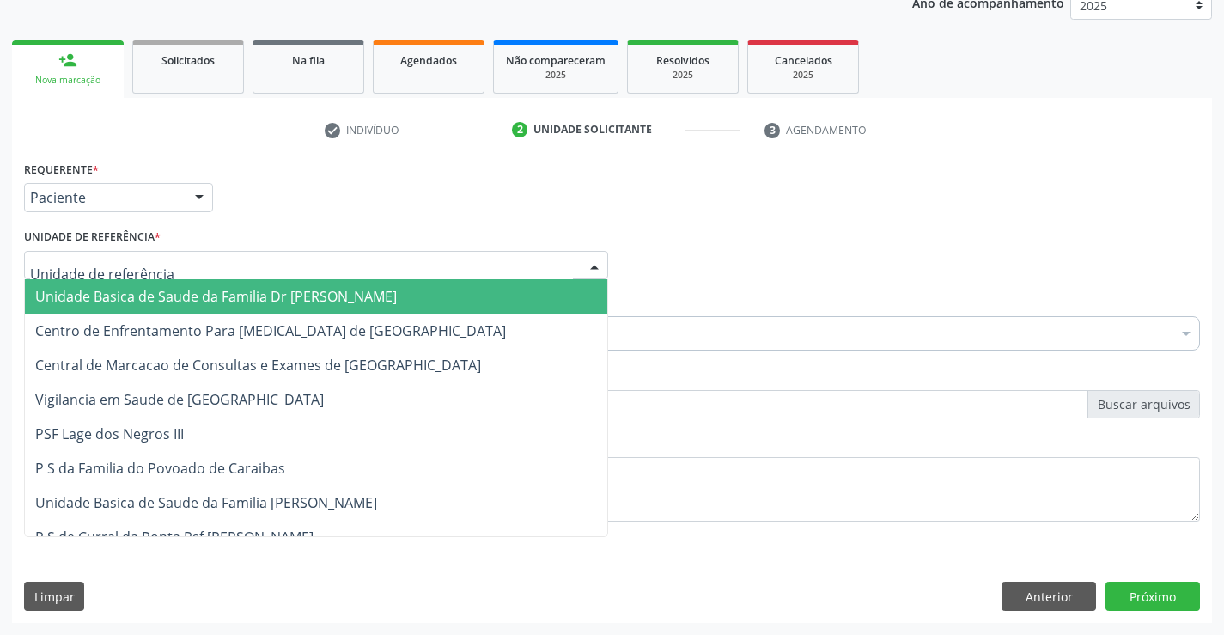
drag, startPoint x: 179, startPoint y: 289, endPoint x: 186, endPoint y: 297, distance: 11.6
click at [180, 290] on span "Unidade Basica de Saude da Familia Dr [PERSON_NAME]" at bounding box center [216, 296] width 362 height 19
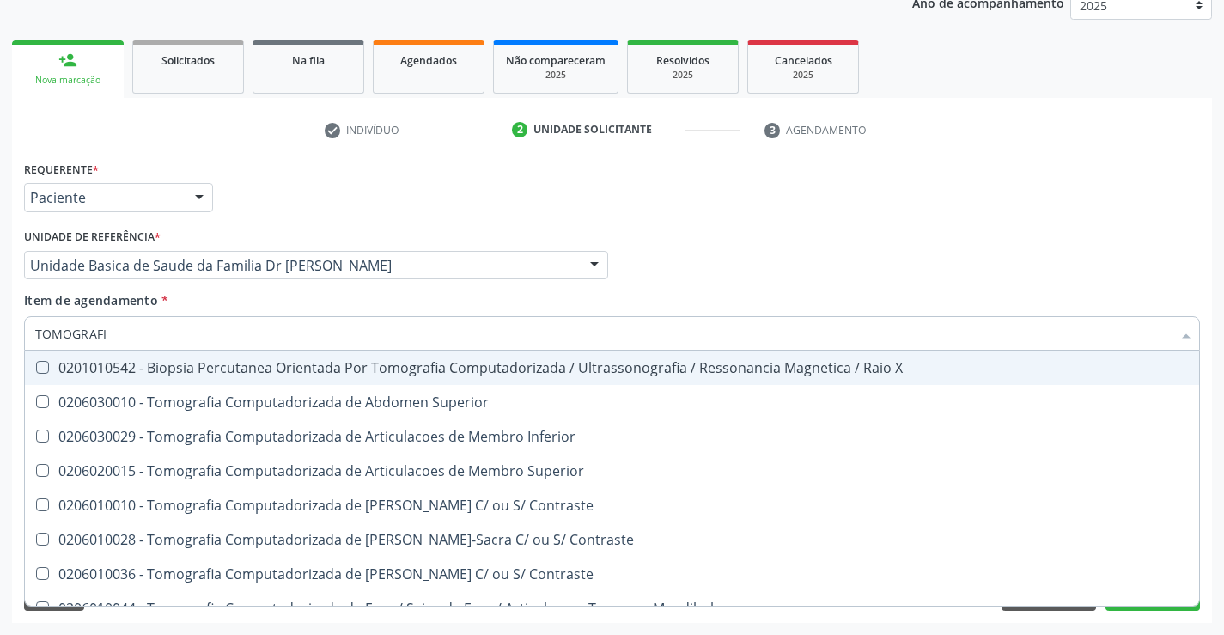
type input "TOMOGRAFIA"
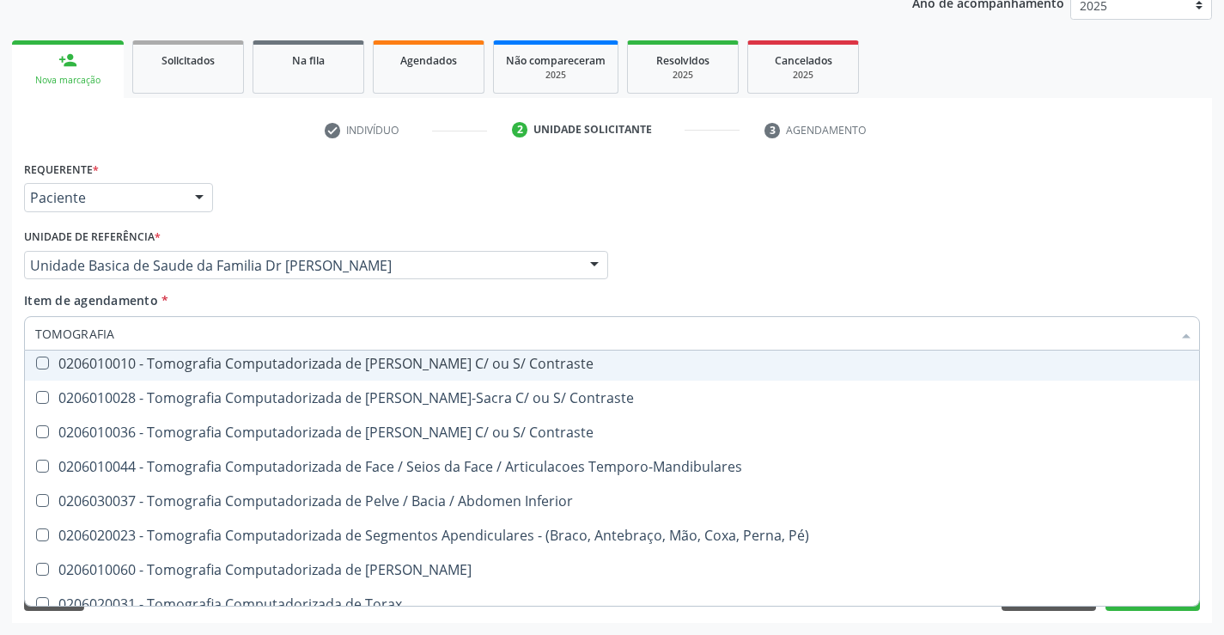
scroll to position [172, 0]
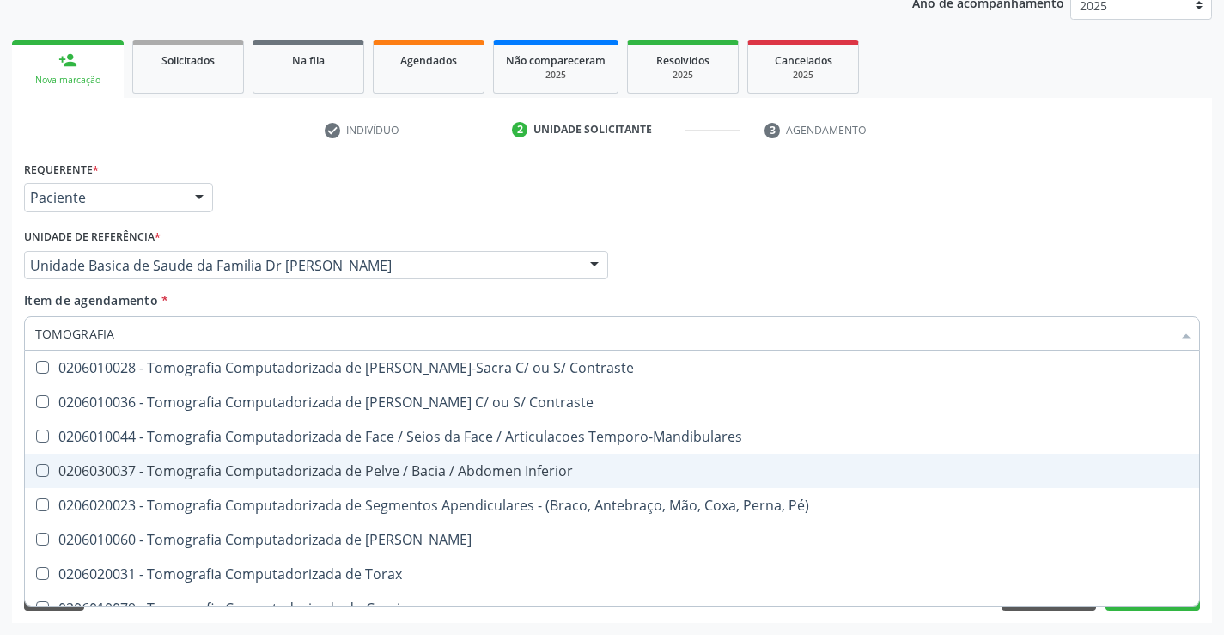
click at [272, 466] on div "0206030037 - Tomografia Computadorizada de Pelve / Bacia / Abdomen Inferior" at bounding box center [612, 471] width 1154 height 14
checkbox Inferior "true"
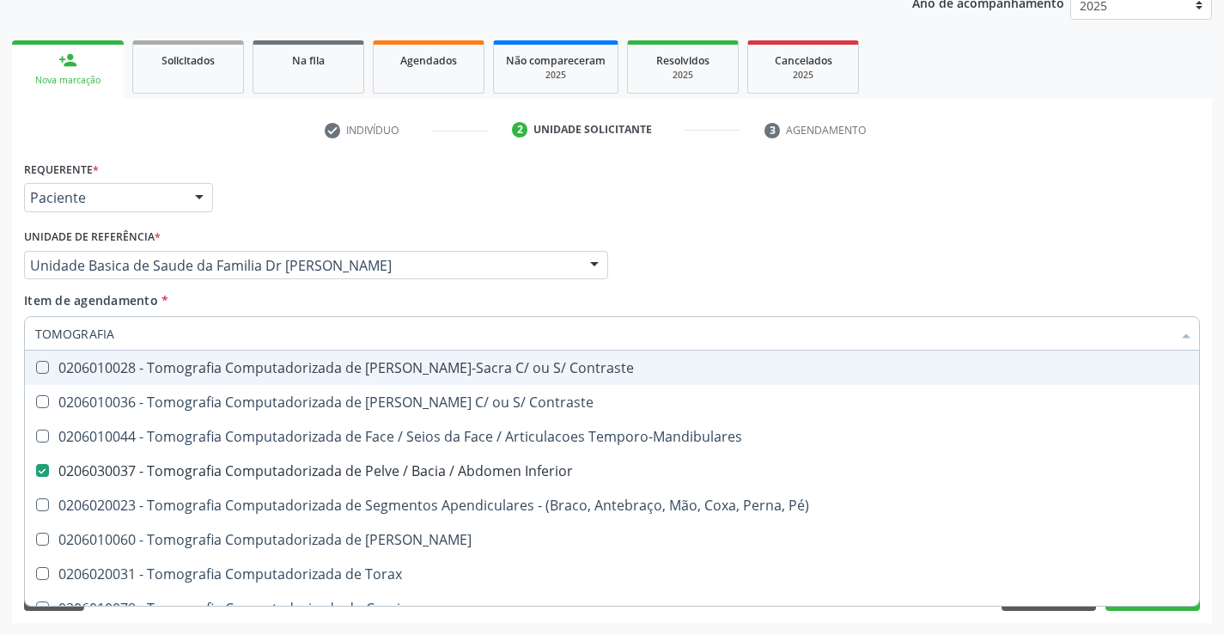
click at [563, 290] on div "Unidade de referência * Unidade Basica de Saude da Familia Dr [PERSON_NAME] Uni…" at bounding box center [316, 257] width 593 height 67
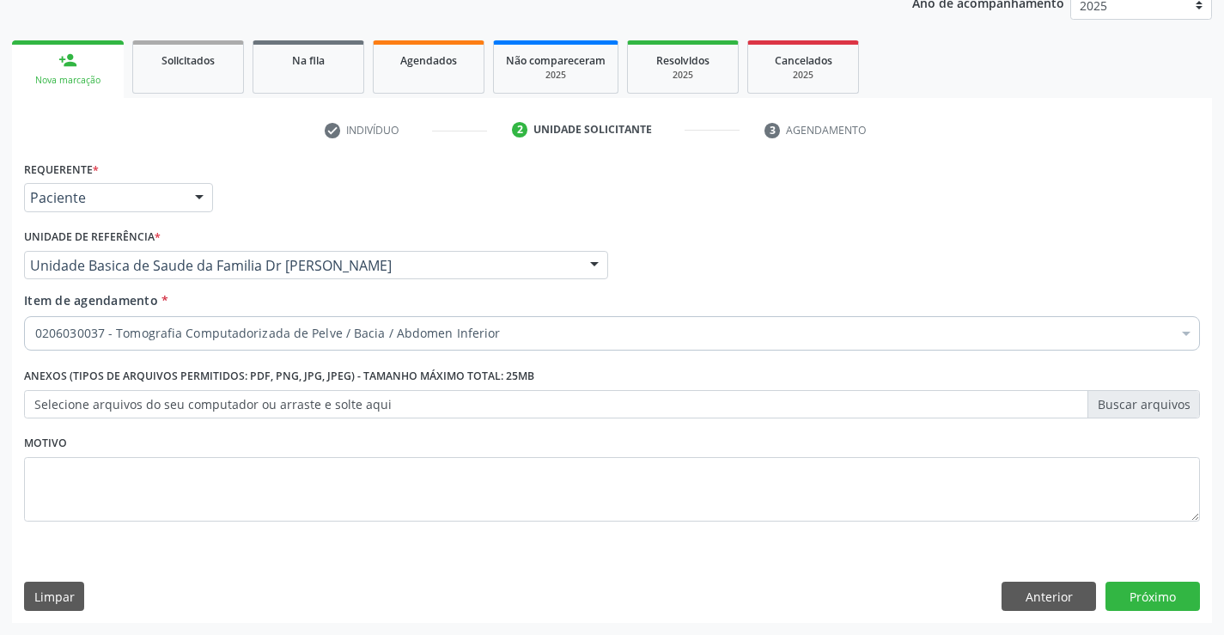
checkbox Inferior "true"
checkbox Valvar "false"
click at [1128, 600] on button "Próximo" at bounding box center [1153, 596] width 94 height 29
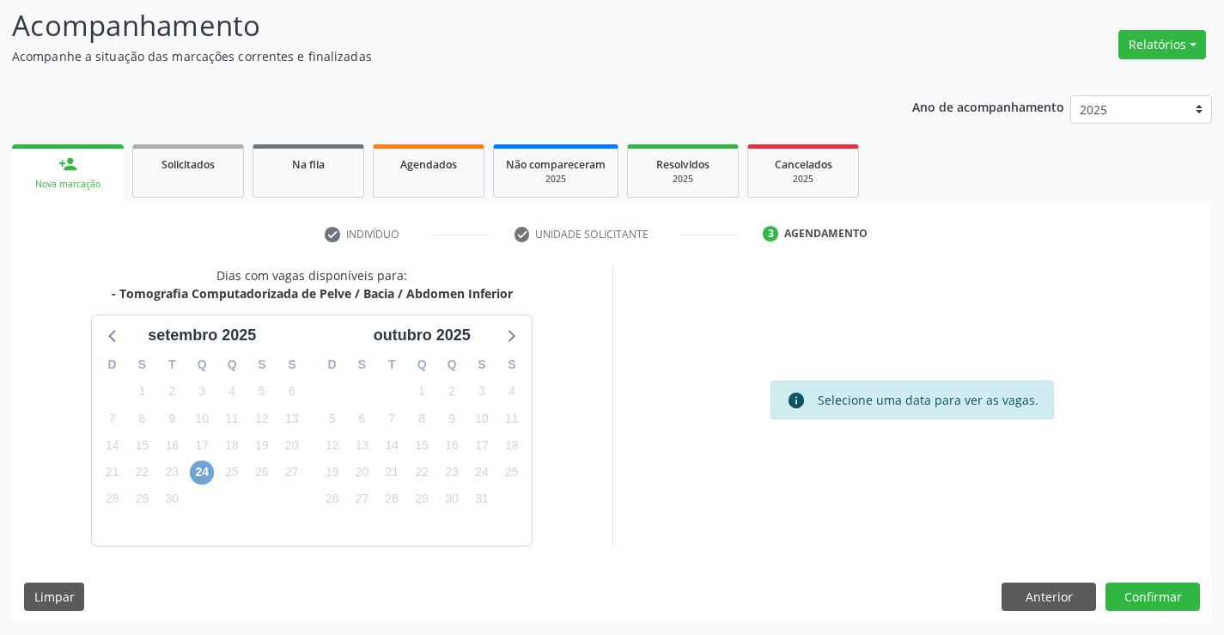
click at [203, 469] on span "24" at bounding box center [202, 472] width 24 height 24
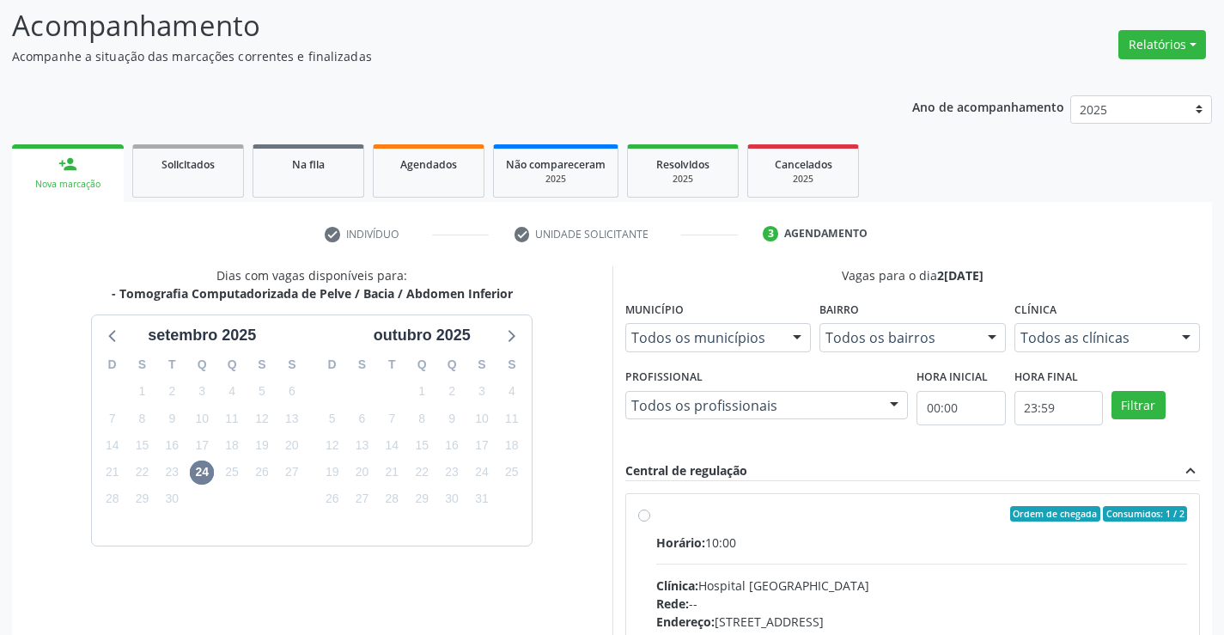
drag, startPoint x: 659, startPoint y: 515, endPoint x: 897, endPoint y: 475, distance: 241.3
click at [676, 515] on div "Ordem de chegada Consumidos: 1 / 2" at bounding box center [922, 513] width 532 height 15
click at [650, 515] on input "Ordem de chegada Consumidos: 1 / 2 Horário: 10:00 Clínica: Hospital [GEOGRAPHIC…" at bounding box center [644, 513] width 12 height 15
radio input "true"
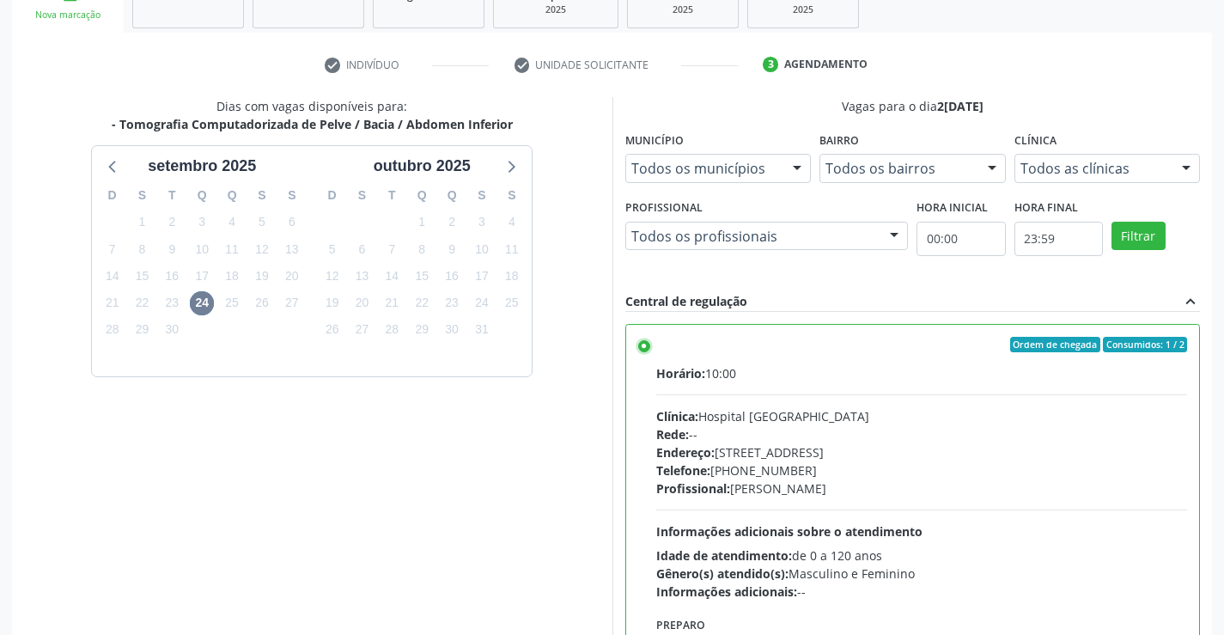
scroll to position [392, 0]
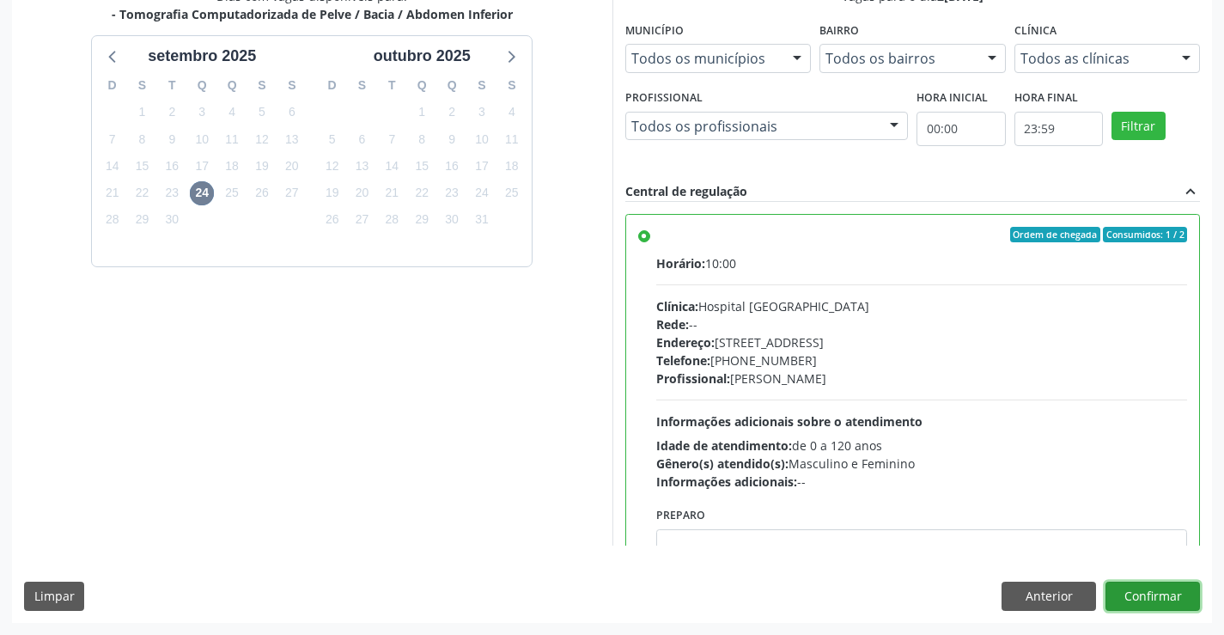
click at [1150, 595] on button "Confirmar" at bounding box center [1153, 596] width 94 height 29
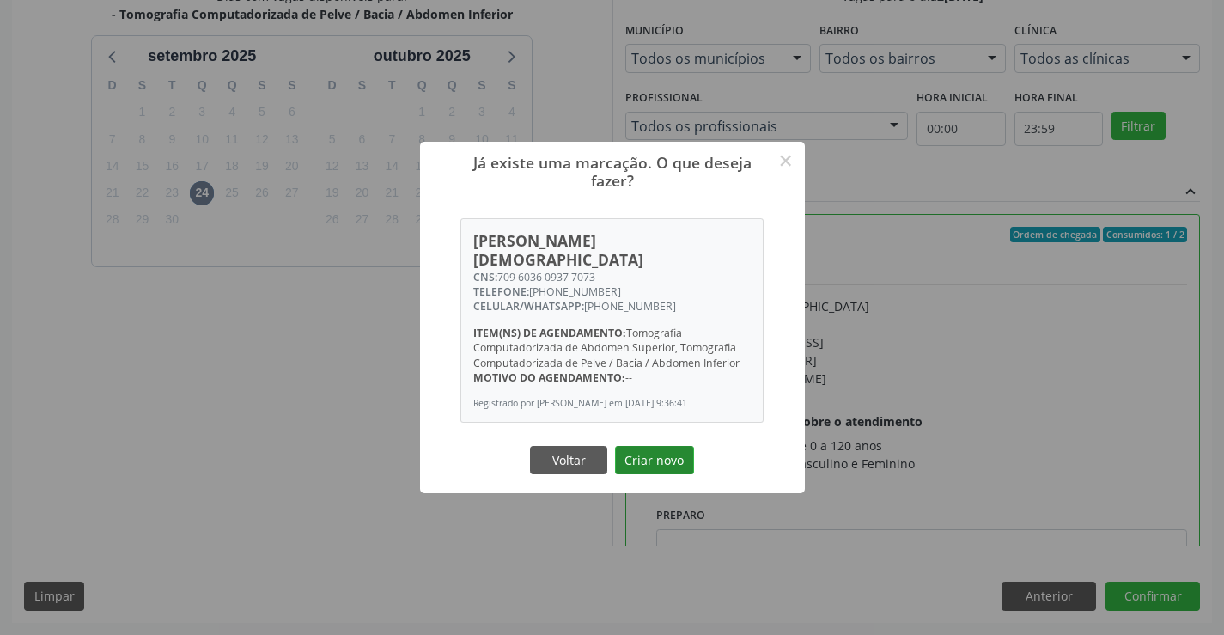
click at [654, 449] on button "Criar novo" at bounding box center [654, 460] width 79 height 29
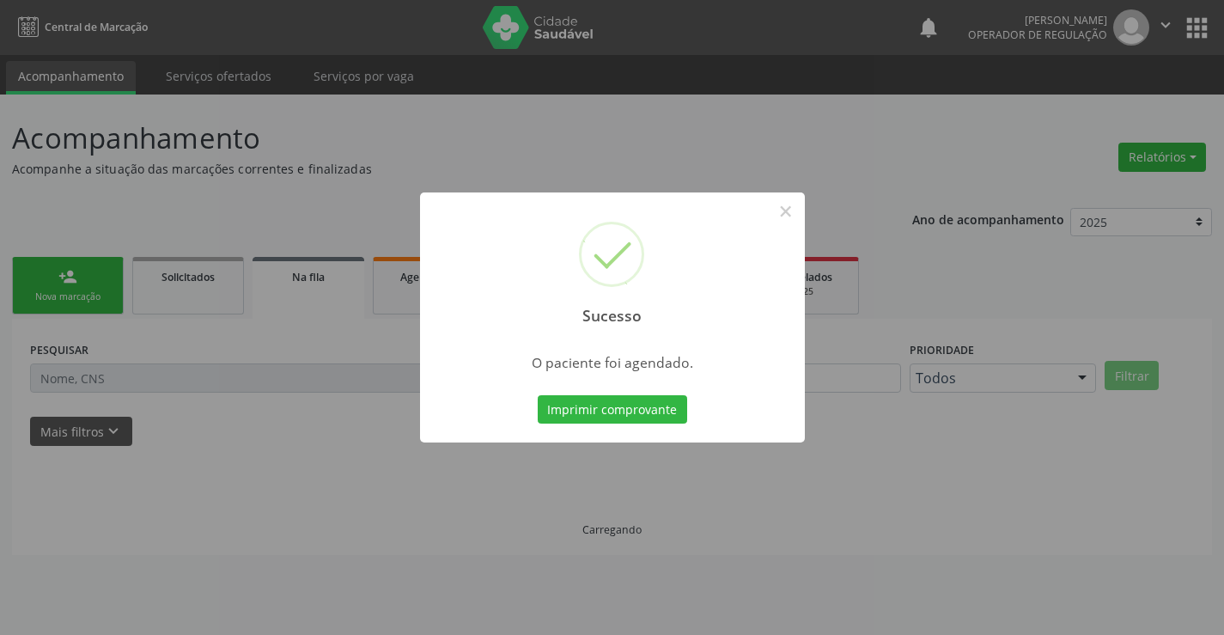
scroll to position [0, 0]
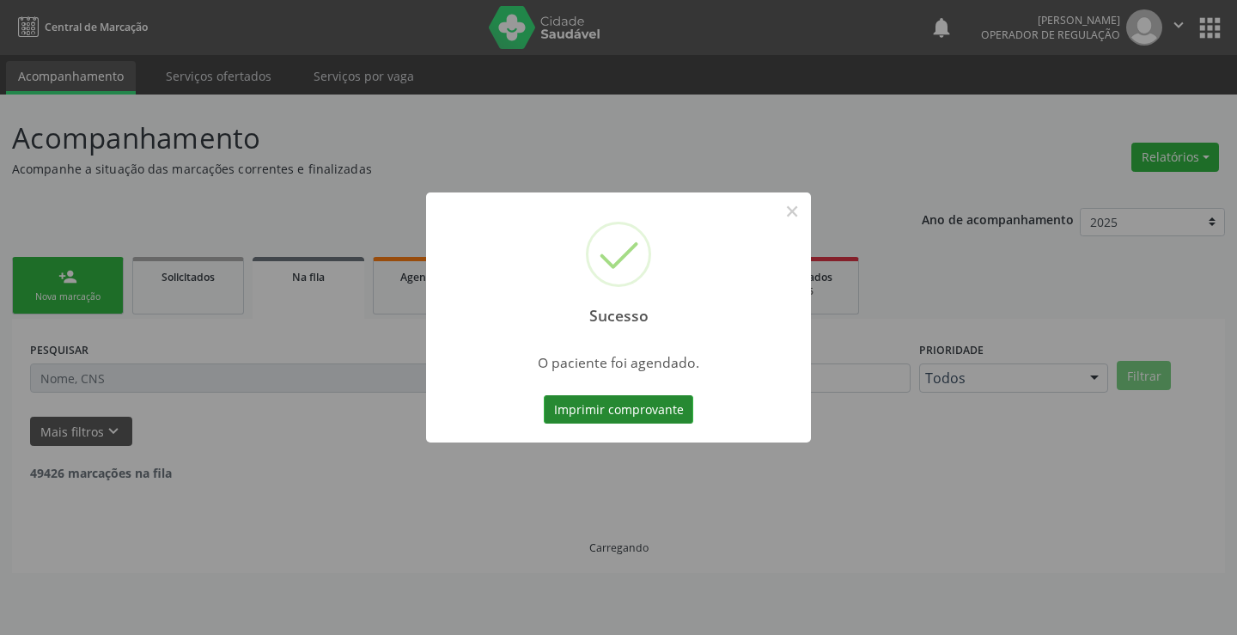
click at [624, 405] on button "Imprimir comprovante" at bounding box center [618, 409] width 149 height 29
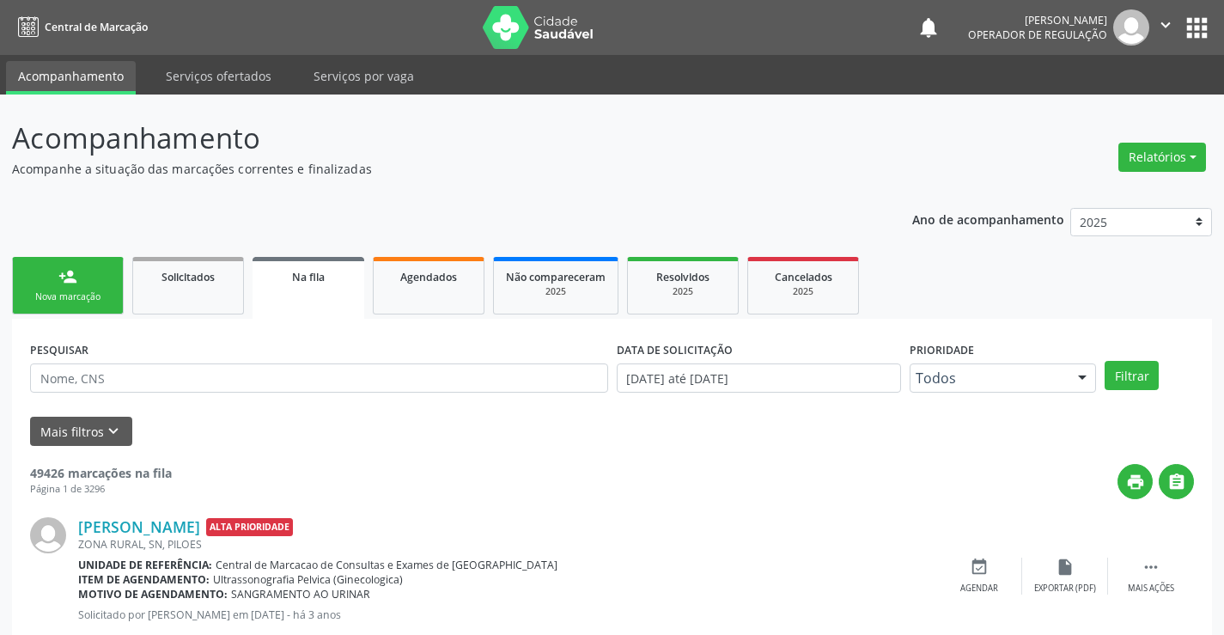
click at [1160, 18] on icon "" at bounding box center [1165, 24] width 19 height 19
click at [1097, 97] on link "Sair" at bounding box center [1122, 105] width 119 height 24
